Goal: Transaction & Acquisition: Purchase product/service

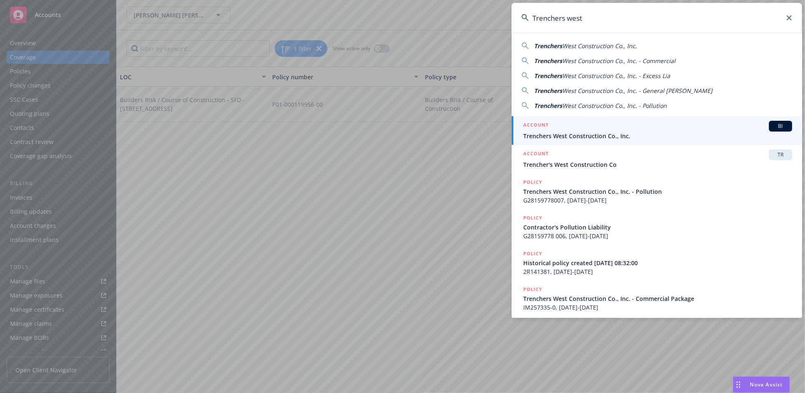
type input "Trenchers west"
click at [554, 136] on span "Trenchers West Construction Co., Inc." at bounding box center [657, 136] width 269 height 9
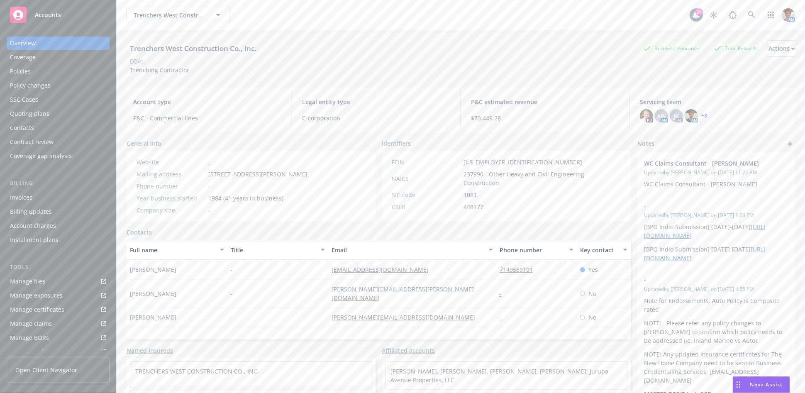
click at [45, 108] on div "Quoting plans" at bounding box center [29, 113] width 39 height 13
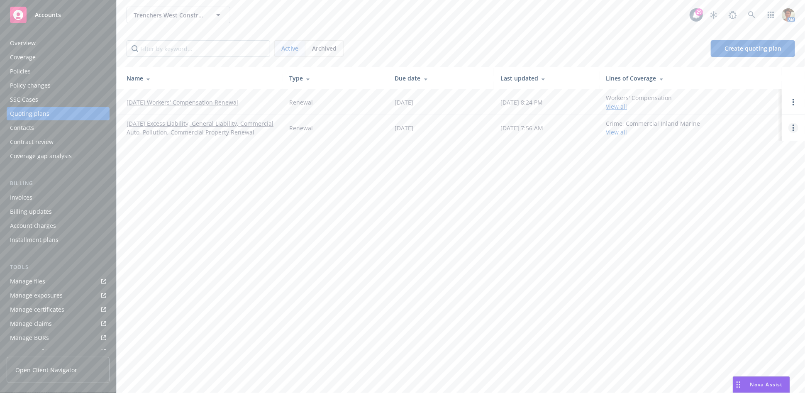
click at [794, 126] on icon "Open options" at bounding box center [794, 127] width 2 height 7
click at [763, 75] on span "Copy logging email" at bounding box center [751, 72] width 73 height 8
click at [754, 15] on icon at bounding box center [751, 14] width 7 height 7
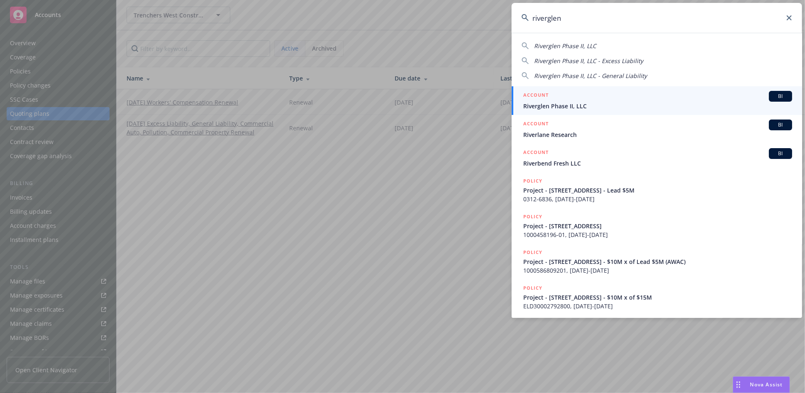
type input "riverglen"
click at [610, 98] on div "ACCOUNT BI" at bounding box center [657, 96] width 269 height 11
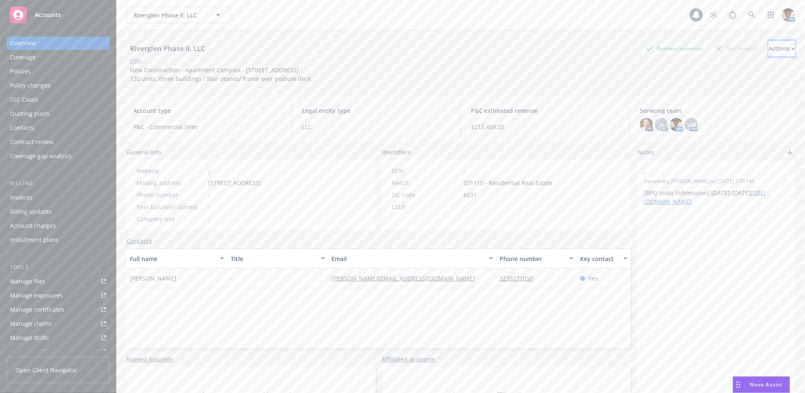
click at [768, 49] on div "Actions" at bounding box center [781, 49] width 27 height 16
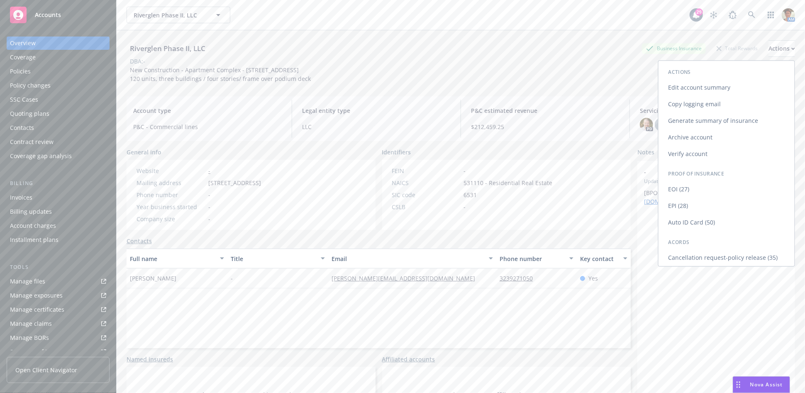
click at [689, 101] on link "Copy logging email" at bounding box center [727, 104] width 136 height 17
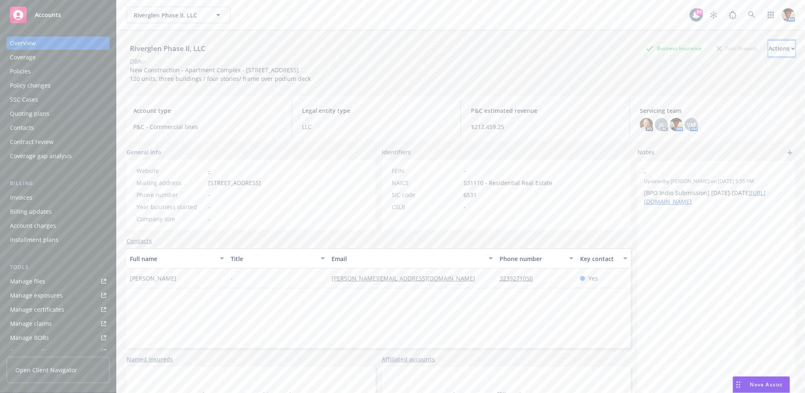
click at [768, 49] on div "Actions" at bounding box center [781, 49] width 27 height 16
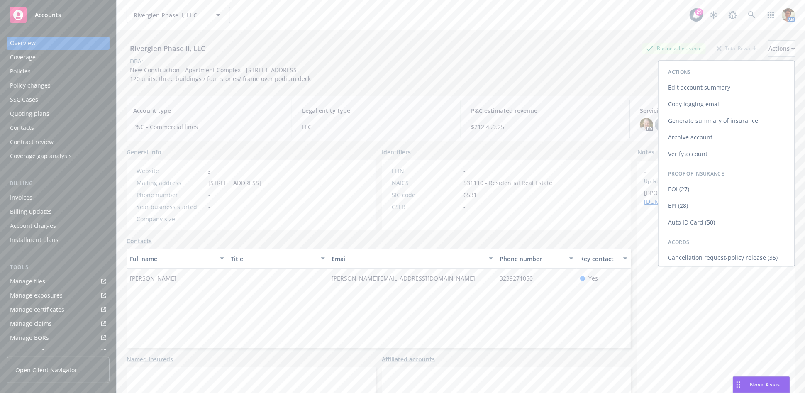
click at [672, 106] on link "Copy logging email" at bounding box center [727, 104] width 136 height 17
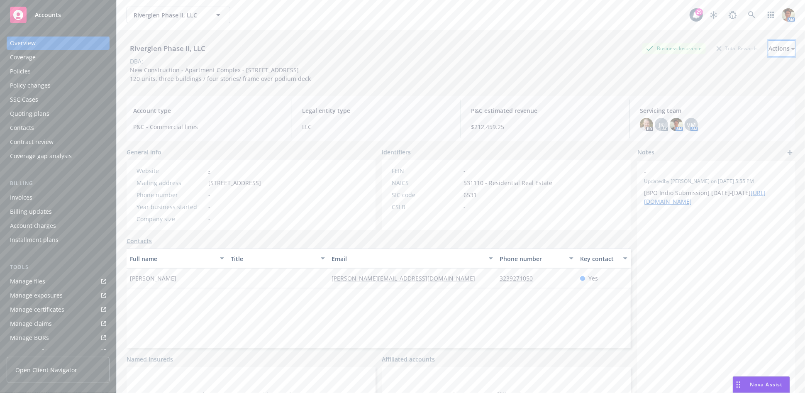
click at [768, 47] on div "Actions" at bounding box center [781, 49] width 27 height 16
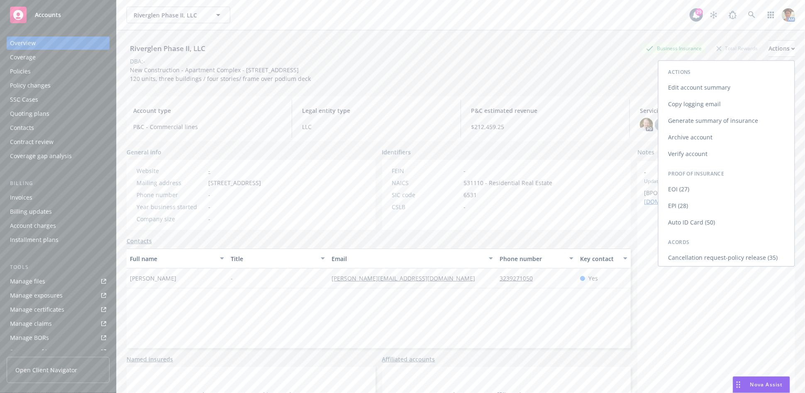
click at [720, 105] on link "Copy logging email" at bounding box center [727, 104] width 136 height 17
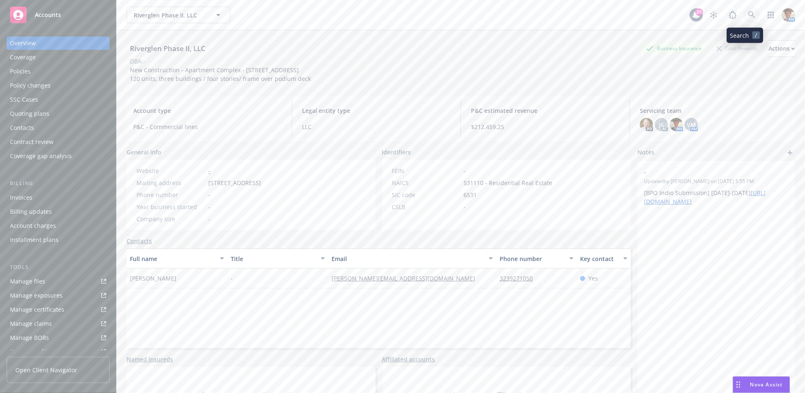
click at [744, 21] on link at bounding box center [752, 15] width 17 height 17
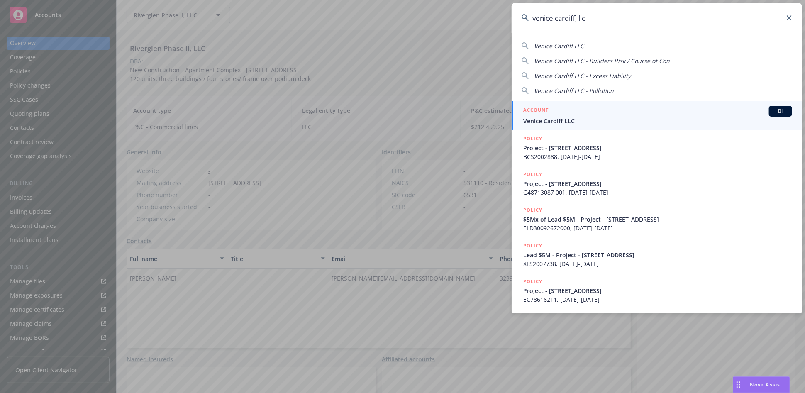
type input "venice cardiff, llc"
click at [593, 118] on span "Venice Cardiff LLC" at bounding box center [657, 121] width 269 height 9
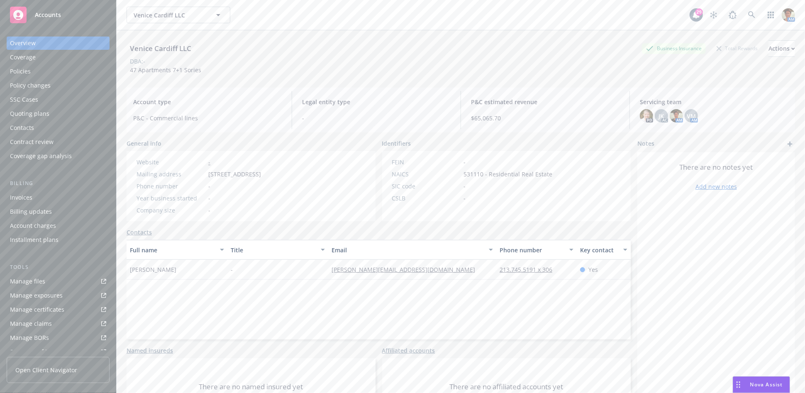
click at [28, 199] on div "Invoices" at bounding box center [21, 197] width 22 height 13
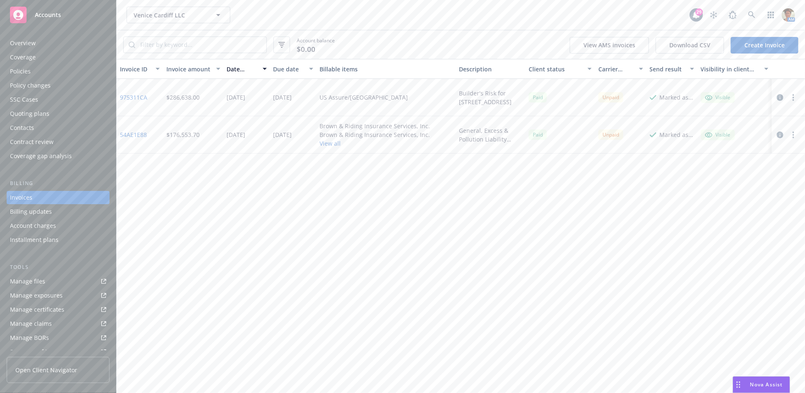
click at [20, 66] on div "Policies" at bounding box center [20, 71] width 21 height 13
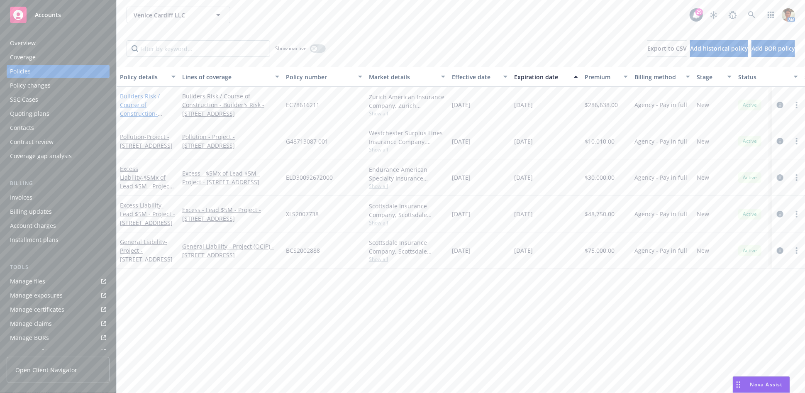
click at [128, 98] on link "Builders Risk / Course of Construction - Project - 9431 Venice Boulevard" at bounding box center [146, 113] width 53 height 43
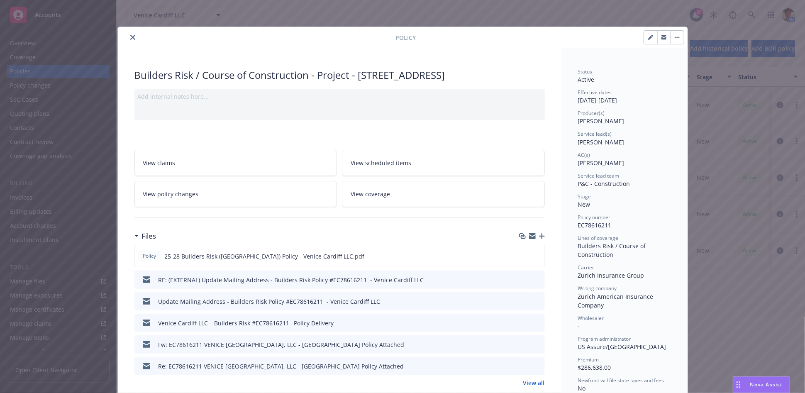
click at [130, 37] on icon "close" at bounding box center [132, 37] width 5 height 5
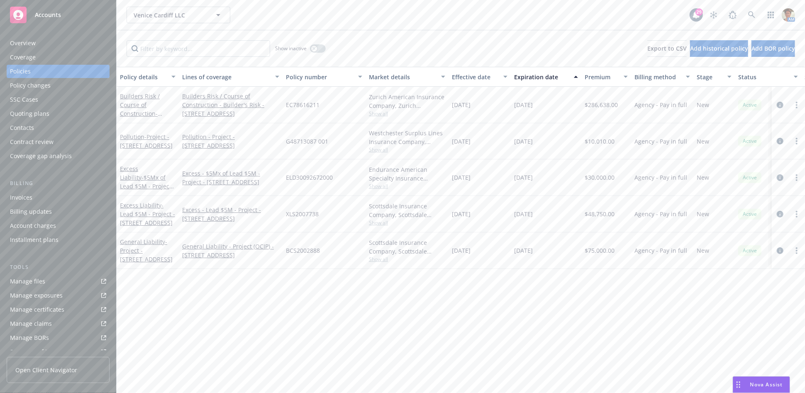
click at [40, 90] on div "Policy changes" at bounding box center [30, 85] width 41 height 13
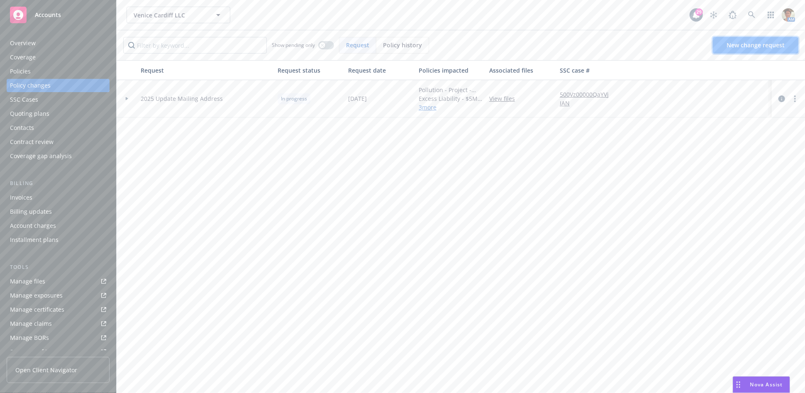
click at [754, 42] on span "New change request" at bounding box center [756, 45] width 58 height 8
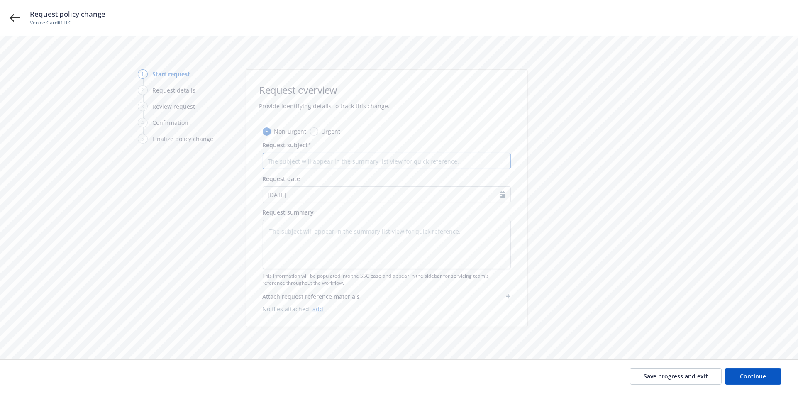
click at [301, 164] on input "Request subject*" at bounding box center [387, 161] width 248 height 17
type textarea "x"
type input "B"
type textarea "x"
type input "Bi"
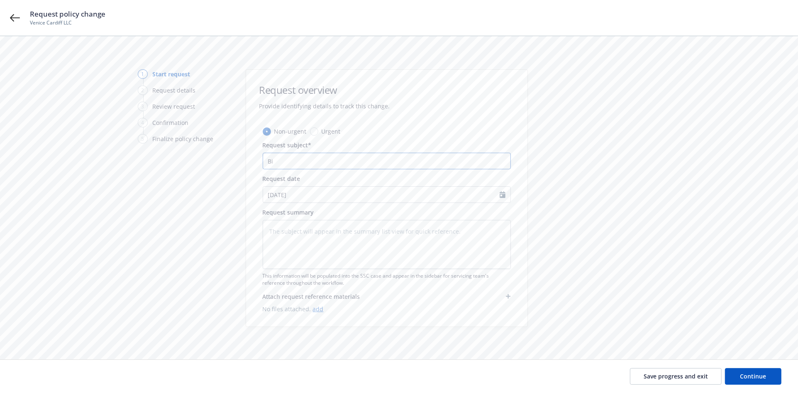
type textarea "x"
type input "Bil"
type textarea "x"
type input "Bill"
type textarea "x"
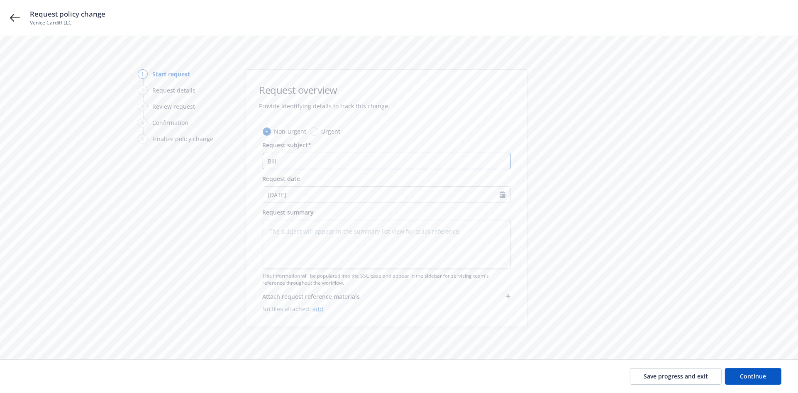
type input "Billi"
type textarea "x"
type input "Billin"
type textarea "x"
type input "Billing"
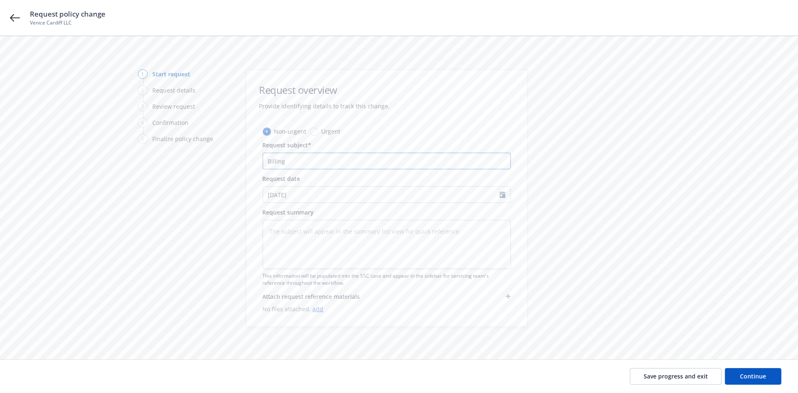
type textarea "x"
type input "Billing"
type textarea "x"
type input "Billing C"
type textarea "x"
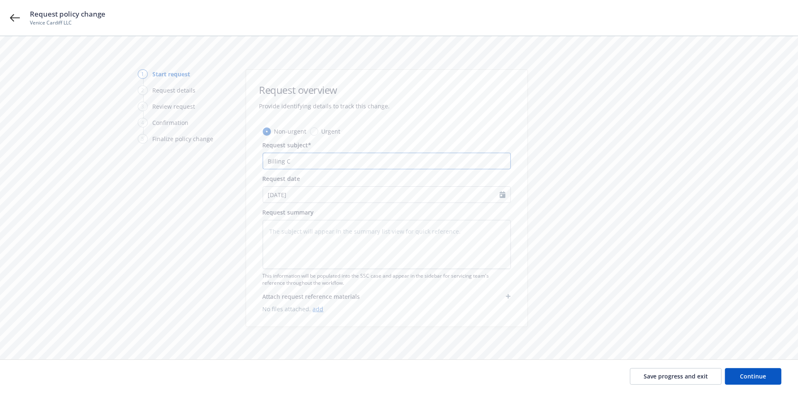
type input "Billing Co"
type textarea "x"
type input "Billing Cor"
type textarea "x"
type input "Billing Corr"
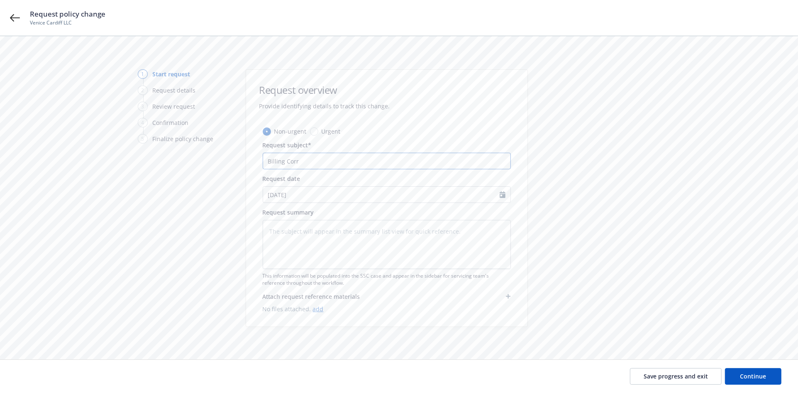
type textarea "x"
type input "Billing Corre"
type textarea "x"
type input "Billing Correc"
type textarea "x"
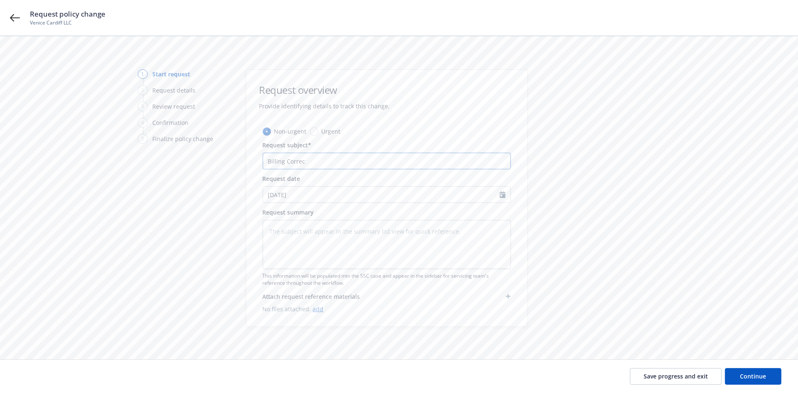
type input "Billing Correct"
type textarea "x"
type input "Billing Correcti"
type textarea "x"
type input "Billing Correctio"
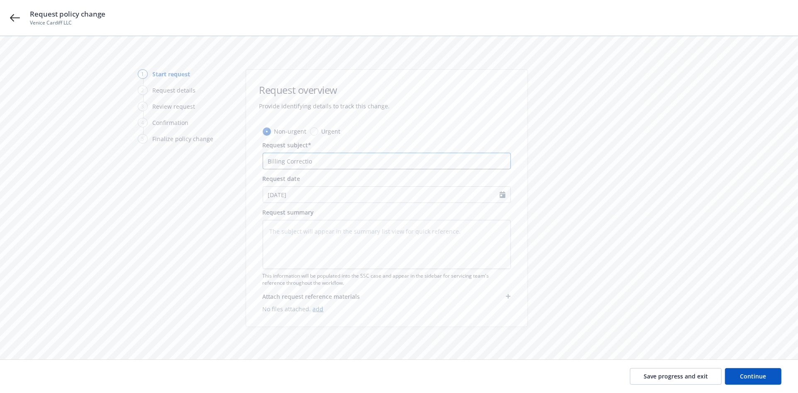
type textarea "x"
type input "Billing Correction"
click at [269, 161] on input "Billing Correction" at bounding box center [387, 161] width 248 height 17
type textarea "x"
type input "BBilling Correction"
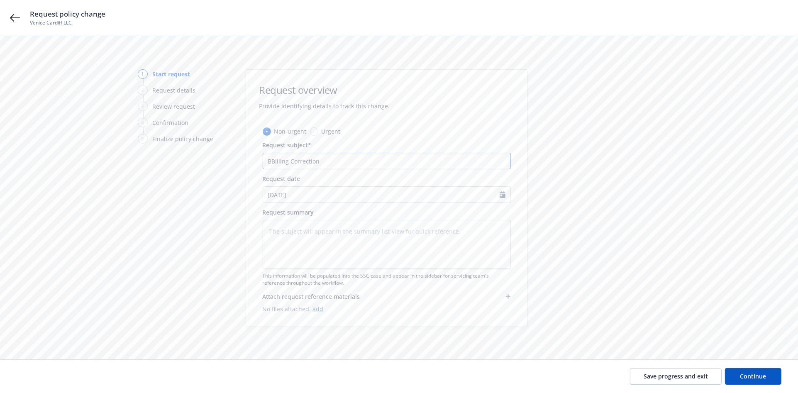
type textarea "x"
type input "BuBilling Correction"
type textarea "x"
type input "BuiBilling Correction"
type textarea "x"
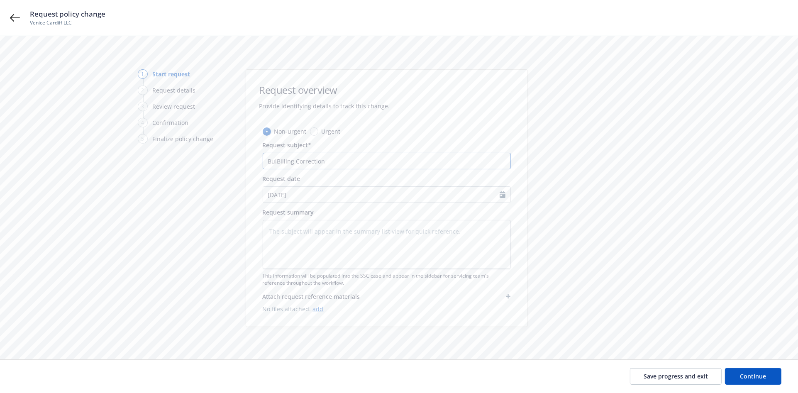
type input "BuilBilling Correction"
type textarea "x"
type input "BuildBilling Correction"
type textarea "x"
type input "BuildeBilling Correction"
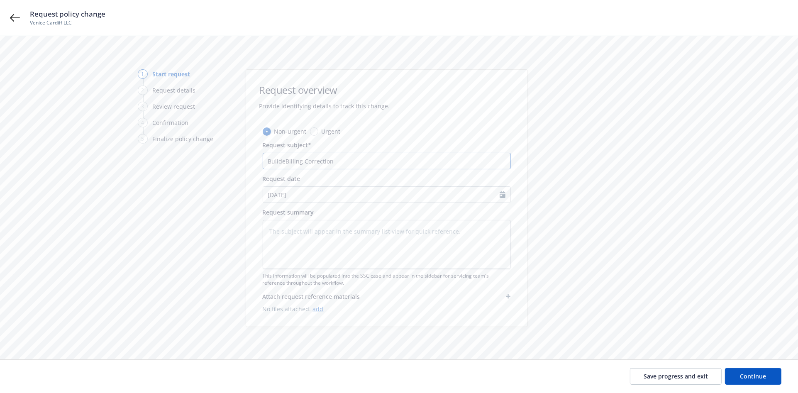
type textarea "x"
type input "BuilderBilling Correction"
type textarea "x"
type input "Builder'Billing Correction"
type textarea "x"
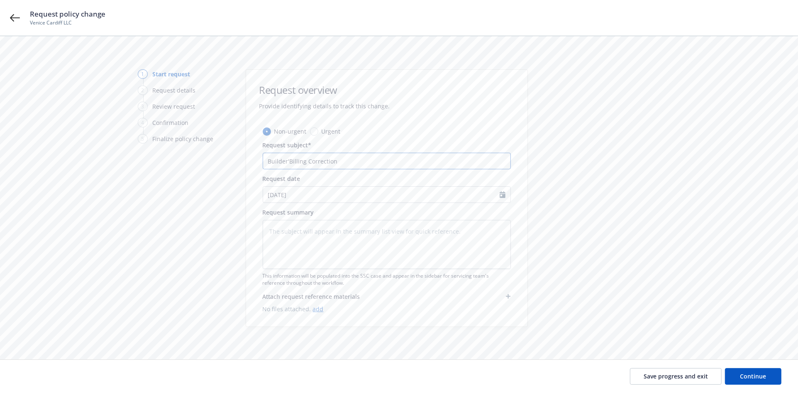
type input "Builder'sBilling Correction"
type textarea "x"
type input "Builder's Billing Correction"
type textarea "x"
type input "Builder's RBilling Correction"
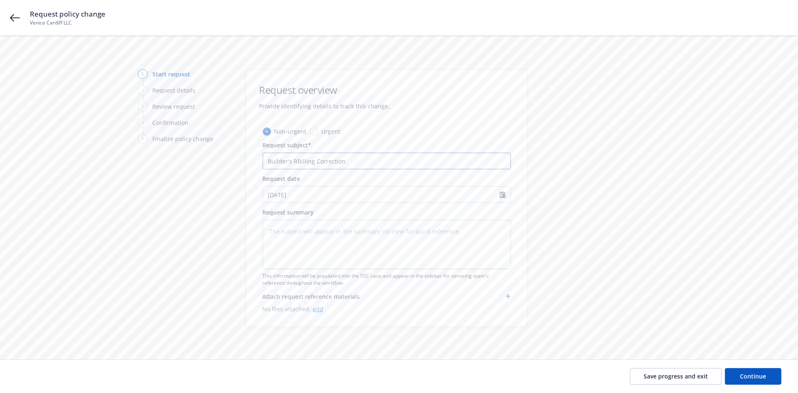
type textarea "x"
type input "Builder's RiBilling Correction"
type textarea "x"
type input "Builder's RisBilling Correction"
type textarea "x"
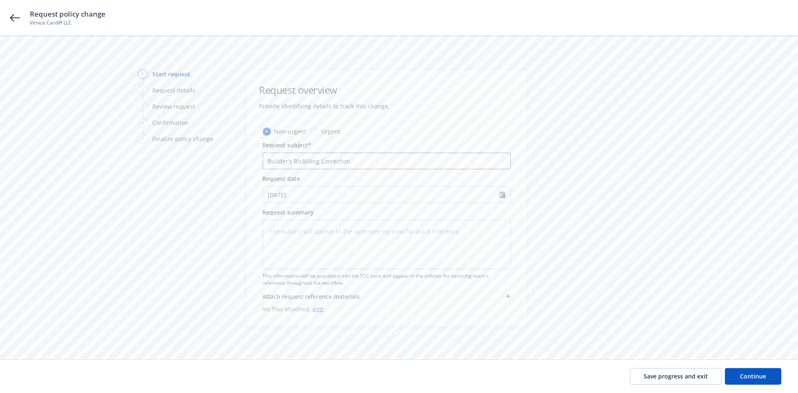
type input "Builder's RiskBilling Correction"
type textarea "x"
drag, startPoint x: 358, startPoint y: 159, endPoint x: 247, endPoint y: 166, distance: 111.0
click at [247, 166] on div "Non-urgent Urgent Request subject* Builder's Risk Billing Correction Request da…" at bounding box center [386, 227] width 281 height 200
type input "Builder's Risk Billing Correction"
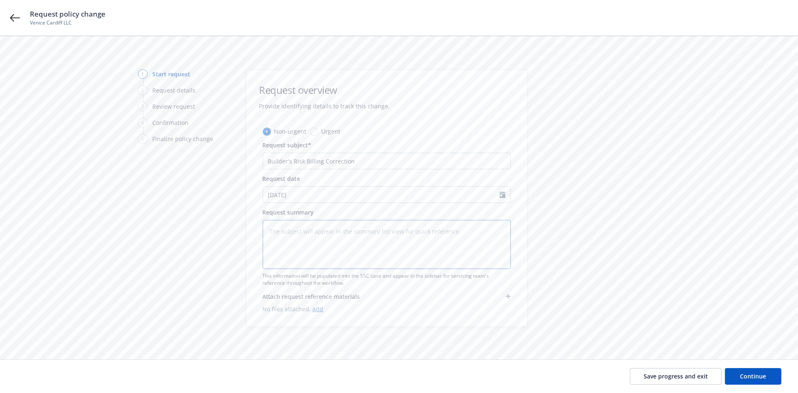
click at [294, 233] on textarea at bounding box center [387, 244] width 248 height 49
paste textarea "Builder's Risk Billing Correction"
type textarea "x"
type textarea "Builder's Risk Billing Correction"
click at [742, 375] on span "Continue" at bounding box center [753, 376] width 26 height 8
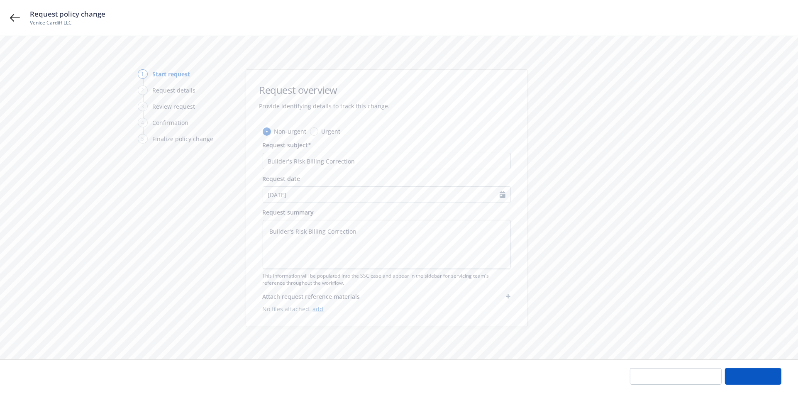
type textarea "x"
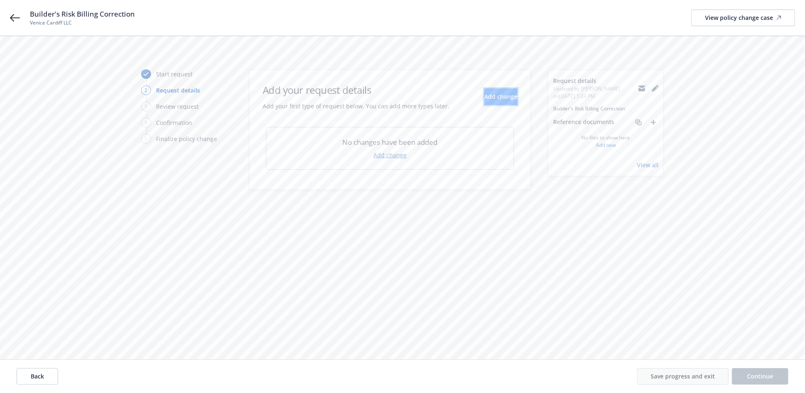
click at [498, 99] on span "Add change" at bounding box center [500, 97] width 33 height 8
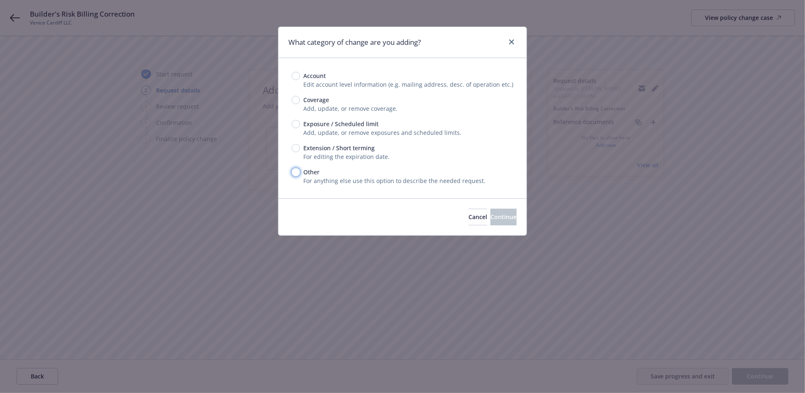
click at [296, 171] on input "Other" at bounding box center [296, 172] width 8 height 8
radio input "true"
click at [505, 220] on button "Continue" at bounding box center [503, 217] width 26 height 17
type textarea "x"
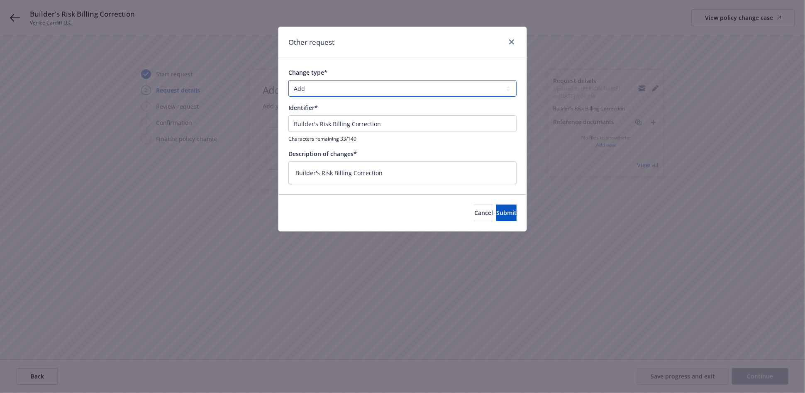
click at [326, 89] on select "Add Audit Change Remove" at bounding box center [402, 88] width 228 height 17
select select "CHANGE"
click at [288, 80] on select "Add Audit Change Remove" at bounding box center [402, 88] width 228 height 17
click at [496, 215] on span "Submit" at bounding box center [506, 213] width 20 height 8
type textarea "x"
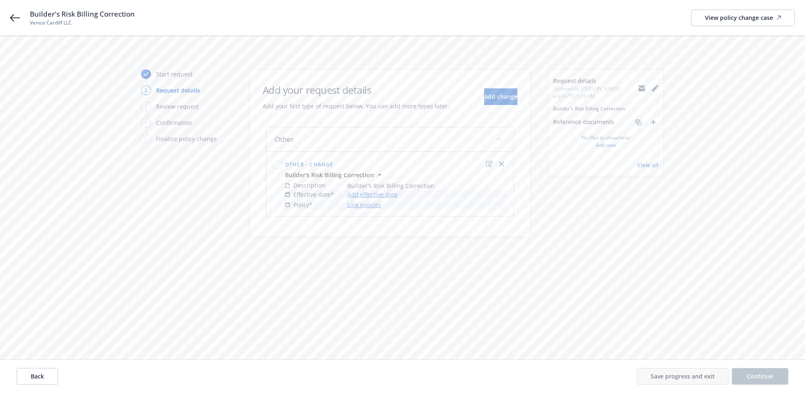
click at [364, 195] on link "Add effective date" at bounding box center [372, 194] width 50 height 9
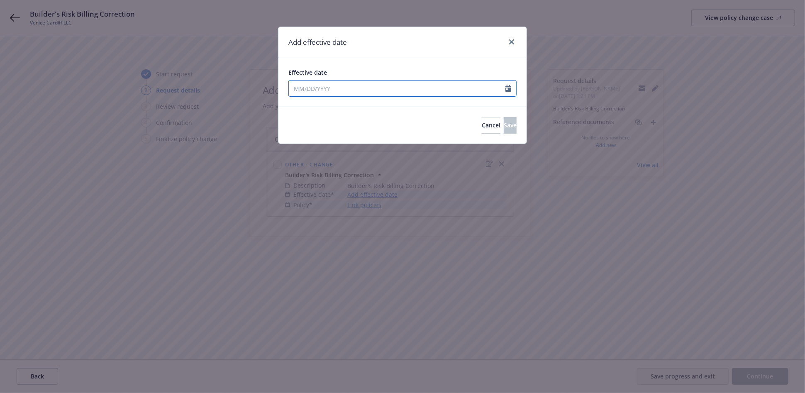
click at [306, 89] on input "Effective date" at bounding box center [397, 88] width 217 height 16
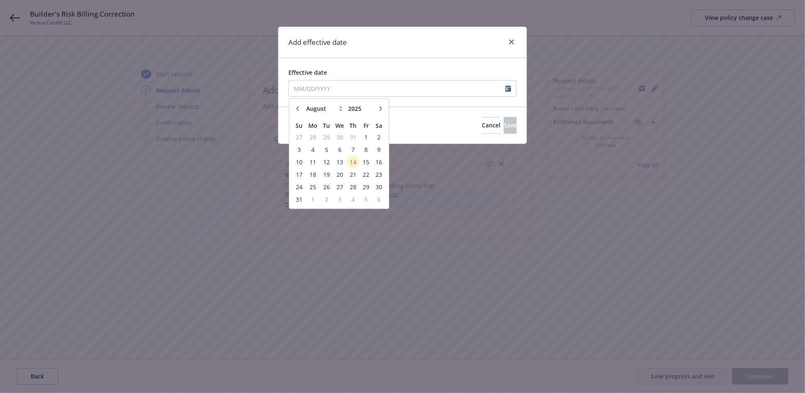
click at [339, 110] on icon at bounding box center [341, 108] width 4 height 5
click at [340, 105] on select "January February March April May June July August September October November De…" at bounding box center [324, 109] width 41 height 10
select select "7"
click at [304, 104] on select "January February March April May June July August September October November De…" at bounding box center [324, 109] width 41 height 10
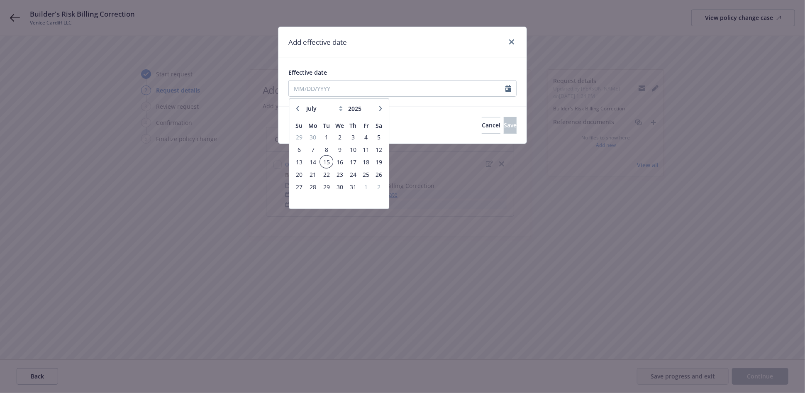
click at [323, 157] on span "15" at bounding box center [326, 161] width 11 height 10
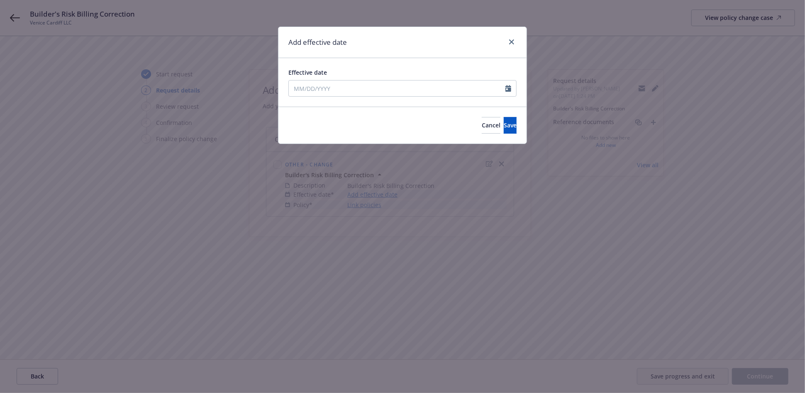
type input "07/15/2025"
click at [507, 122] on button "Save" at bounding box center [510, 125] width 13 height 17
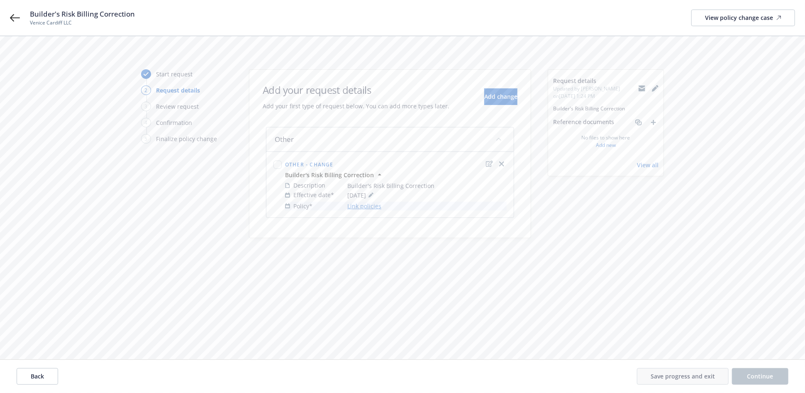
click at [370, 206] on link "Link policies" at bounding box center [364, 206] width 34 height 9
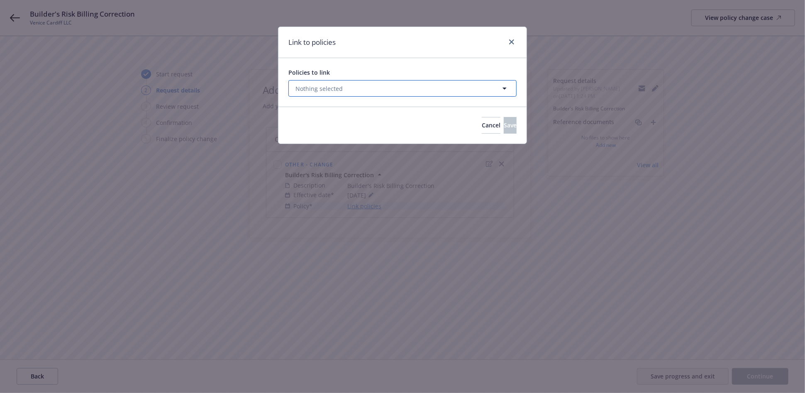
click at [344, 90] on button "Nothing selected" at bounding box center [402, 88] width 228 height 17
select select "ACTIVE"
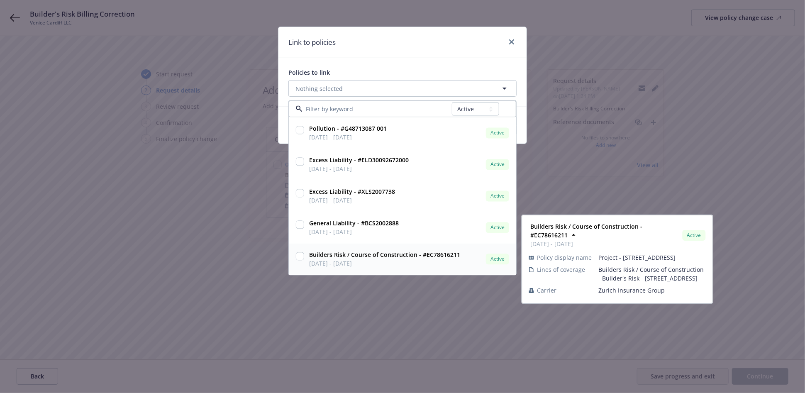
click at [302, 260] on input "checkbox" at bounding box center [300, 256] width 8 height 8
checkbox input "true"
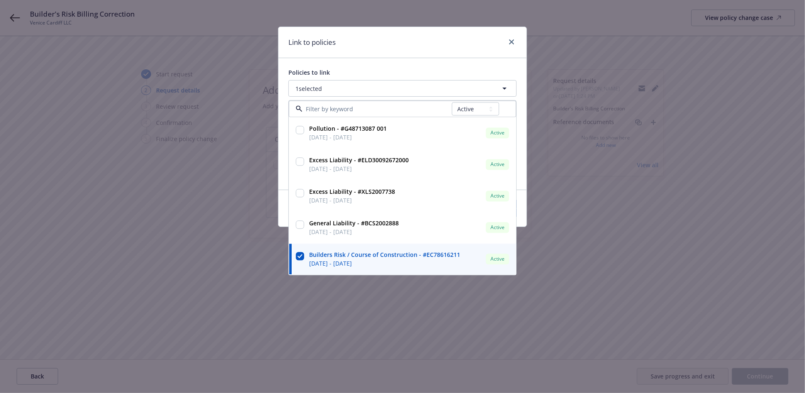
click at [325, 323] on div "Link to policies Policies to link 1 selected All Active Upcoming Expired Cancel…" at bounding box center [402, 196] width 805 height 393
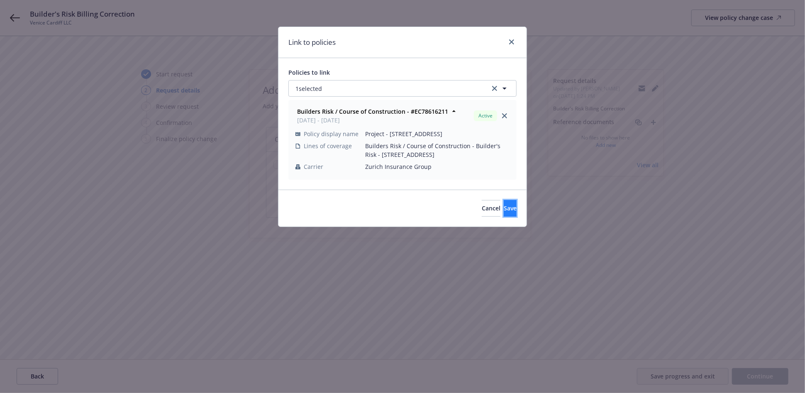
click at [504, 206] on span "Save" at bounding box center [510, 208] width 13 height 8
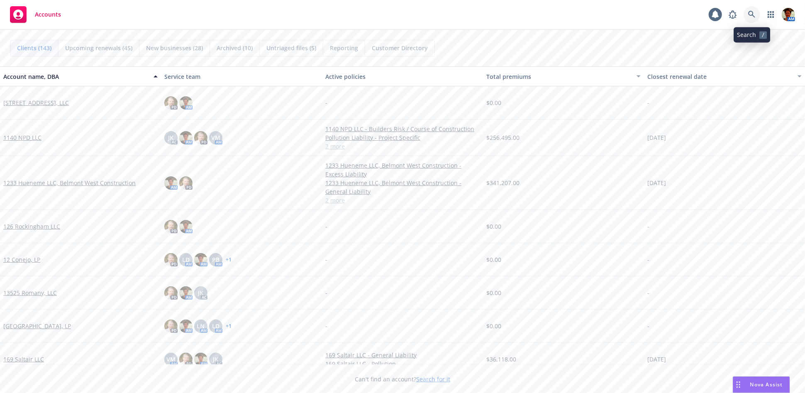
click at [756, 15] on icon at bounding box center [751, 14] width 7 height 7
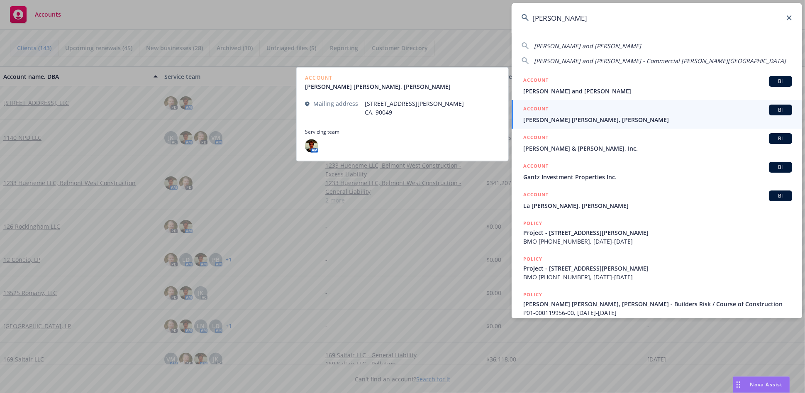
type input "[PERSON_NAME]"
click at [543, 121] on span "Nicole Glantz Kagan, Michael Kagan" at bounding box center [657, 119] width 269 height 9
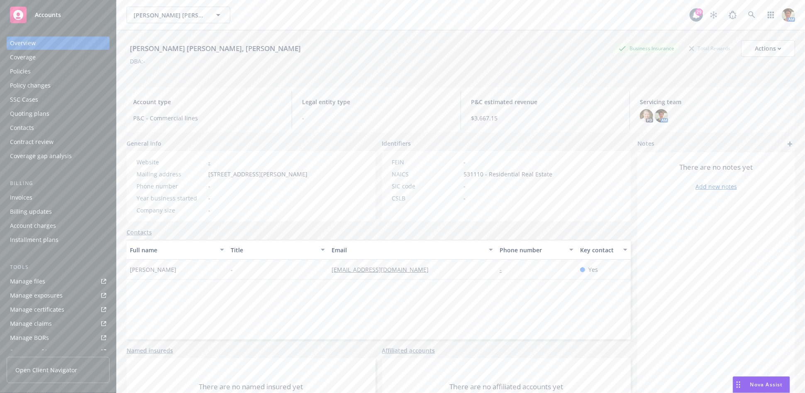
click at [24, 67] on div "Policies" at bounding box center [20, 71] width 21 height 13
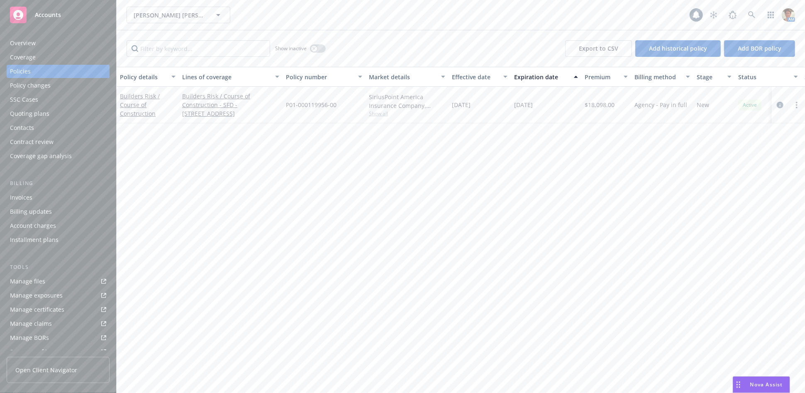
click at [33, 43] on div "Overview" at bounding box center [23, 43] width 26 height 13
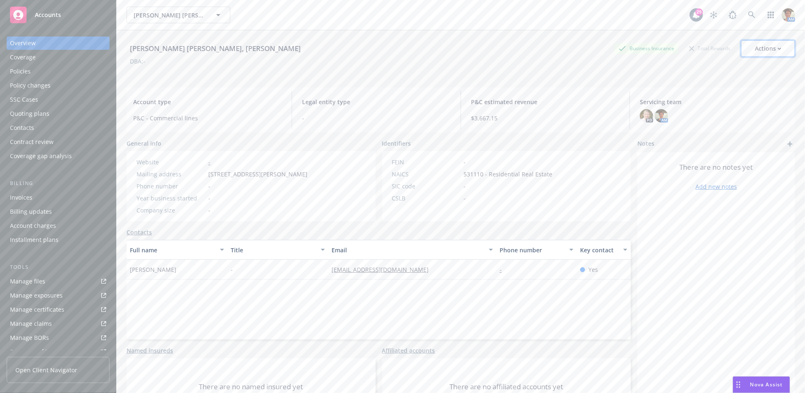
click at [768, 49] on div "Actions" at bounding box center [768, 49] width 27 height 16
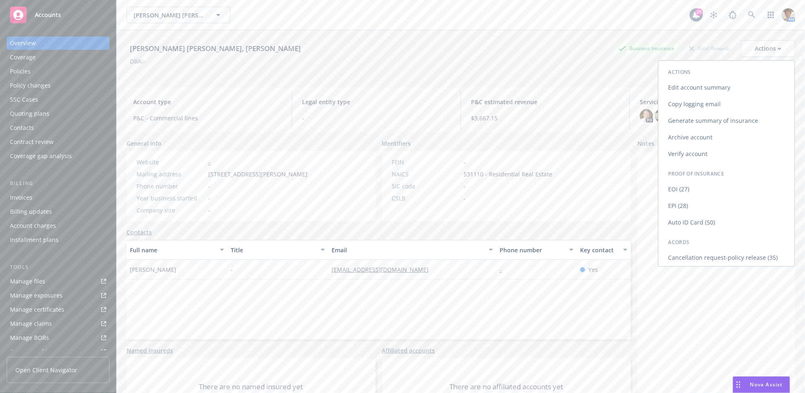
click at [696, 89] on link "Edit account summary" at bounding box center [727, 87] width 136 height 17
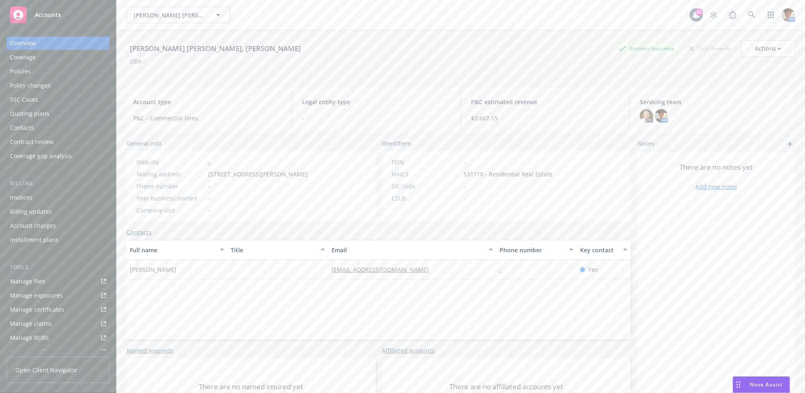
select select "US"
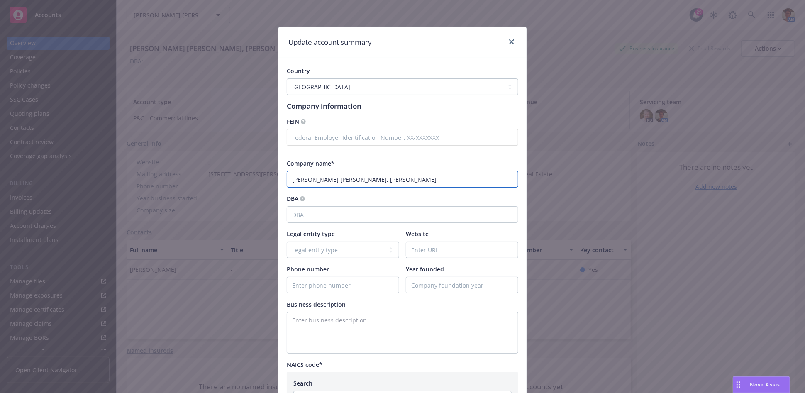
click at [403, 180] on input "Nicole Glantz Kagan, Michael Kagan" at bounding box center [403, 179] width 232 height 17
type input "[PERSON_NAME] [PERSON_NAME], [PERSON_NAME] - Individuals [PERSON_NAME], [PERSON…"
click at [310, 248] on select "Legal entity type C-corporation Government entity Independent contractor Joint …" at bounding box center [343, 249] width 112 height 17
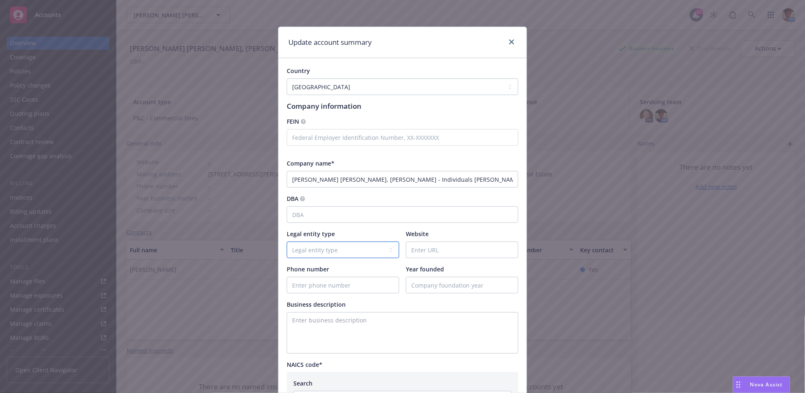
select select "Other"
click at [287, 241] on select "Legal entity type C-corporation Government entity Independent contractor Joint …" at bounding box center [343, 249] width 112 height 17
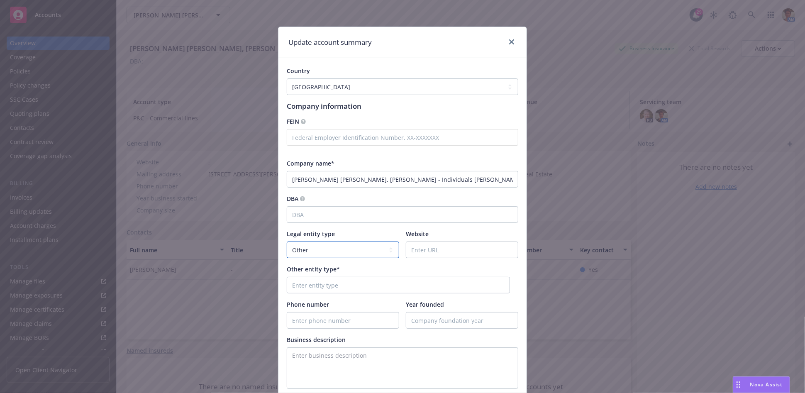
scroll to position [46, 0]
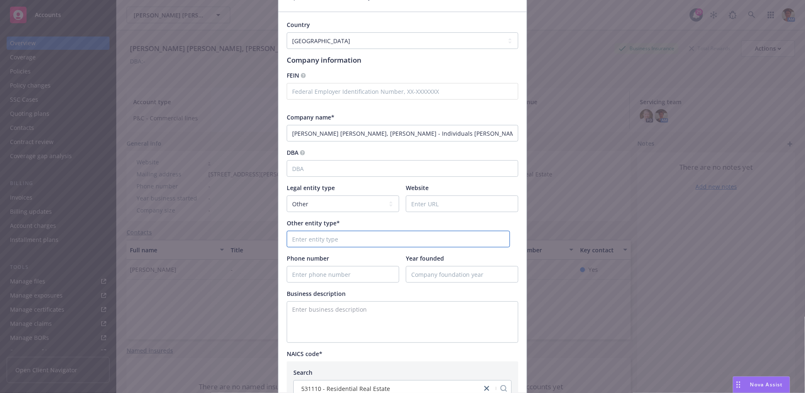
click at [322, 239] on input "text" at bounding box center [398, 239] width 222 height 16
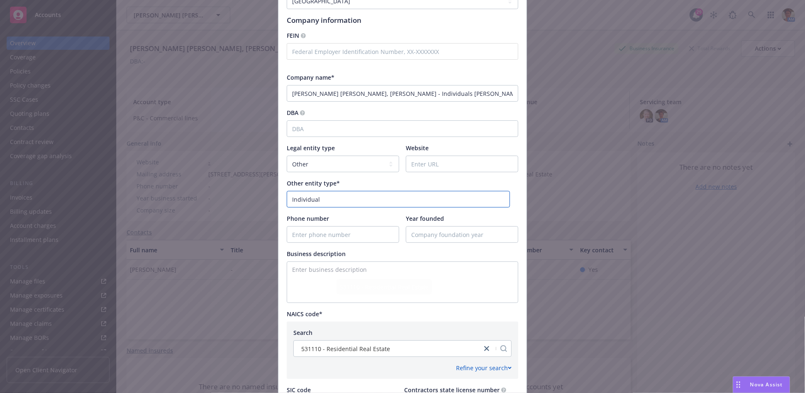
scroll to position [138, 0]
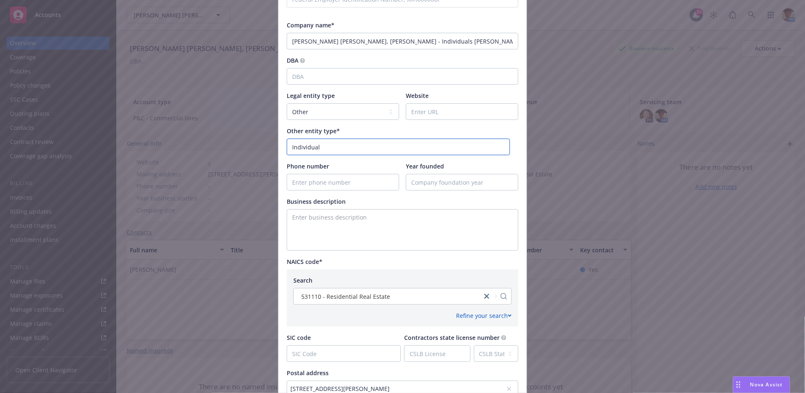
type input "Individual"
click at [318, 228] on textarea "Enter business description" at bounding box center [403, 229] width 232 height 41
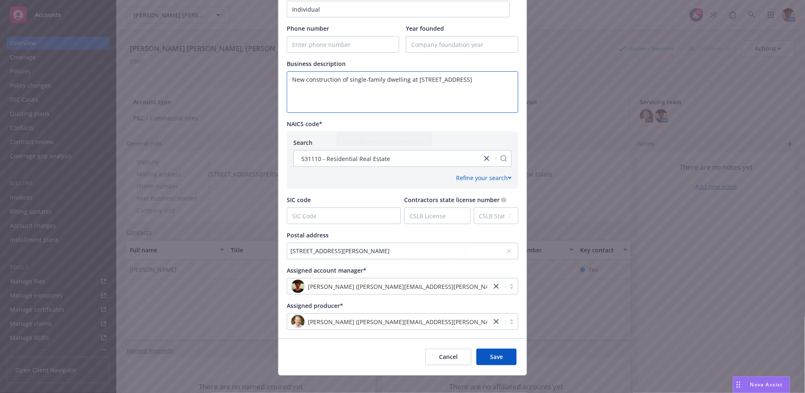
scroll to position [285, 0]
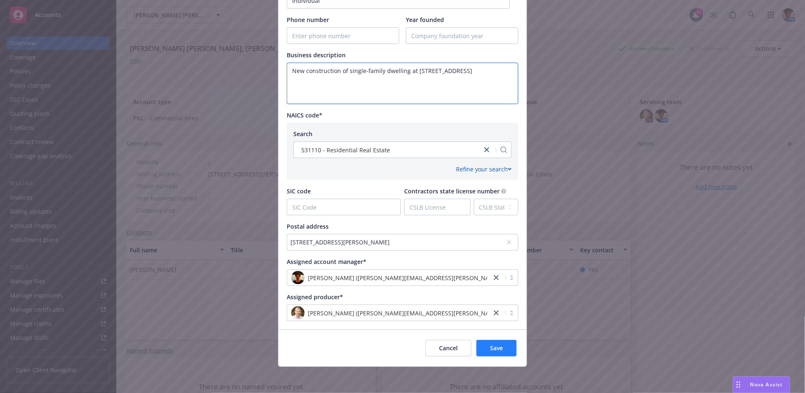
type textarea "New construction of single-family dwelling at [STREET_ADDRESS]"
click at [490, 348] on span "Save" at bounding box center [496, 348] width 13 height 8
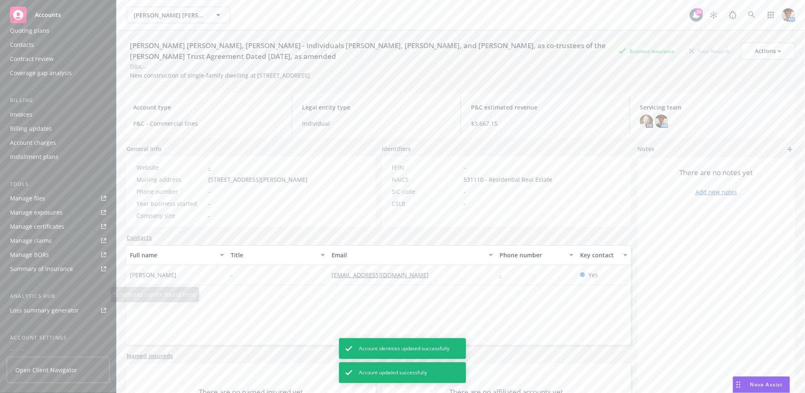
scroll to position [147, 0]
click at [24, 287] on div "Service team" at bounding box center [28, 287] width 36 height 13
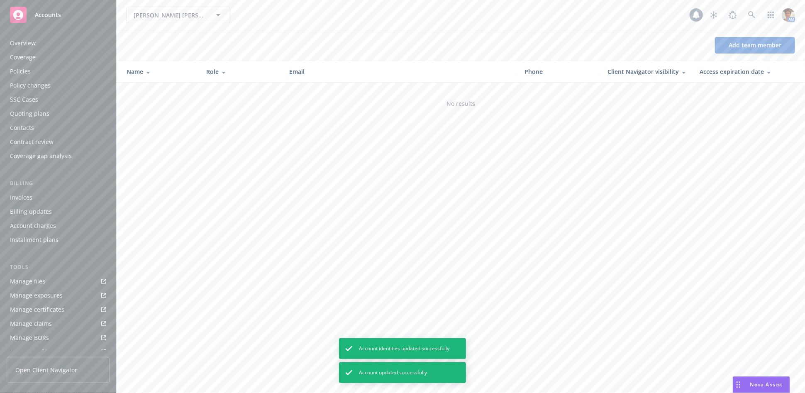
scroll to position [147, 0]
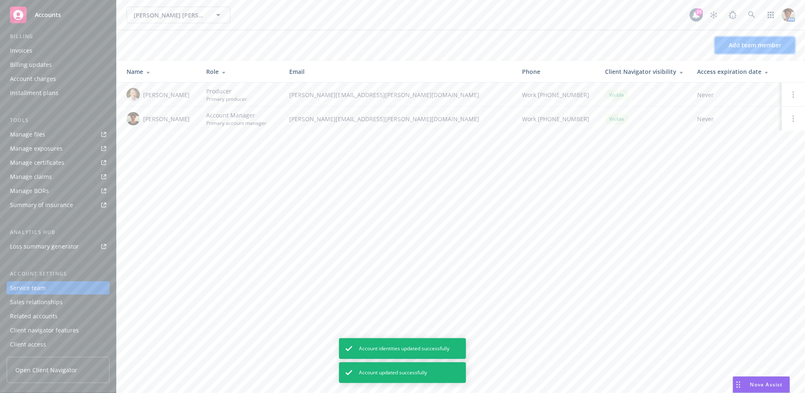
click at [752, 47] on span "Add team member" at bounding box center [755, 45] width 53 height 8
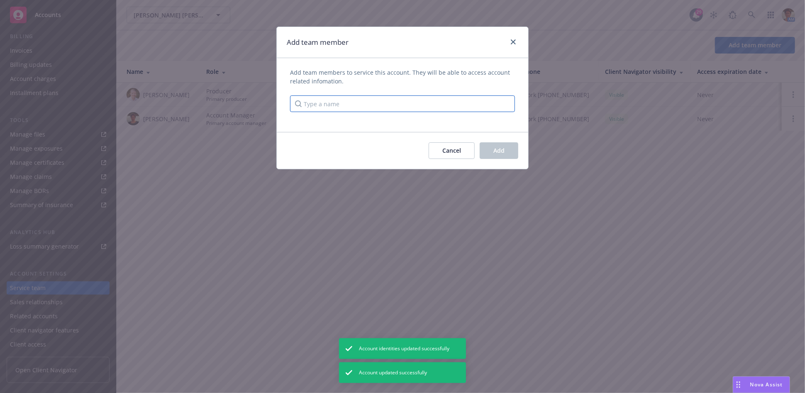
click at [329, 102] on input "Type a name" at bounding box center [402, 103] width 225 height 17
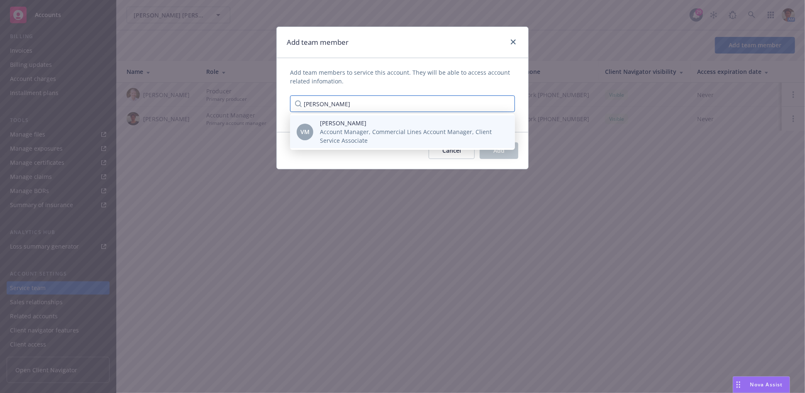
type input "veronica"
click at [340, 133] on span "Account Manager, Commercial Lines Account Manager, Client Service Associate" at bounding box center [411, 135] width 182 height 17
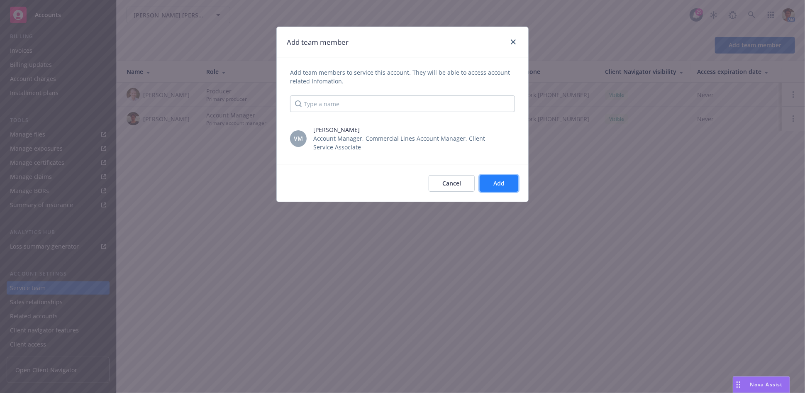
click at [509, 184] on button "Add" at bounding box center [499, 183] width 39 height 17
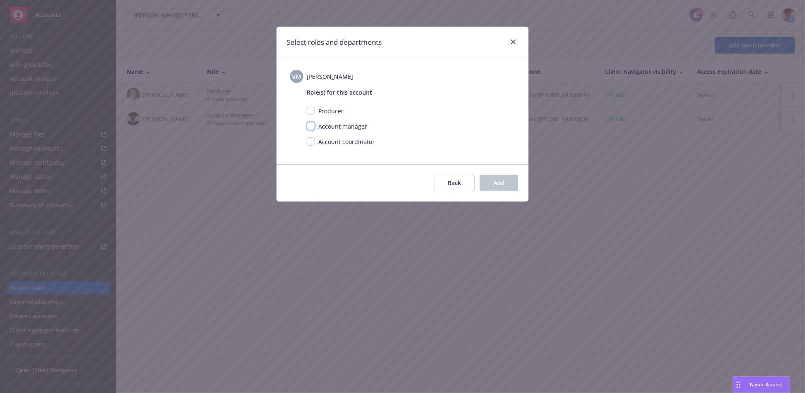
click at [310, 125] on input "checkbox" at bounding box center [311, 126] width 8 height 8
checkbox input "true"
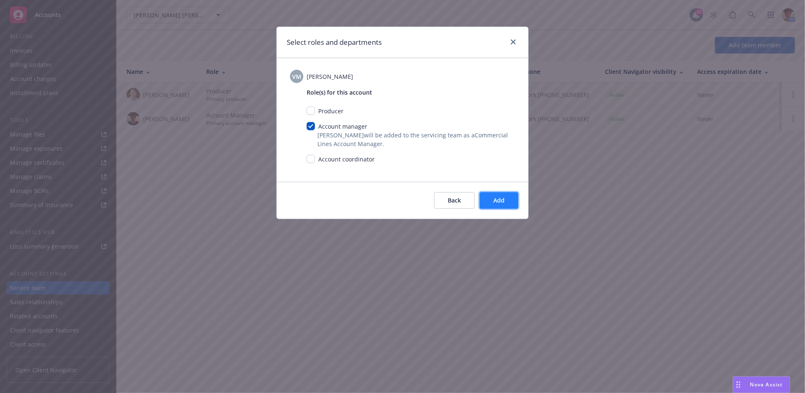
click at [499, 197] on span "Add" at bounding box center [498, 200] width 11 height 8
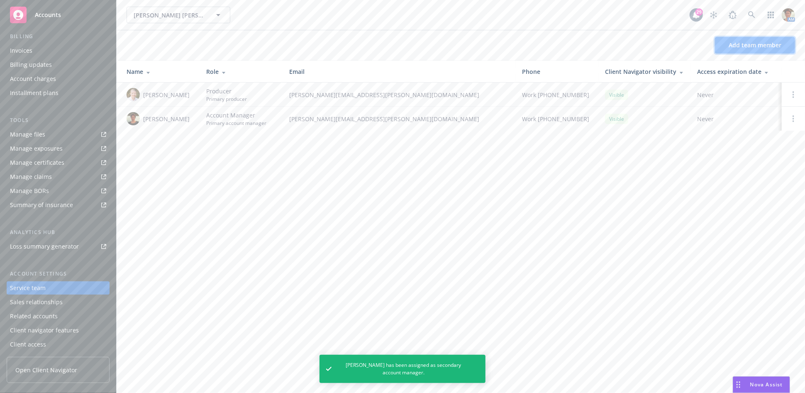
click at [746, 48] on span "Add team member" at bounding box center [755, 45] width 53 height 8
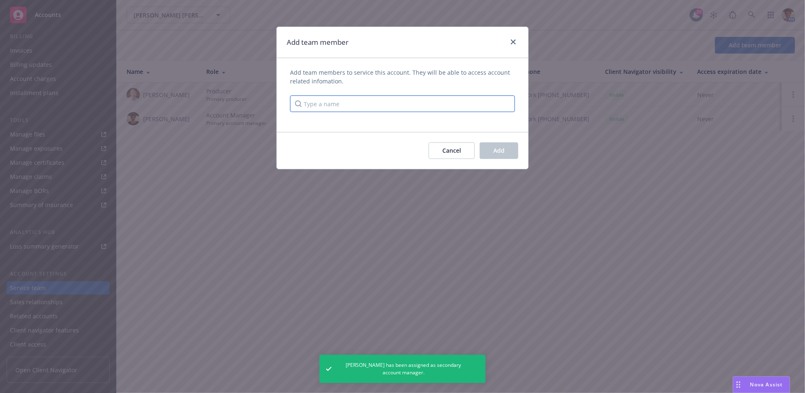
click at [347, 101] on input "Type a name" at bounding box center [402, 103] width 225 height 17
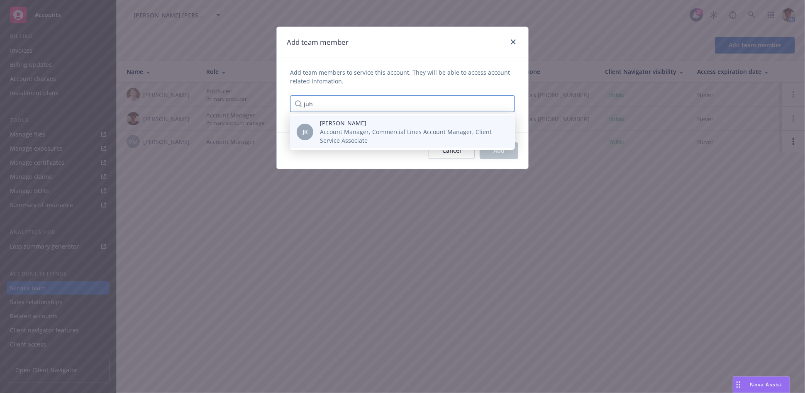
type input "juh"
click at [358, 132] on span "Account Manager, Commercial Lines Account Manager, Client Service Associate" at bounding box center [411, 135] width 182 height 17
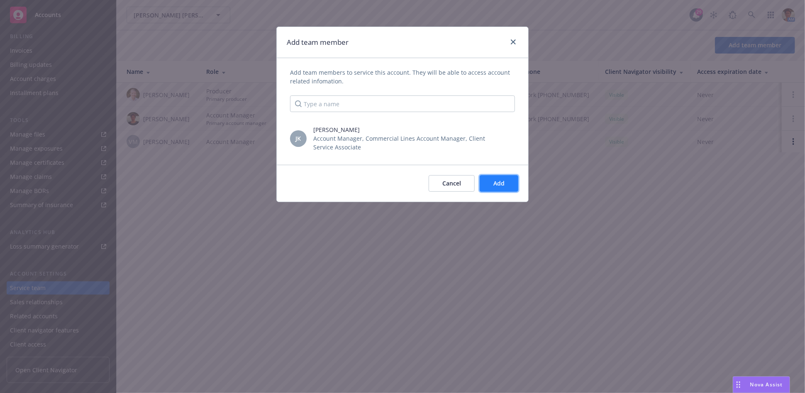
click at [486, 178] on button "Add" at bounding box center [499, 183] width 39 height 17
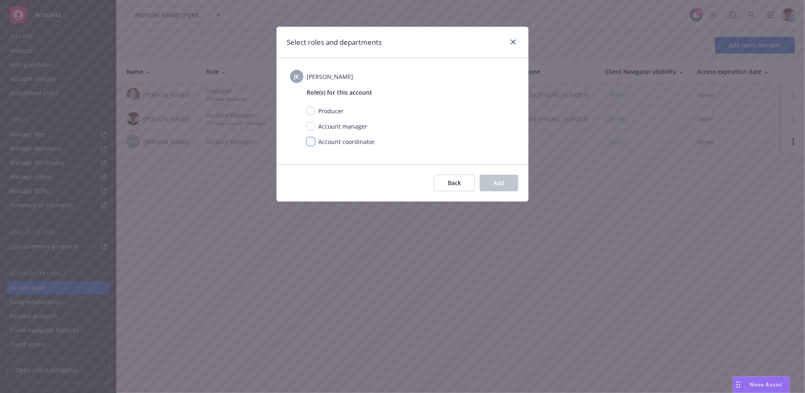
drag, startPoint x: 310, startPoint y: 141, endPoint x: 314, endPoint y: 144, distance: 5.2
click at [310, 141] on input "checkbox" at bounding box center [311, 141] width 8 height 8
checkbox input "true"
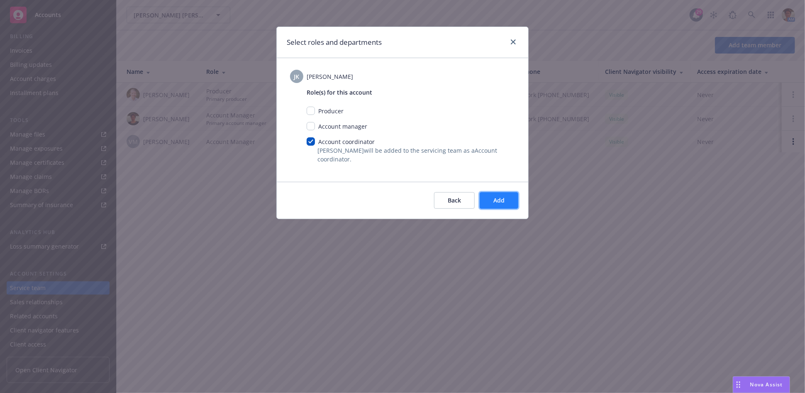
click at [497, 198] on span "Add" at bounding box center [498, 200] width 11 height 8
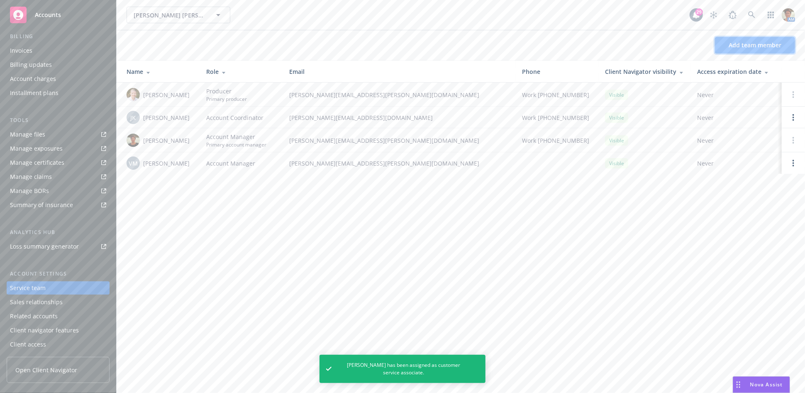
click at [769, 42] on span "Add team member" at bounding box center [755, 45] width 53 height 8
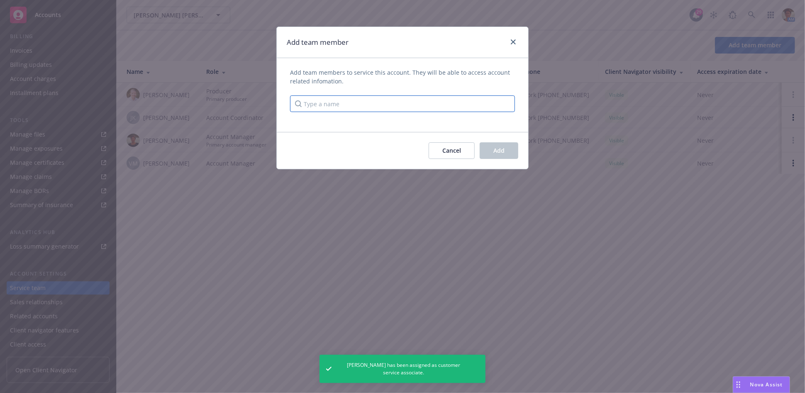
click at [386, 110] on input "Type a name" at bounding box center [402, 103] width 225 height 17
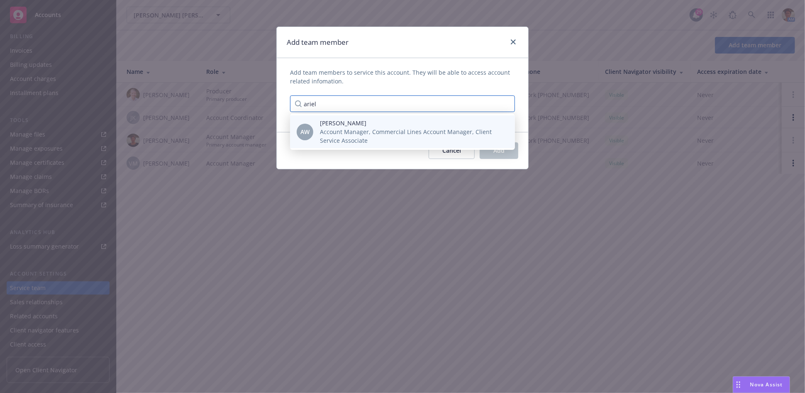
type input "ariel"
click at [384, 127] on span "Ariel Wright" at bounding box center [411, 123] width 182 height 9
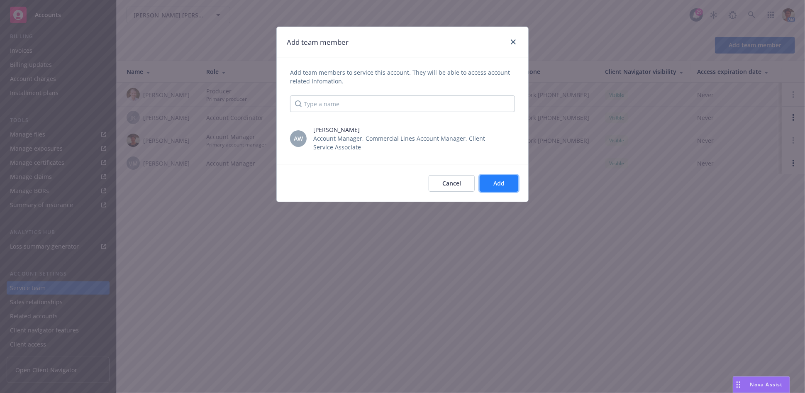
click at [494, 182] on span "Add" at bounding box center [498, 183] width 11 height 8
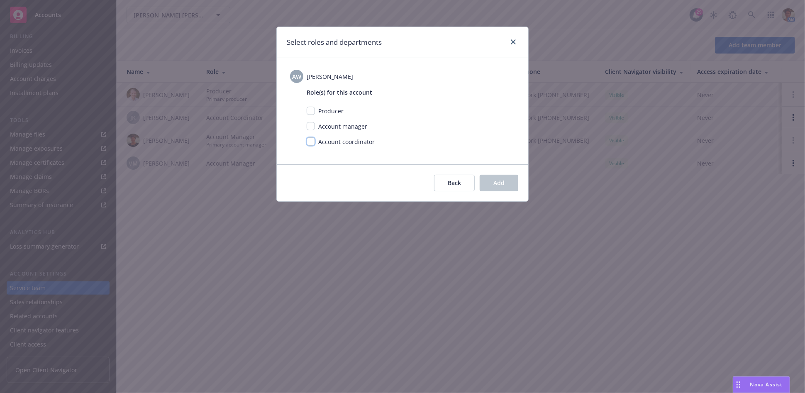
click at [312, 144] on input "checkbox" at bounding box center [311, 141] width 8 height 8
checkbox input "true"
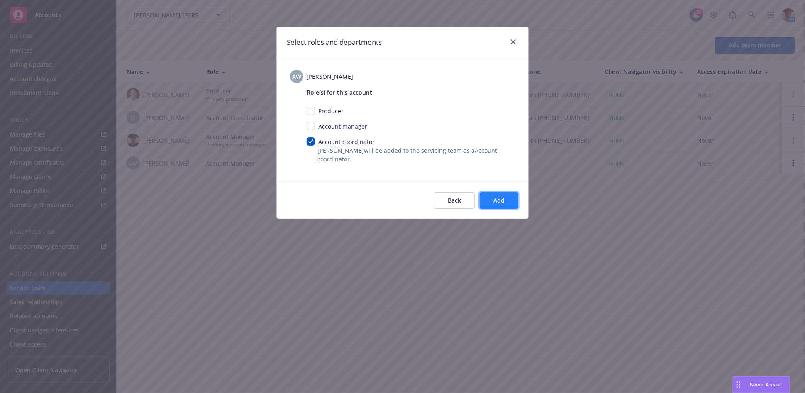
click at [500, 201] on span "Add" at bounding box center [498, 200] width 11 height 8
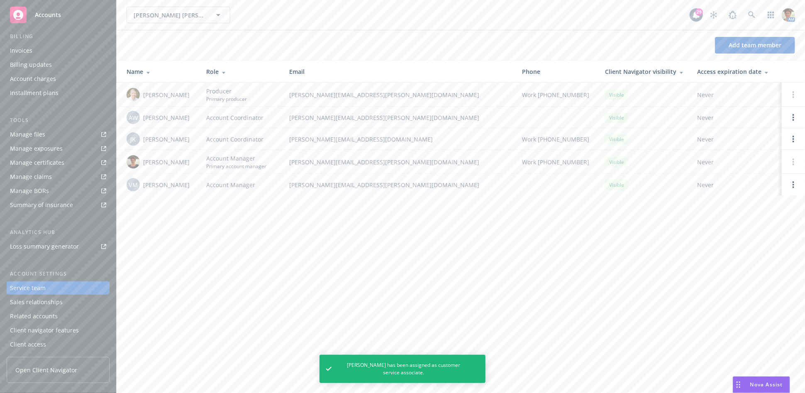
click at [33, 52] on div "Invoices" at bounding box center [58, 50] width 96 height 13
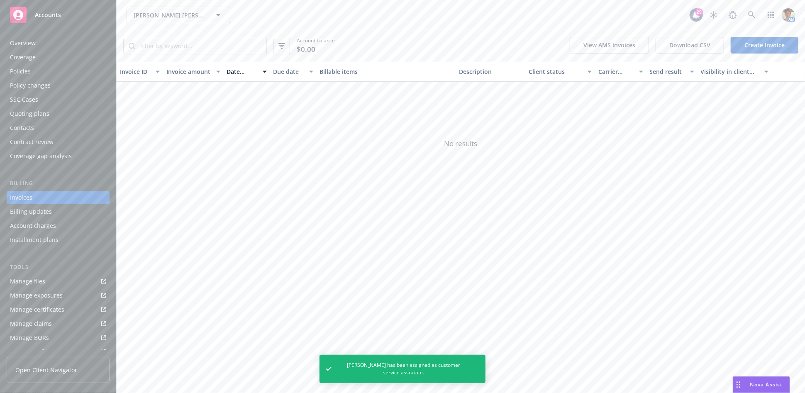
click at [754, 47] on link "Create Invoice" at bounding box center [765, 45] width 68 height 17
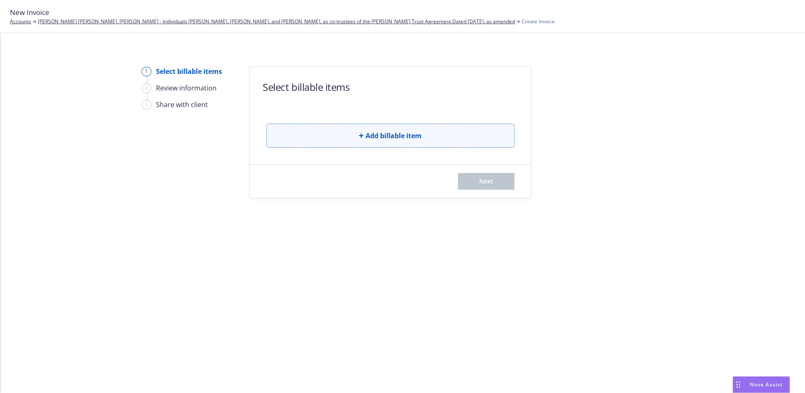
click at [416, 136] on span "Add billable item" at bounding box center [394, 136] width 56 height 10
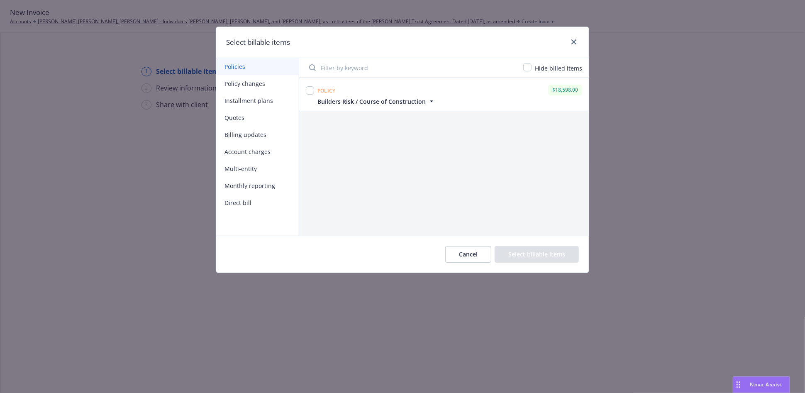
click at [233, 118] on button "Quotes" at bounding box center [257, 117] width 83 height 17
click at [311, 88] on input "checkbox" at bounding box center [310, 90] width 8 height 8
checkbox input "true"
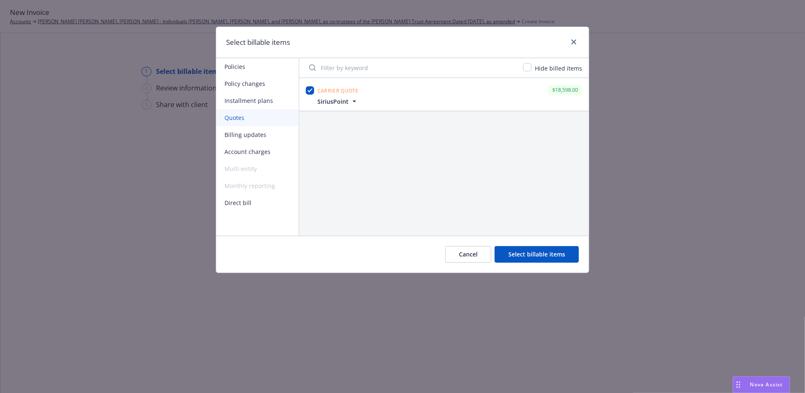
click at [521, 255] on button "Select billable items" at bounding box center [537, 254] width 84 height 17
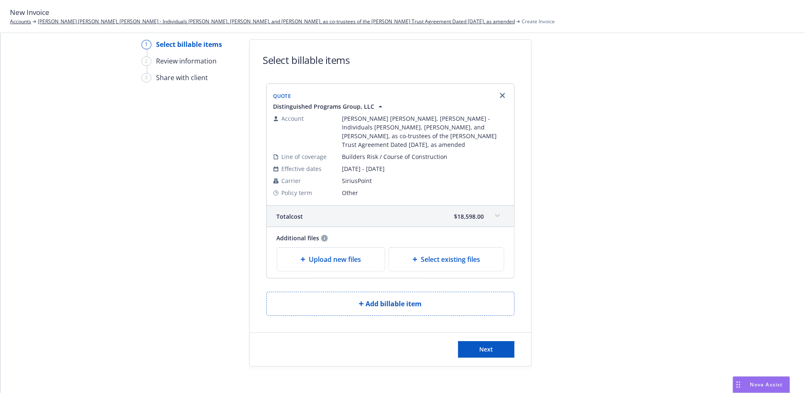
scroll to position [33, 0]
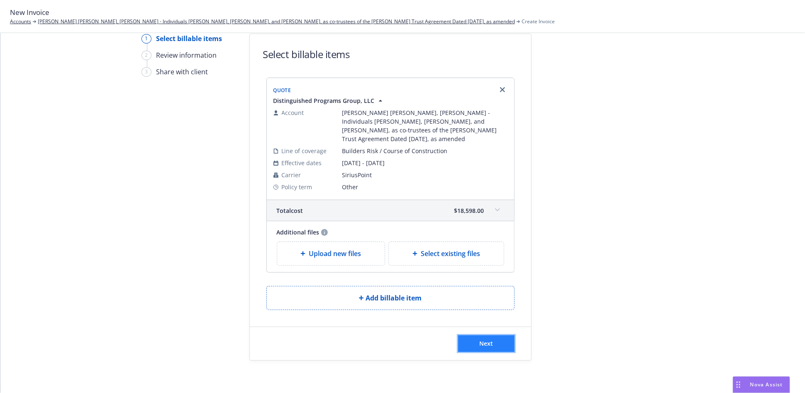
click at [479, 343] on span "Next" at bounding box center [486, 343] width 14 height 8
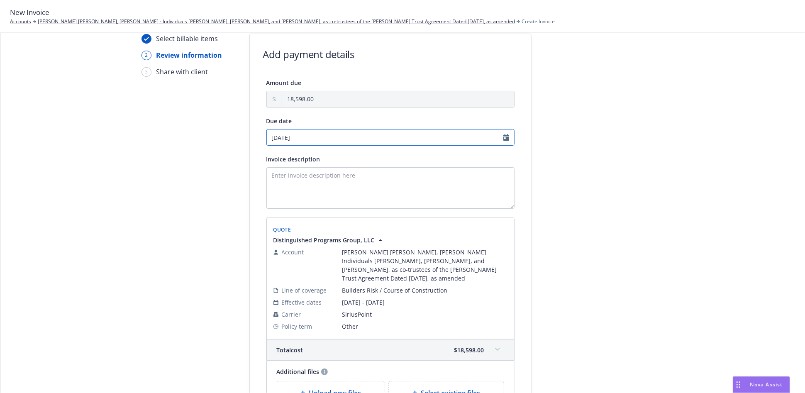
click at [305, 135] on input "08/28/2025" at bounding box center [390, 137] width 248 height 17
select select "August"
select select "2025"
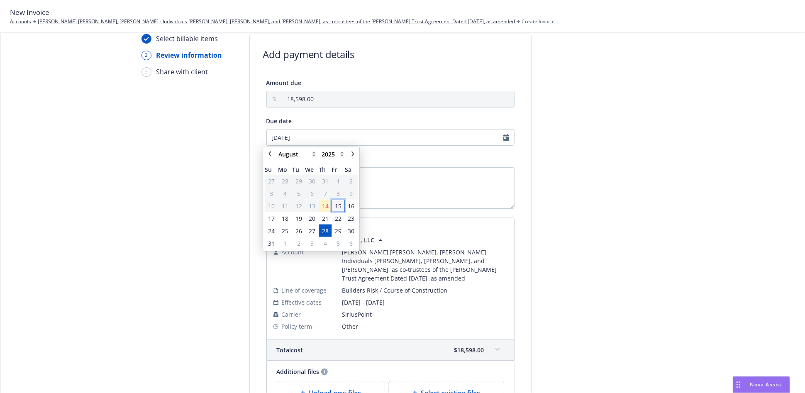
click at [337, 207] on span "15" at bounding box center [338, 205] width 7 height 9
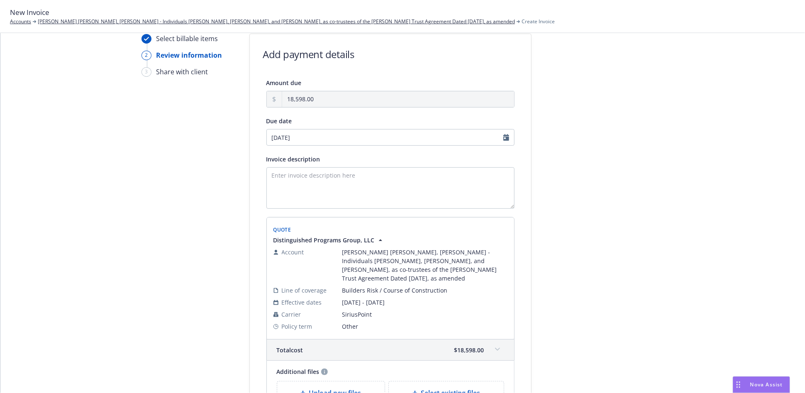
type input "08/15/2025"
click at [300, 175] on textarea "Invoice description" at bounding box center [390, 187] width 248 height 41
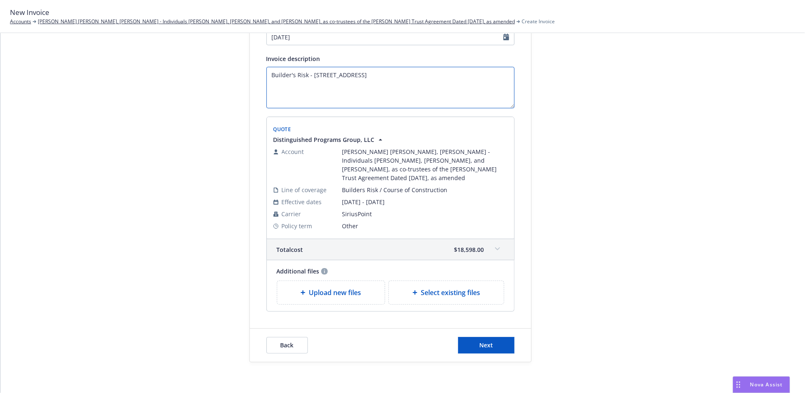
scroll to position [135, 0]
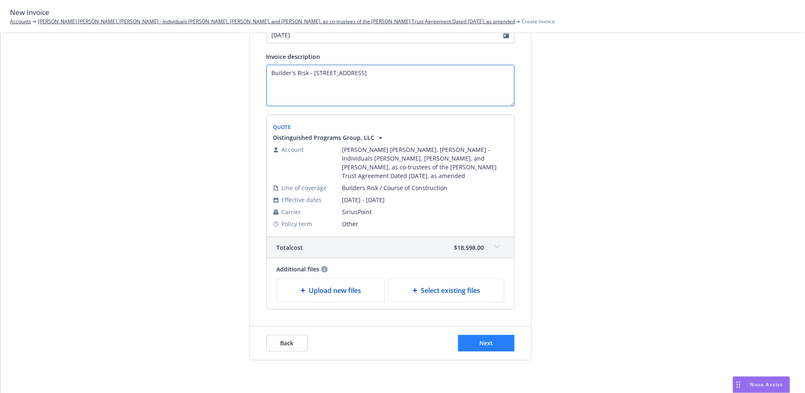
type textarea "Builder's Risk - 623 El Cerco Place, Pacific Palisades, CA 90272"
click at [483, 341] on span "Next" at bounding box center [486, 343] width 14 height 8
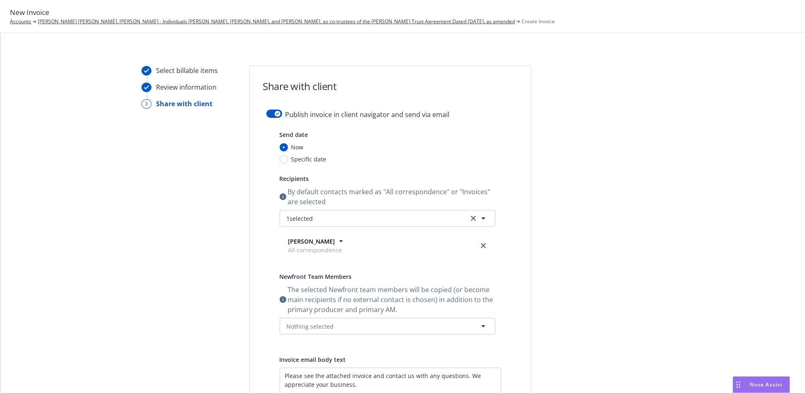
scroll to position [0, 0]
click at [276, 114] on div "button" at bounding box center [278, 115] width 6 height 6
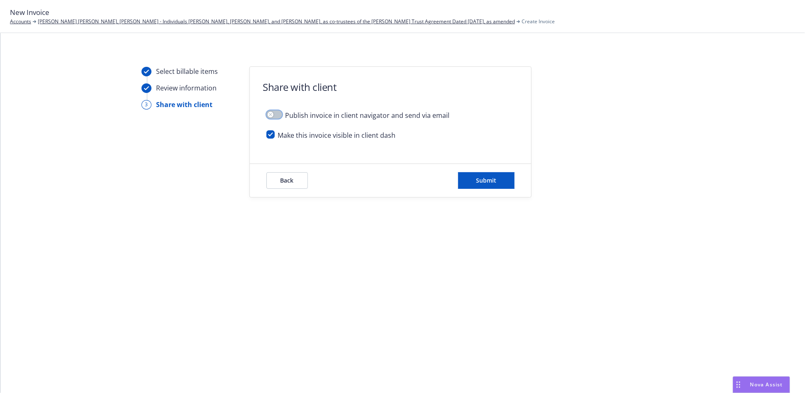
click at [269, 114] on icon "button" at bounding box center [270, 114] width 3 height 3
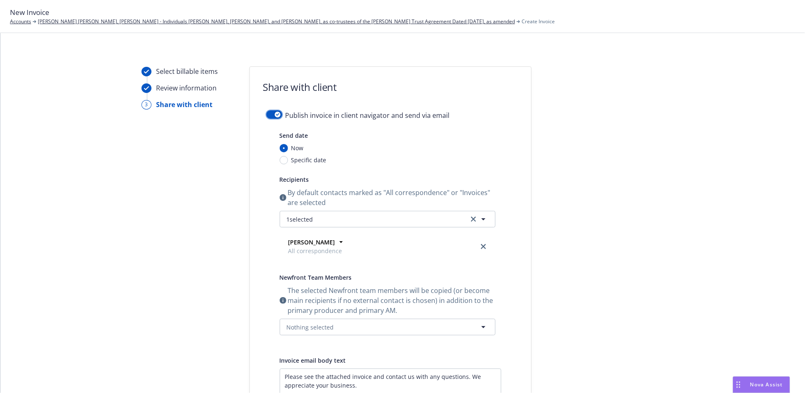
click at [276, 115] on icon "button" at bounding box center [277, 114] width 3 height 2
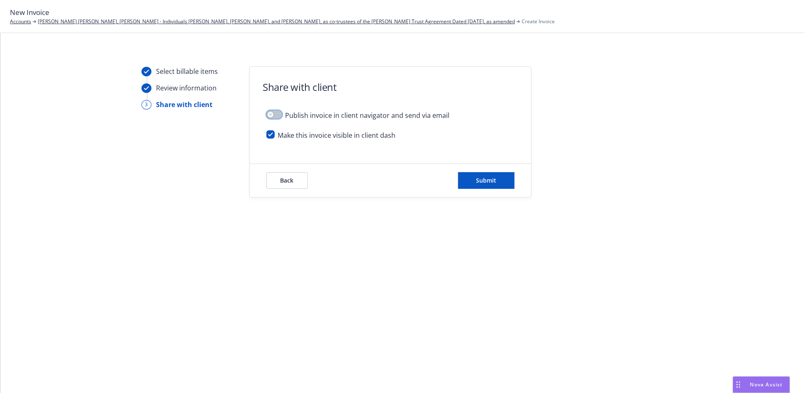
click at [269, 115] on icon "button" at bounding box center [270, 114] width 3 height 3
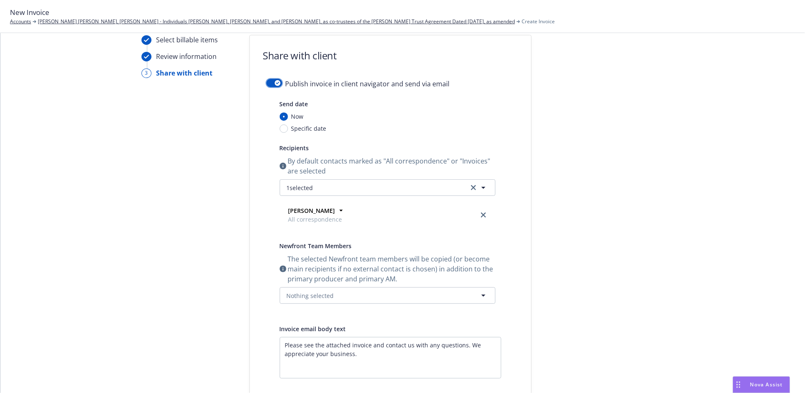
scroll to position [46, 0]
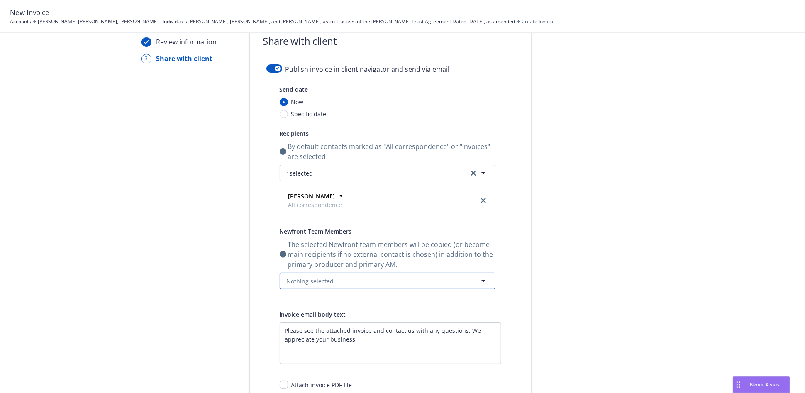
click at [322, 284] on span "Nothing selected" at bounding box center [310, 281] width 47 height 9
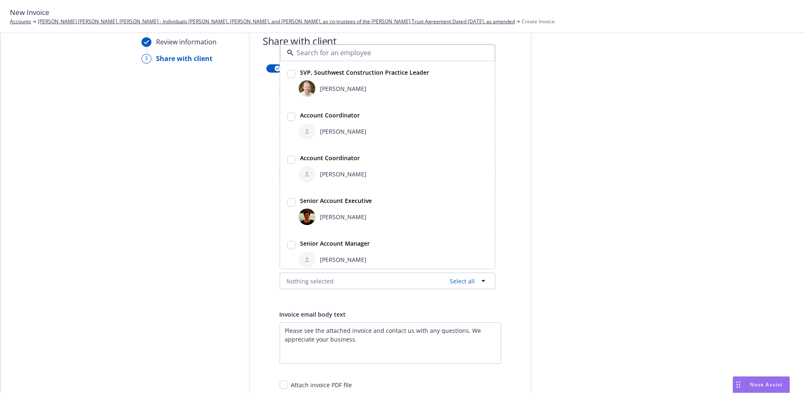
click at [288, 200] on input "checkbox" at bounding box center [291, 202] width 8 height 8
checkbox input "true"
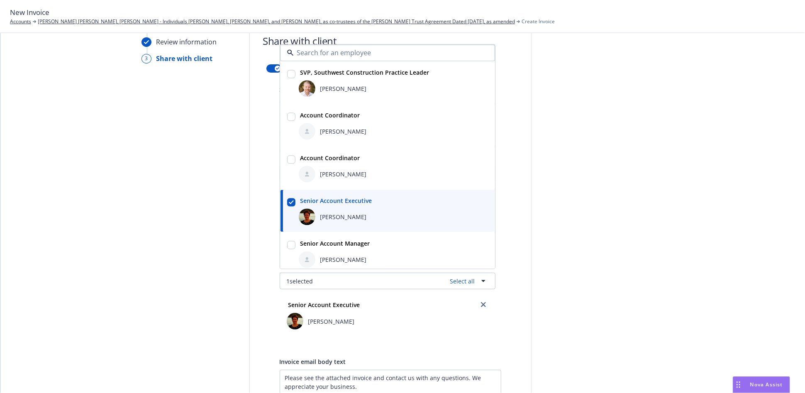
click at [287, 75] on input "checkbox" at bounding box center [291, 74] width 8 height 8
checkbox input "true"
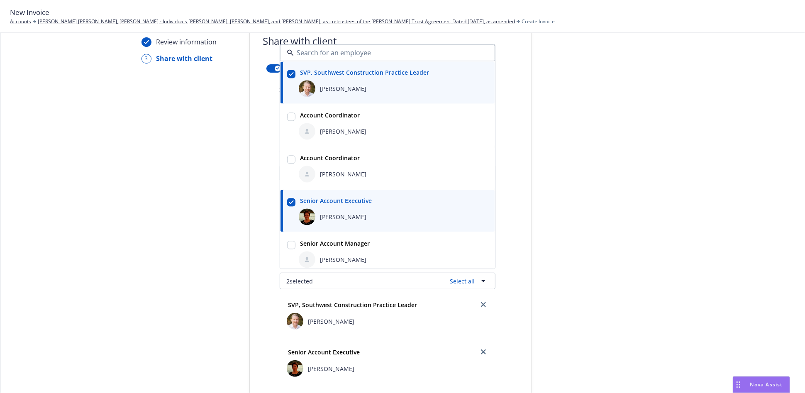
click at [515, 334] on div "Publish invoice in client navigator and send via email Send date Now Specific d…" at bounding box center [390, 297] width 281 height 467
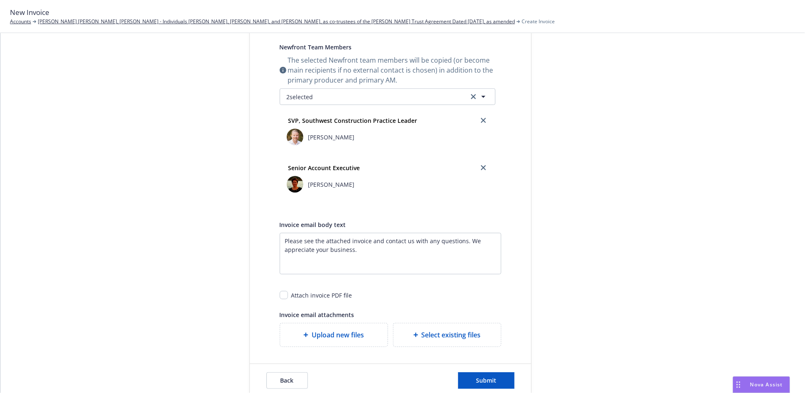
scroll to position [0, 0]
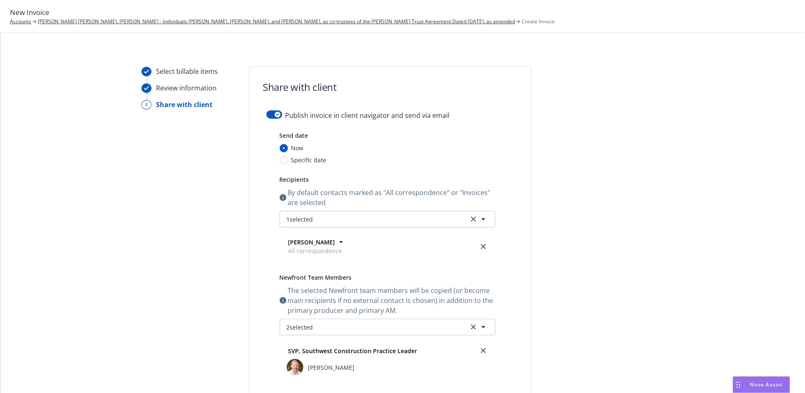
drag, startPoint x: 147, startPoint y: 199, endPoint x: 494, endPoint y: 47, distance: 378.3
click at [494, 47] on div "Select billable items Review information 3 Share with client Share with client …" at bounding box center [402, 213] width 805 height 360
click at [276, 115] on icon "button" at bounding box center [277, 114] width 3 height 2
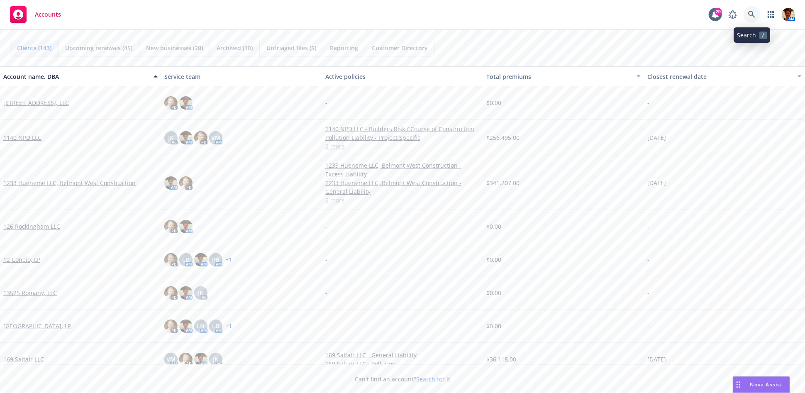
click at [753, 15] on icon at bounding box center [751, 14] width 7 height 7
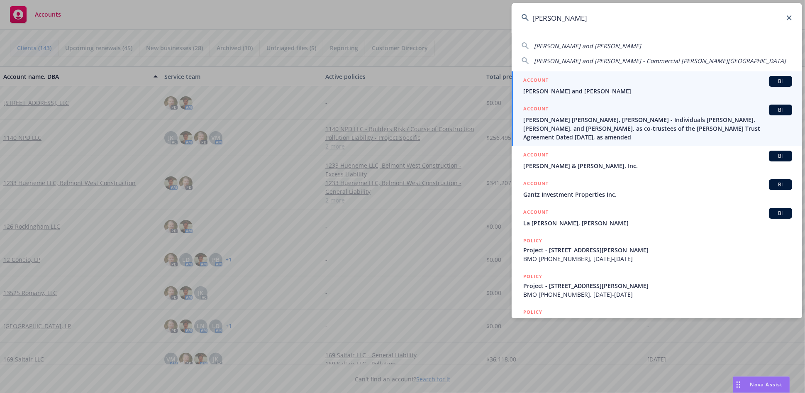
type input "[PERSON_NAME]"
click at [576, 125] on span "[PERSON_NAME] [PERSON_NAME], [PERSON_NAME] - Individuals [PERSON_NAME], [PERSON…" at bounding box center [657, 128] width 269 height 26
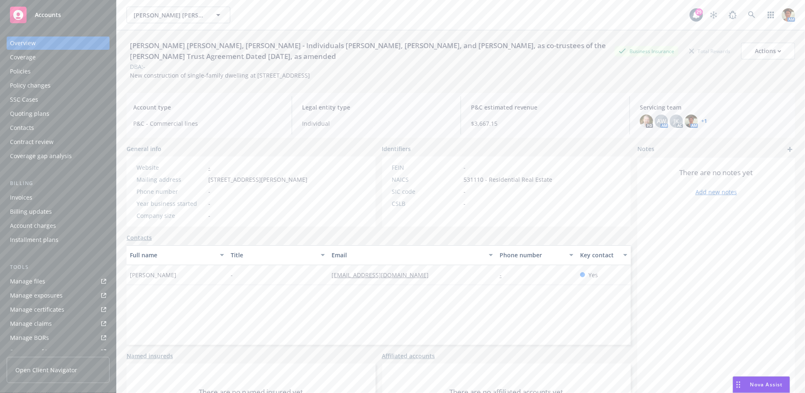
click at [38, 73] on div "Policies" at bounding box center [58, 71] width 96 height 13
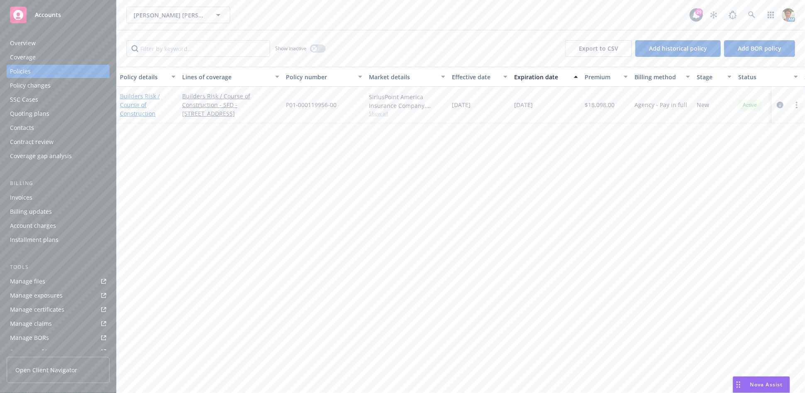
click at [134, 105] on link "Builders Risk / Course of Construction" at bounding box center [140, 104] width 40 height 25
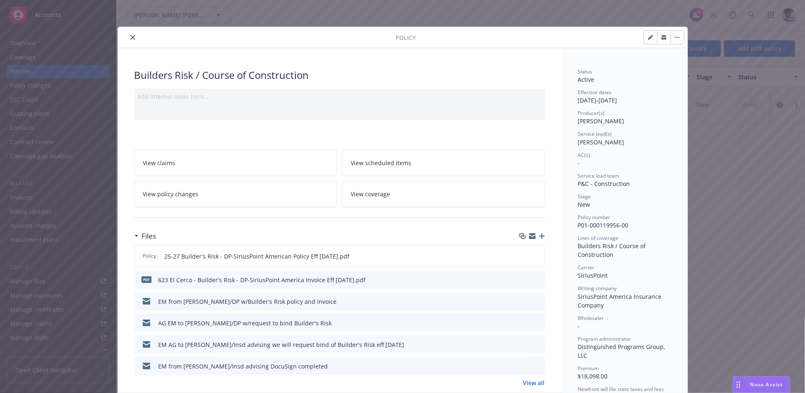
click at [649, 38] on icon "button" at bounding box center [650, 37] width 5 height 5
select select "NEW"
select select "other"
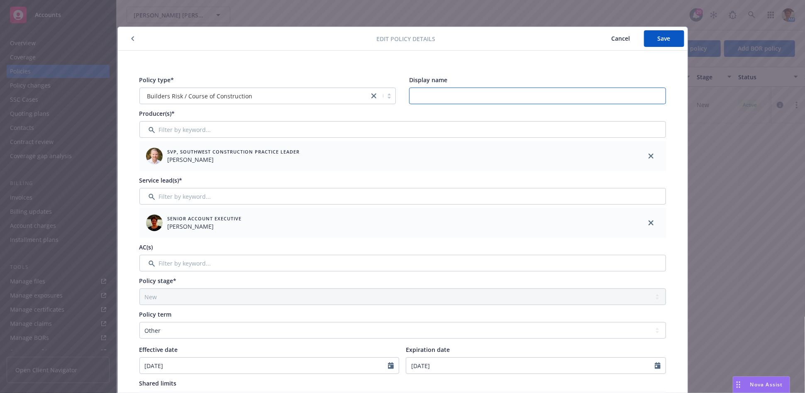
click at [432, 98] on input "Display name" at bounding box center [537, 96] width 257 height 17
type input "6"
click at [627, 40] on button "Cancel" at bounding box center [621, 38] width 46 height 17
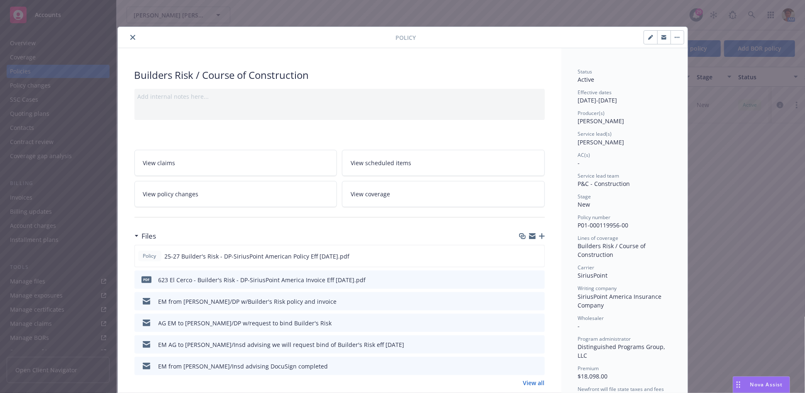
drag, startPoint x: 127, startPoint y: 35, endPoint x: 147, endPoint y: 76, distance: 45.5
click at [130, 36] on icon "close" at bounding box center [132, 37] width 5 height 5
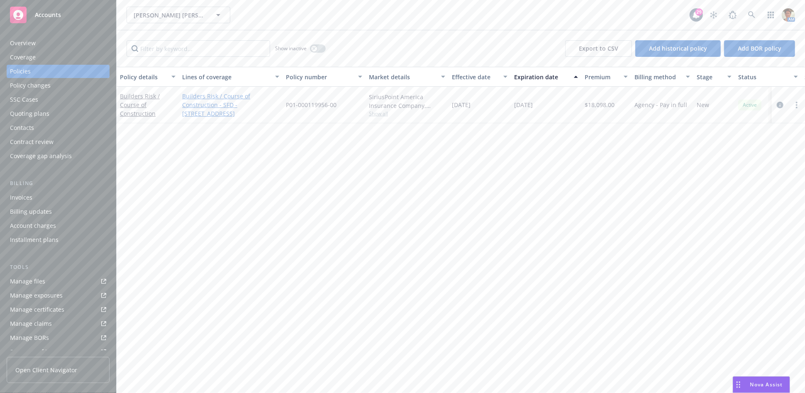
click at [222, 105] on link "Builders Risk / Course of Construction - SFD - [STREET_ADDRESS]" at bounding box center [230, 105] width 97 height 26
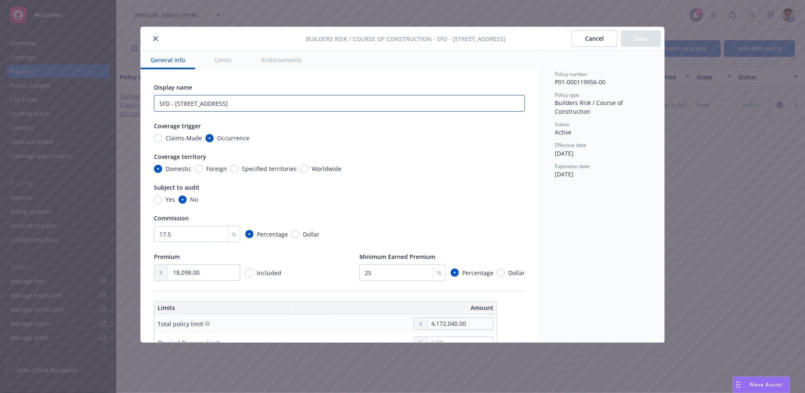
drag, startPoint x: 296, startPoint y: 104, endPoint x: 120, endPoint y: 82, distance: 177.8
click at [120, 81] on div "Builders Risk / Course of Construction - SFD - [GEOGRAPHIC_DATA], [GEOGRAPHIC_D…" at bounding box center [402, 196] width 805 height 393
click at [154, 37] on icon "close" at bounding box center [155, 38] width 5 height 5
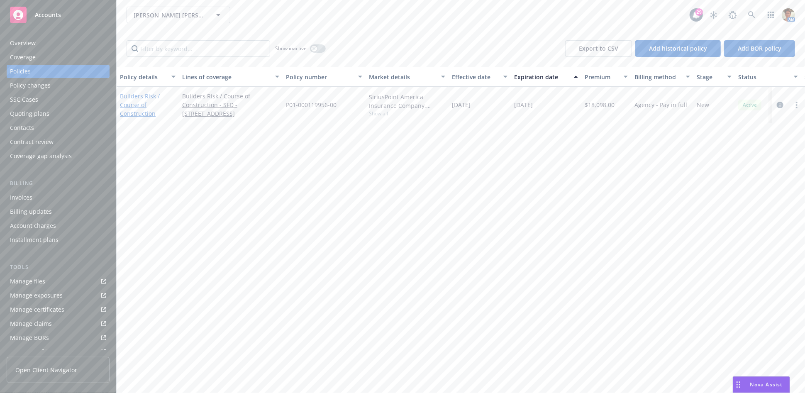
click at [134, 101] on link "Builders Risk / Course of Construction" at bounding box center [140, 104] width 40 height 25
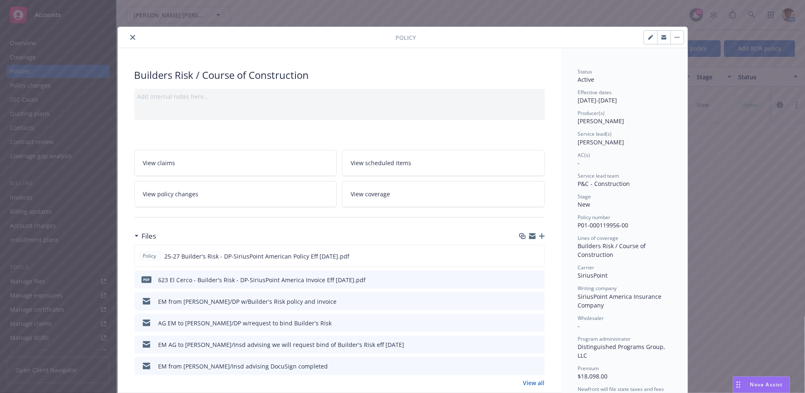
scroll to position [24, 0]
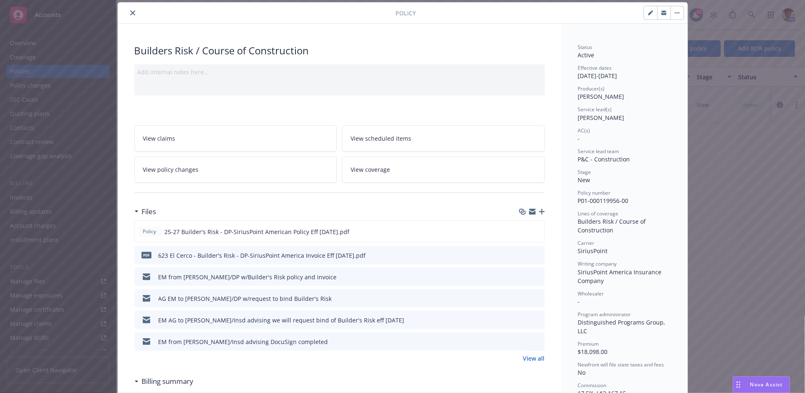
click at [648, 11] on icon "button" at bounding box center [650, 12] width 5 height 5
select select "NEW"
select select "other"
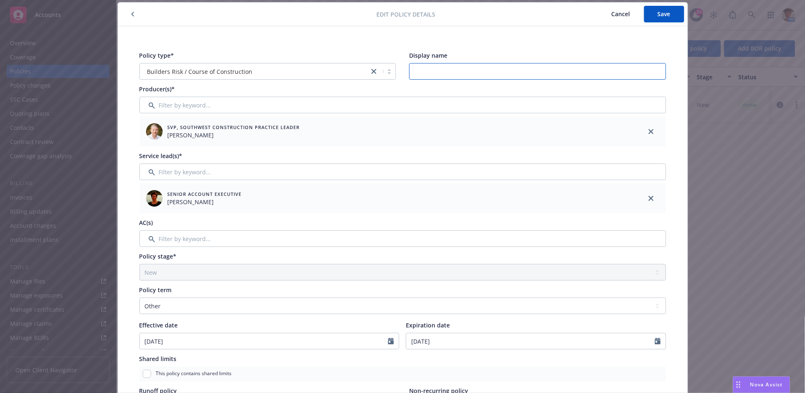
click at [468, 65] on input "Display name" at bounding box center [537, 71] width 257 height 17
paste input "SFD - 623 El Cerco Place, Pacific Palisades, CA 90272"
type input "SFD - 623 El Cerco Place, Pacific Palisades, CA 90272"
click at [658, 11] on span "Save" at bounding box center [664, 14] width 13 height 8
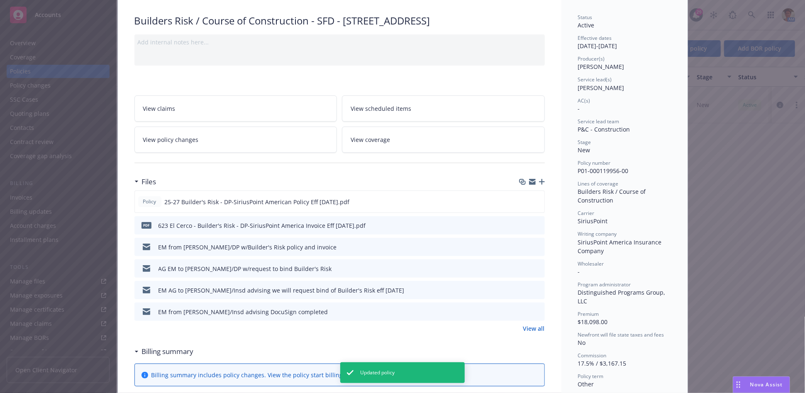
scroll to position [117, 0]
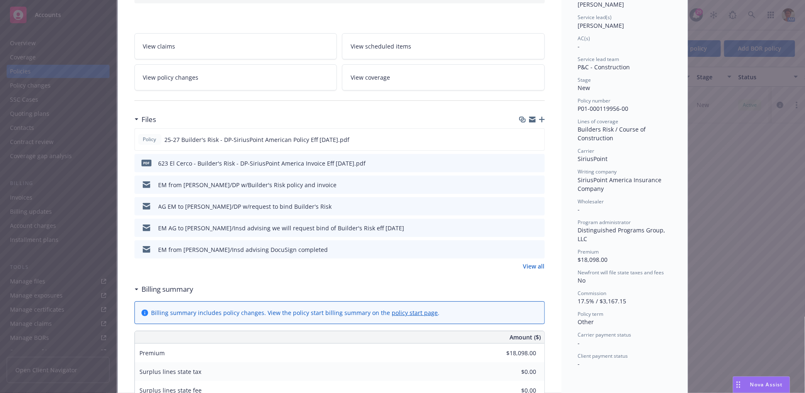
click at [530, 271] on link "View all" at bounding box center [534, 266] width 22 height 9
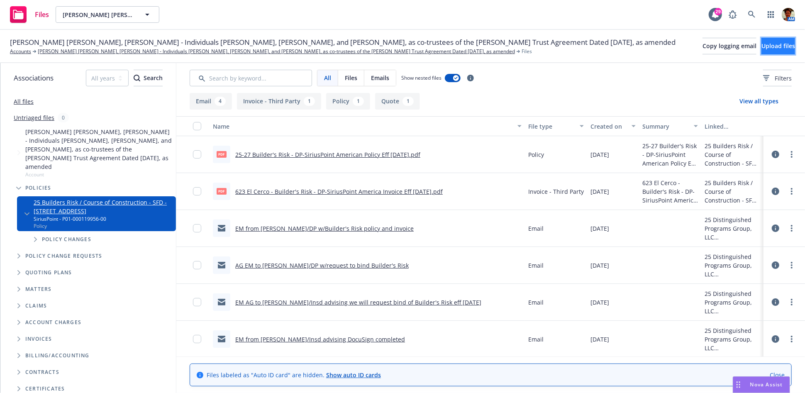
click at [766, 45] on span "Upload files" at bounding box center [778, 46] width 34 height 8
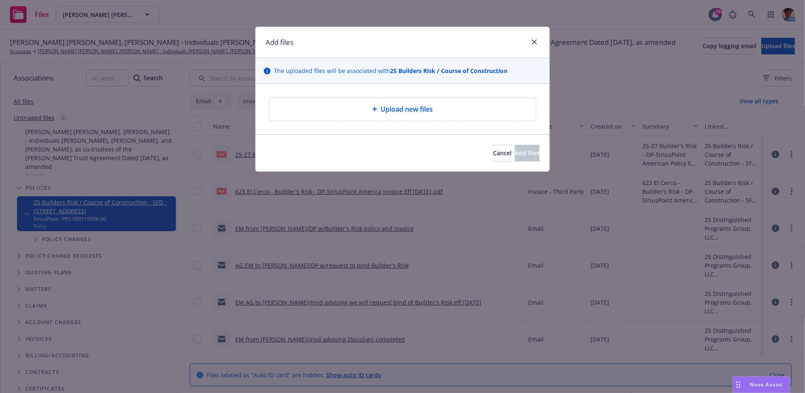
click at [423, 113] on span "Upload new files" at bounding box center [407, 109] width 52 height 10
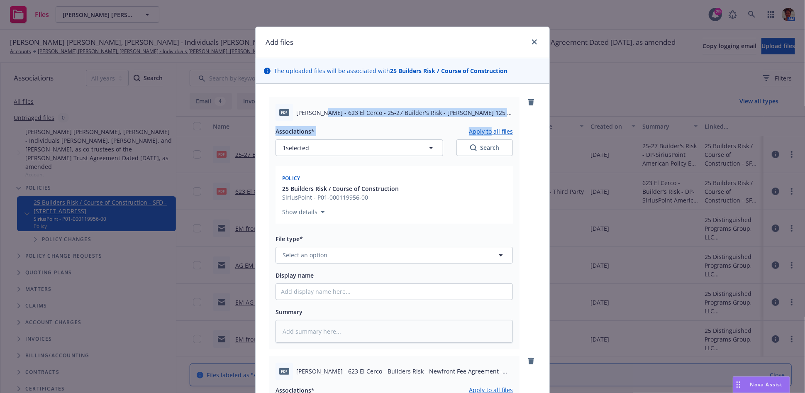
drag, startPoint x: 315, startPoint y: 110, endPoint x: 488, endPoint y: 125, distance: 172.8
click at [488, 125] on div "pdf [PERSON_NAME] - 623 El Cerco - 25-27 Builder's Risk - [PERSON_NAME] 125 & B…" at bounding box center [394, 223] width 251 height 252
copy div "623 El Cerco - 25-27 Builder's Risk - [PERSON_NAME] 125 & Builder's Risk Questi…"
click at [324, 291] on input "Display name" at bounding box center [394, 292] width 237 height 16
paste input "623 El Cerco - 25-27 Builder's Risk - [PERSON_NAME] 125 & Builder's Risk Questi…"
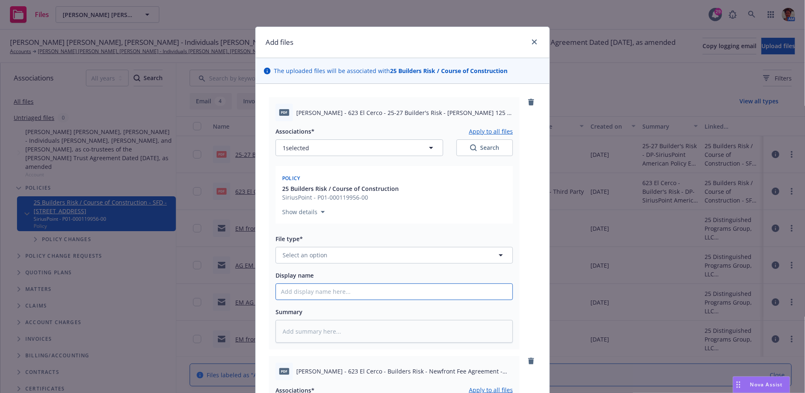
type textarea "x"
type input "623 El Cerco - 25-27 Builder's Risk - [PERSON_NAME] 125 & Builder's Risk Questi…"
type textarea "x"
type input "623 El Cerco - 25-27 Builder's Risk - [PERSON_NAME] 125 & Builder's Risk Questi…"
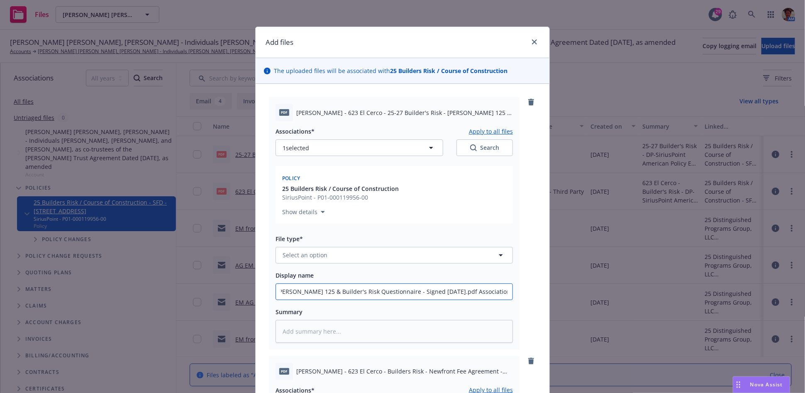
type textarea "x"
type input "623 El Cerco - 25-27 Builder's Risk - [PERSON_NAME] 125 & Builder's Risk Questi…"
type textarea "x"
type input "623 El Cerco - 25-27 Builder's Risk - Acord 125 & Builder's Risk Questionnaire …"
type textarea "x"
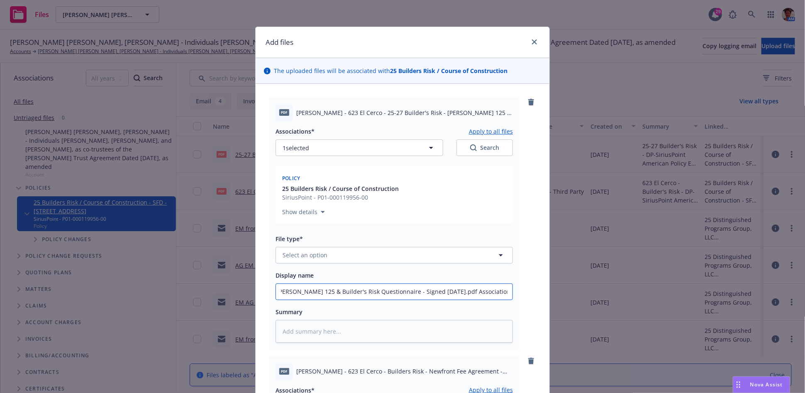
type input "623 El Cerco - 25-27 Builder's Risk - Acord 125 & Builder's Risk Questionnaire …"
type textarea "x"
type input "623 El Cerco - 25-27 Builder's Risk - Acord 125 & Builder's Risk Questionnaire …"
type textarea "x"
type input "623 El Cerco - 25-27 Builder's Risk - Acord 125 & Builder's Risk Questionnaire …"
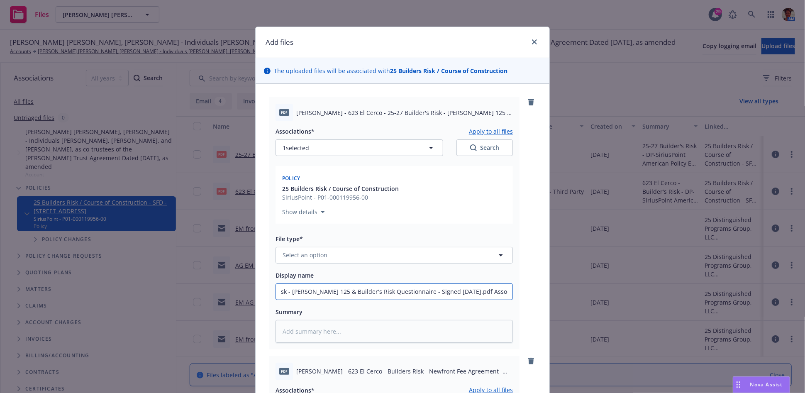
type textarea "x"
type input "623 El Cerco - 25-27 Builder's Risk - Acord 125 & Builder's Risk Questionnaire …"
type textarea "x"
type input "623 El Cerco - 25-27 Builder's Risk - Acord 125 & Builder's Risk Questionnaire …"
type textarea "x"
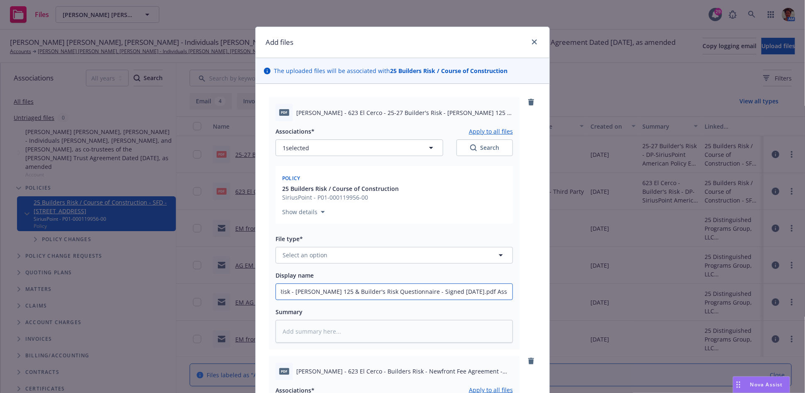
type input "623 El Cerco - 25-27 Builder's Risk - Acord 125 & Builder's Risk Questionnaire …"
type textarea "x"
type input "623 El Cerco - 25-27 Builder's Risk - Acord 125 & Builder's Risk Questionnaire …"
type textarea "x"
type input "623 El Cerco - 25-27 Builder's Risk - Acord 125 & Builder's Risk Questionnaire …"
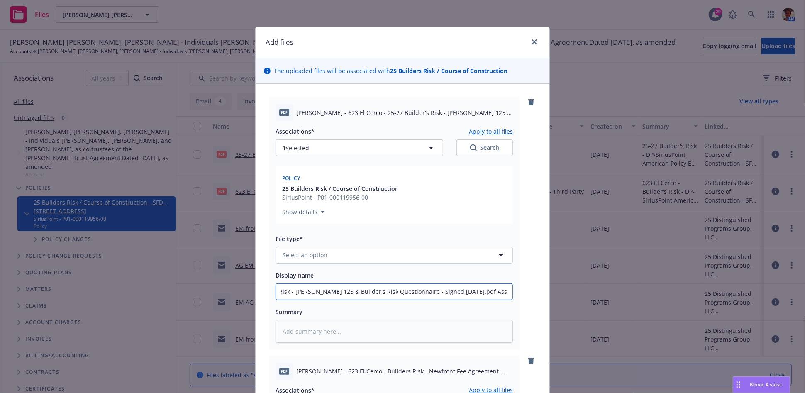
type textarea "x"
type input "623 El Cerco - 25-27 Builder's Risk - Acord 125 & Builder's Risk Questionnaire …"
type textarea "x"
type input "623 El Cerco - 25-27 Builder's Risk - Acord 125 & Builder's Risk Questionnaire …"
type textarea "x"
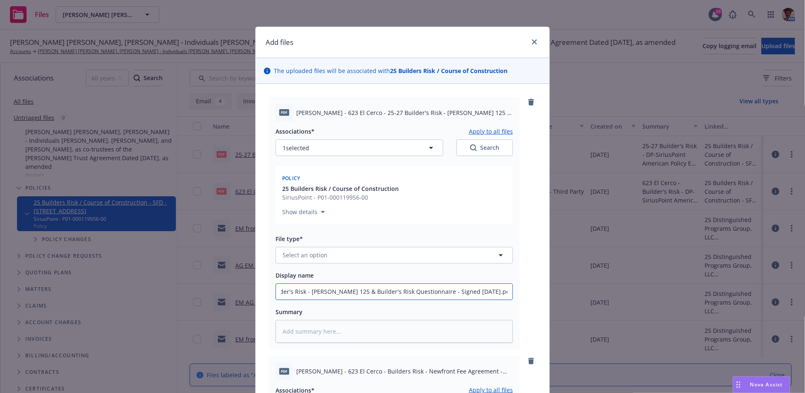
type input "623 El Cerco - 25-27 Builder's Risk - Acord 125 & Builder's Risk Questionnaire …"
type textarea "x"
type input "623 El Cerco - 25-27 Builder's Risk - Acord 125 & Builder's Risk Questionnaire …"
type textarea "x"
type input "623 El Cerco - 25-27 Builder's Risk - Acord 125 & Builder's Risk Questionnaire …"
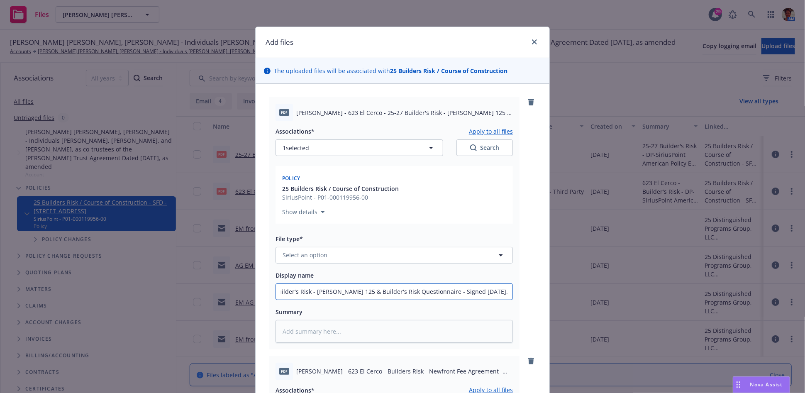
type textarea "x"
type input "623 El Cerco - 25-27 Builder's Risk - Acord 125 & Builder's Risk Questionnaire …"
type textarea "x"
type input "623 El Cerco - 25-27 Builder's Risk - Acord 125 & Builder's Risk Questionnaire …"
type textarea "x"
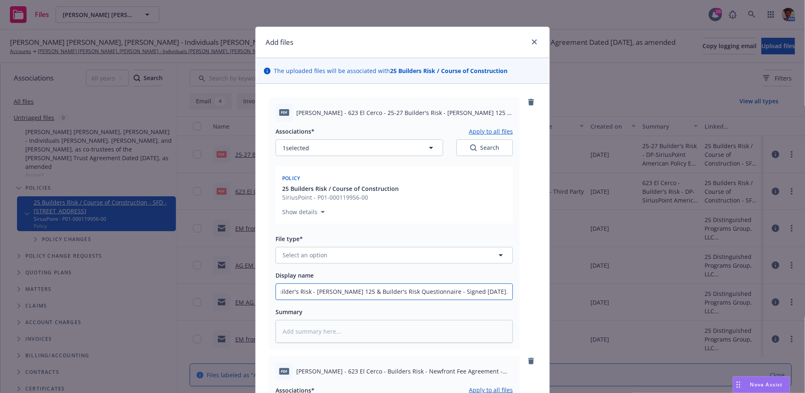
type input "623 El Cerco - 25-27 Builder's Risk - Acord 125 & Builder's Risk Questionnaire …"
type textarea "x"
type input "623 El Cerco - 25-27 Builder's Risk - Acord 125 & Builder's Risk Questionnaire …"
type textarea "x"
type input "623 El Cerco - 25-27 Builder's Risk - Acord 125 & Builder's Risk Questionnaire …"
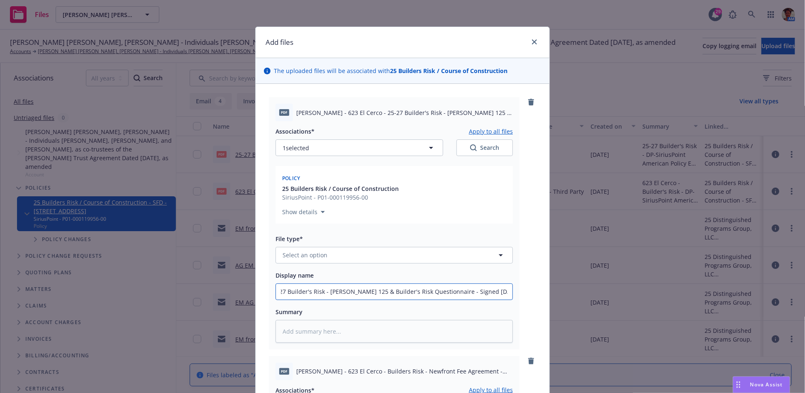
type textarea "x"
type input "623 El Cerco - 25-27 Builder's Risk - Acord 125 & Builder's Risk Questionnaire …"
type textarea "x"
type input "623 El Cerco - 25-27 Builder's Risk - Acord 125 & Builder's Risk Questionnaire …"
type textarea "x"
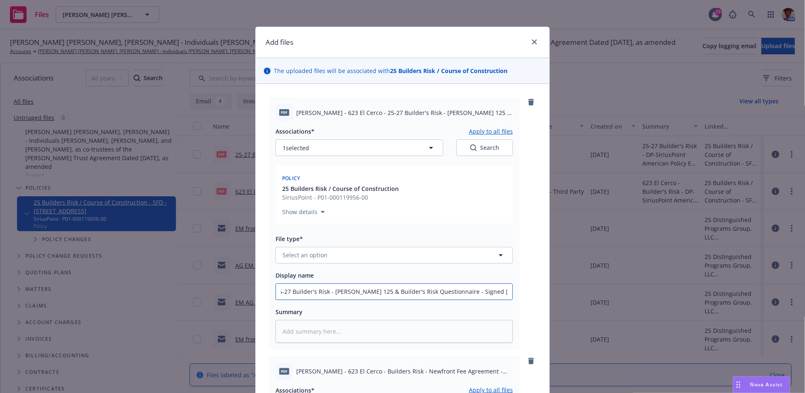
type input "623 El Cerco - 25-27 Builder's Risk - Acord 125 & Builder's Risk Questionnaire …"
type textarea "x"
type input "623 El Cerco - 25-27 Builder's Risk - Acord 125 & Builder's Risk Questionnaire …"
type textarea "x"
type input "623 El Cerco - 25-27 Builder's Risk - Acord 125 & Builder's Risk Questionnaire …"
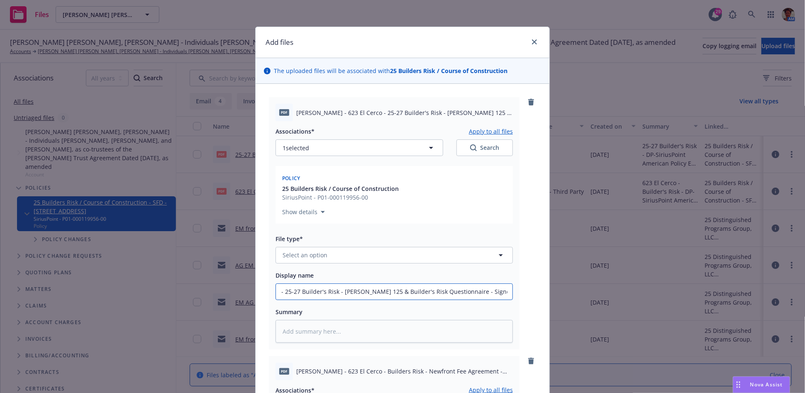
type textarea "x"
type input "623 El Cerco - 25-27 Builder's Risk - Acord 125 & Builder's Risk Questionnaire …"
click at [347, 335] on textarea at bounding box center [394, 331] width 237 height 23
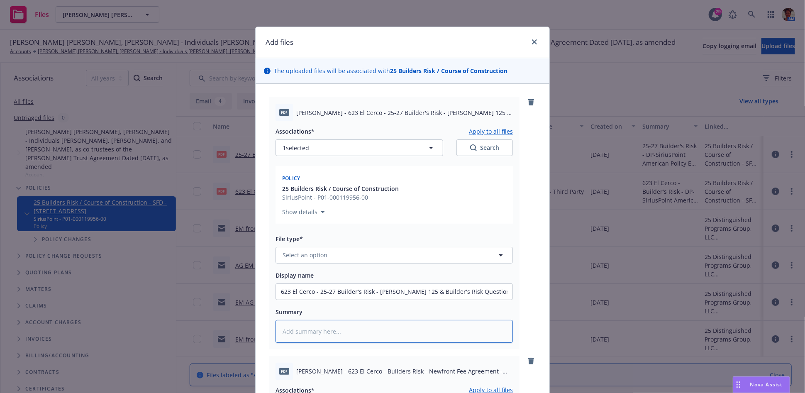
paste textarea "623 El Cerco - 25-27 Builder's Risk - Acord 125 & Builder's Risk Questionnaire …"
type textarea "x"
type textarea "623 El Cerco - 25-27 Builder's Risk - Acord 125 & Builder's Risk Questionnaire …"
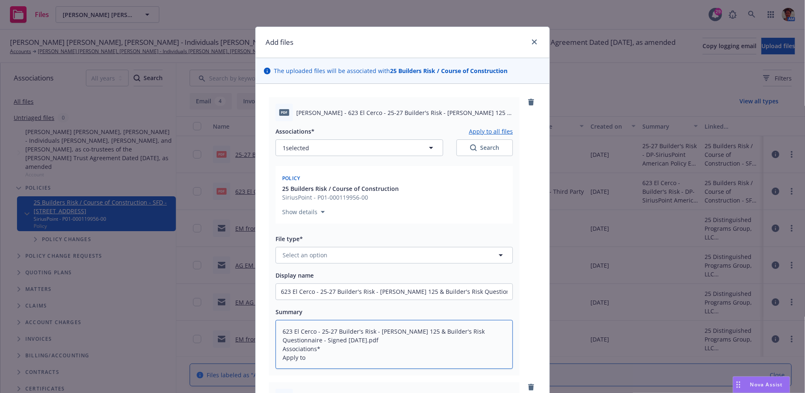
type textarea "x"
type textarea "623 El Cerco - 25-27 Builder's Risk - Acord 125 & Builder's Risk Questionnaire …"
type textarea "x"
type textarea "623 El Cerco - 25-27 Builder's Risk - Acord 125 & Builder's Risk Questionnaire …"
type textarea "x"
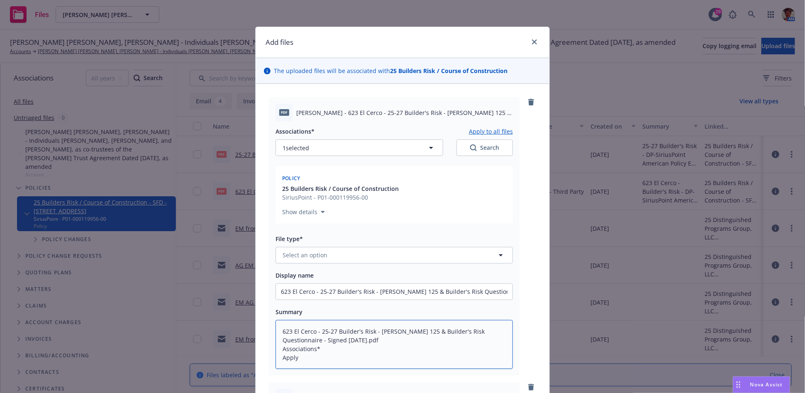
type textarea "623 El Cerco - 25-27 Builder's Risk - Acord 125 & Builder's Risk Questionnaire …"
type textarea "x"
type textarea "623 El Cerco - 25-27 Builder's Risk - Acord 125 & Builder's Risk Questionnaire …"
type textarea "x"
type textarea "623 El Cerco - 25-27 Builder's Risk - Acord 125 & Builder's Risk Questionnaire …"
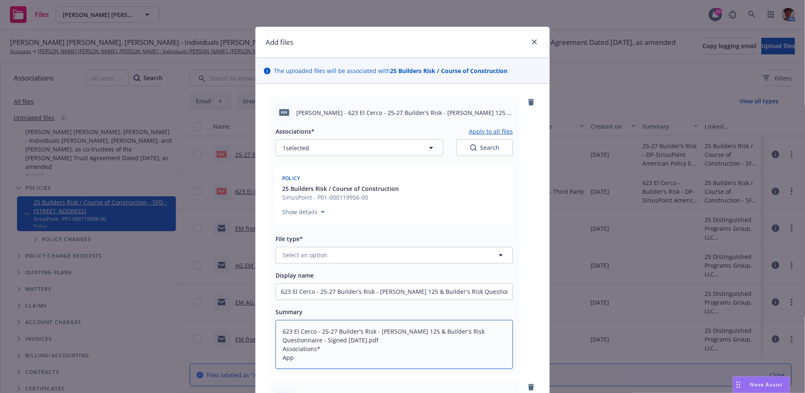
type textarea "x"
type textarea "623 El Cerco - 25-27 Builder's Risk - Acord 125 & Builder's Risk Questionnaire …"
type textarea "x"
type textarea "623 El Cerco - 25-27 Builder's Risk - Acord 125 & Builder's Risk Questionnaire …"
type textarea "x"
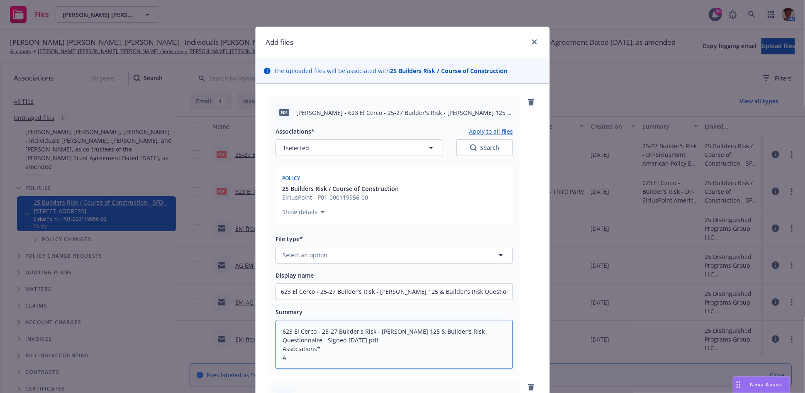
type textarea "623 El Cerco - 25-27 Builder's Risk - Acord 125 & Builder's Risk Questionnaire …"
type textarea "x"
type textarea "623 El Cerco - 25-27 Builder's Risk - Acord 125 & Builder's Risk Questionnaire …"
type textarea "x"
type textarea "623 El Cerco - 25-27 Builder's Risk - Acord 125 & Builder's Risk Questionnaire …"
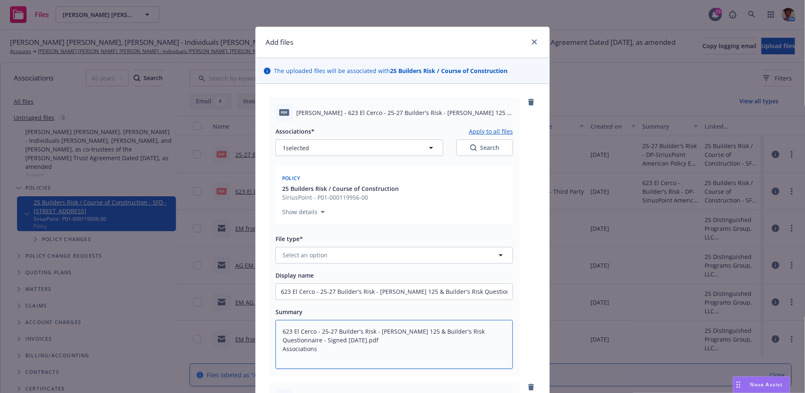
type textarea "x"
type textarea "623 El Cerco - 25-27 Builder's Risk - Acord 125 & Builder's Risk Questionnaire …"
type textarea "x"
type textarea "623 El Cerco - 25-27 Builder's Risk - Acord 125 & Builder's Risk Questionnaire …"
type textarea "x"
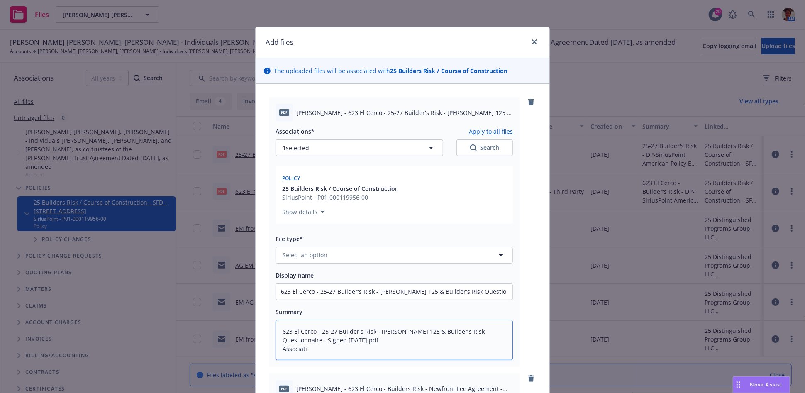
type textarea "623 El Cerco - 25-27 Builder's Risk - Acord 125 & Builder's Risk Questionnaire …"
type textarea "x"
type textarea "623 El Cerco - 25-27 Builder's Risk - Acord 125 & Builder's Risk Questionnaire …"
type textarea "x"
type textarea "623 El Cerco - 25-27 Builder's Risk - Acord 125 & Builder's Risk Questionnaire …"
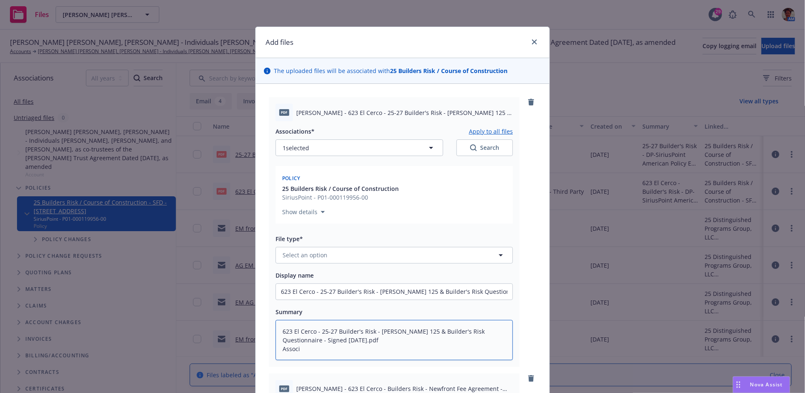
type textarea "x"
type textarea "623 El Cerco - 25-27 Builder's Risk - Acord 125 & Builder's Risk Questionnaire …"
type textarea "x"
type textarea "623 El Cerco - 25-27 Builder's Risk - Acord 125 & Builder's Risk Questionnaire …"
type textarea "x"
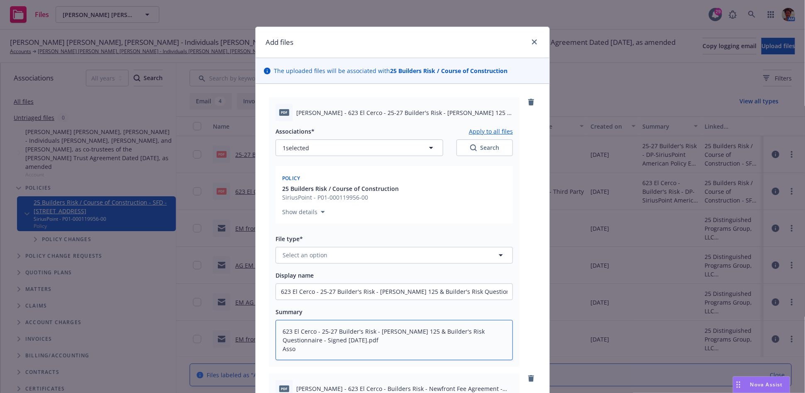
type textarea "623 El Cerco - 25-27 Builder's Risk - Acord 125 & Builder's Risk Questionnaire …"
type textarea "x"
type textarea "623 El Cerco - 25-27 Builder's Risk - Acord 125 & Builder's Risk Questionnaire …"
type textarea "x"
type textarea "623 El Cerco - 25-27 Builder's Risk - Acord 125 & Builder's Risk Questionnaire …"
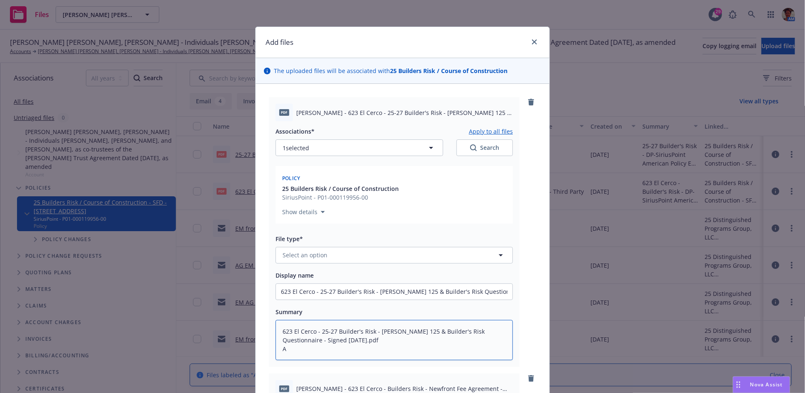
type textarea "x"
type textarea "623 El Cerco - 25-27 Builder's Risk - Acord 125 & Builder's Risk Questionnaire …"
type textarea "x"
type textarea "623 El Cerco - 25-27 Builder's Risk - Acord 125 & Builder's Risk Questionnaire …"
type textarea "x"
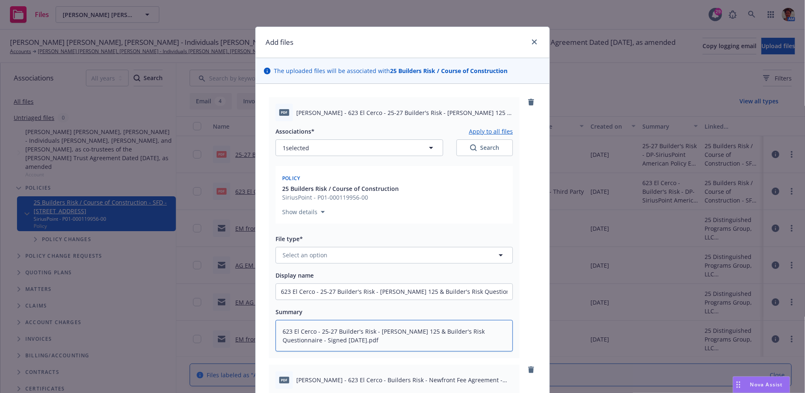
type textarea "623 El Cerco - 25-27 Builder's Risk - Acord 125 & Builder's Risk Questionnaire …"
type textarea "x"
type textarea "623 El Cerco - 25-27 Builder's Risk - Acord 125 & Builder's Risk Questionnaire …"
type textarea "x"
type textarea "623 El Cerco - 25-27 Builder's Risk - Acord 125 & Builder's Risk Questionnaire …"
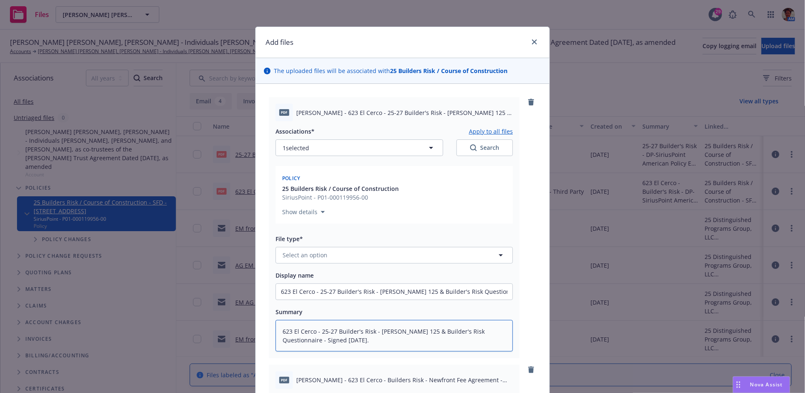
type textarea "x"
type textarea "623 El Cerco - 25-27 Builder's Risk - Acord 125 & Builder's Risk Questionnaire …"
click at [383, 257] on button "Select an option" at bounding box center [394, 255] width 237 height 17
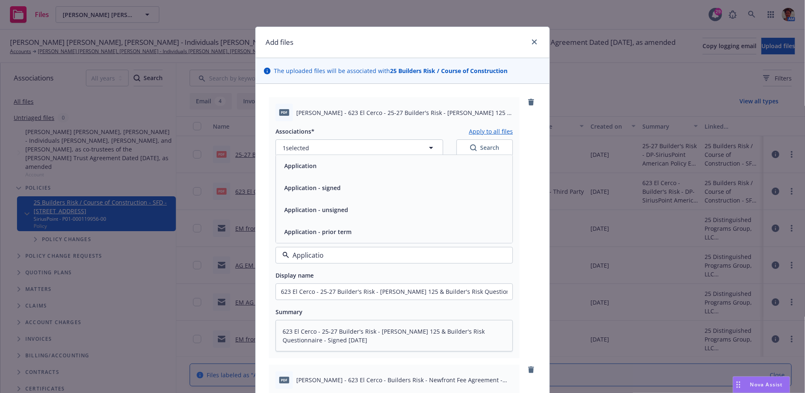
type input "Application"
click at [359, 183] on div "Application - signed" at bounding box center [394, 188] width 227 height 12
type textarea "x"
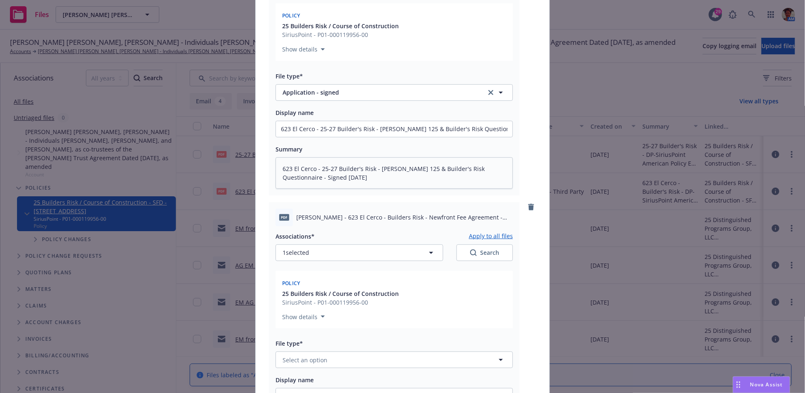
scroll to position [276, 0]
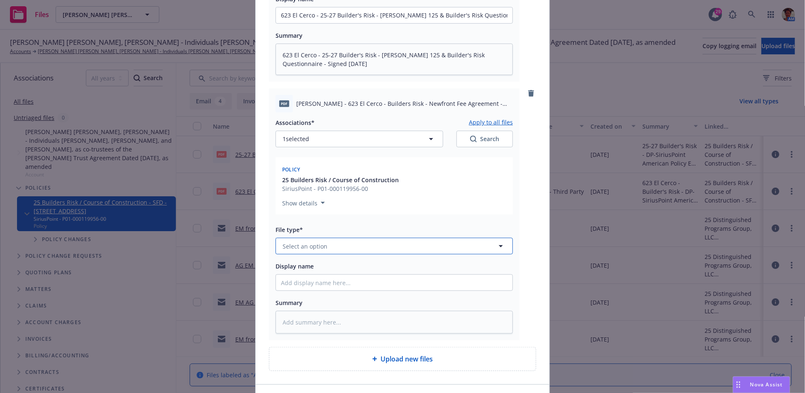
click at [382, 246] on button "Select an option" at bounding box center [394, 246] width 237 height 17
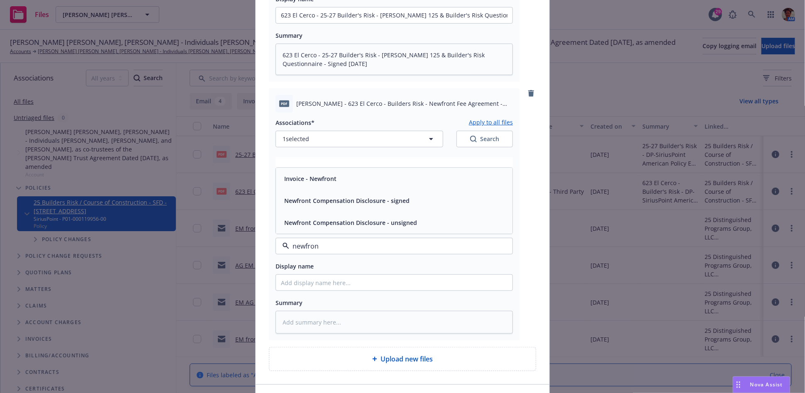
type input "newfront"
click at [391, 207] on div "Newfront Compensation Disclosure - signed" at bounding box center [394, 201] width 237 height 22
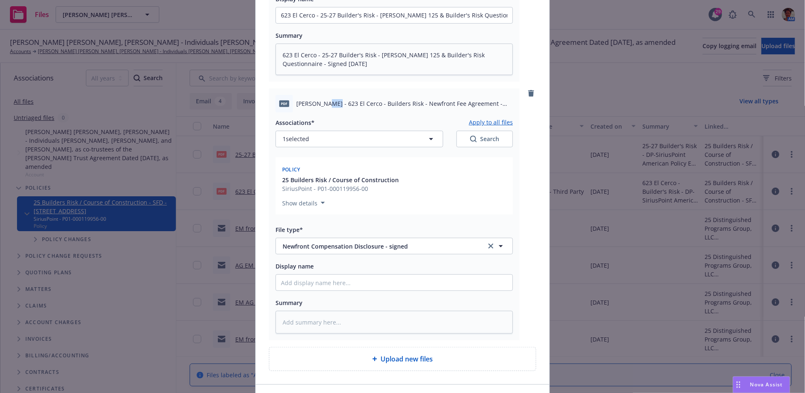
drag, startPoint x: 317, startPoint y: 102, endPoint x: 323, endPoint y: 102, distance: 5.8
click at [325, 102] on span "Glantz - 623 El Cerco - Builders Risk - Newfront Fee Agreement - Signed 08-13-2…" at bounding box center [404, 103] width 217 height 9
drag, startPoint x: 315, startPoint y: 102, endPoint x: 480, endPoint y: 113, distance: 165.5
click at [480, 113] on div "pdf Glantz - 623 El Cerco - Builders Risk - Newfront Fee Agreement - Signed 08-…" at bounding box center [394, 214] width 251 height 252
copy div "623 El Cerco - Builders Risk - Newfront Fee Agreement - Signed 08-13-2025.pdf A…"
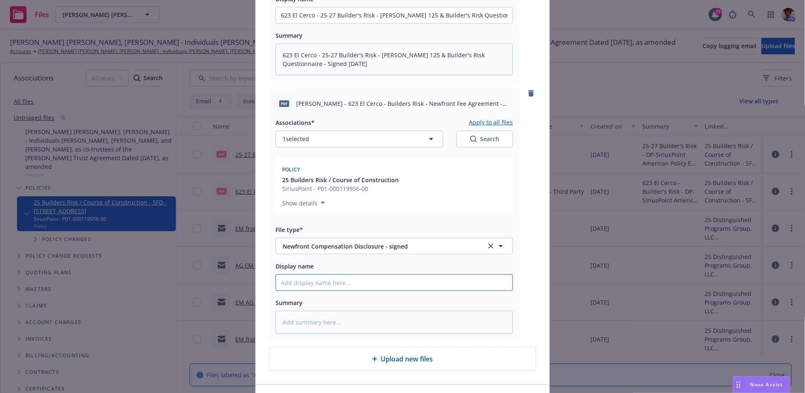
click at [393, 23] on input "Display name" at bounding box center [394, 15] width 237 height 16
paste input "623 El Cerco - Builders Risk - Newfront Fee Agreement - Signed 08-13-2025.pdf A…"
type textarea "x"
type input "623 El Cerco - Builders Risk - Newfront Fee Agreement - Signed 08-13-2025.pdf A…"
type textarea "x"
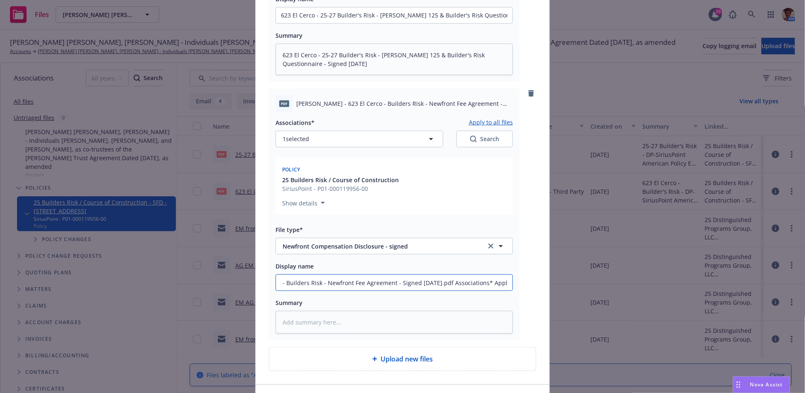
type input "623 El Cerco - Builders Risk - Newfront Fee Agreement - Signed 08-13-2025.pdf A…"
type textarea "x"
type input "623 El Cerco - Builders Risk - Newfront Fee Agreement - Signed 08-13-2025.pdf A…"
type textarea "x"
type input "623 El Cerco - Builders Risk - Newfront Fee Agreement - Signed 08-13-2025.pdf A…"
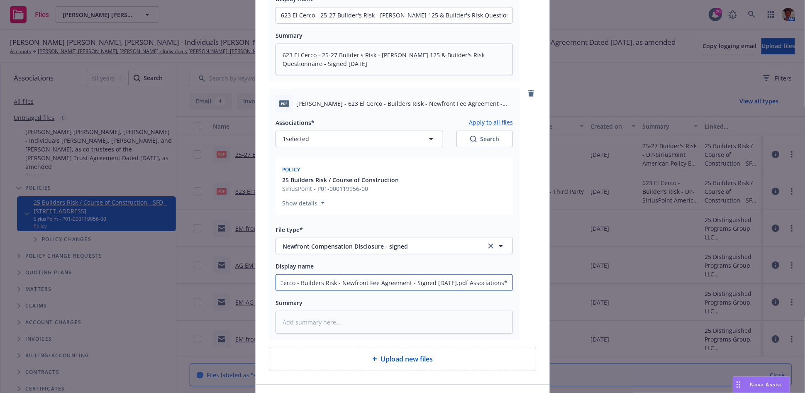
type textarea "x"
type input "623 El Cerco - Builders Risk - Newfront Fee Agreement - Signed 08-13-2025.pdf A…"
type textarea "x"
type input "623 El Cerco - Builders Risk - Newfront Fee Agreement - Signed 08-13-2025.pdf A…"
type textarea "x"
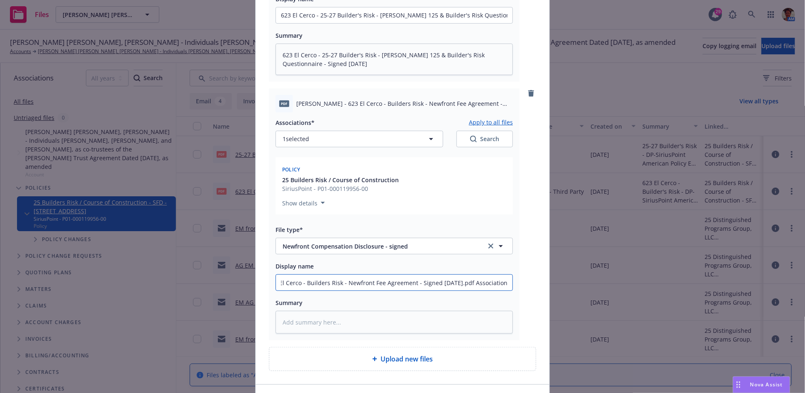
type input "623 El Cerco - Builders Risk - Newfront Fee Agreement - Signed 08-13-2025.pdf A…"
type textarea "x"
type input "623 El Cerco - Builders Risk - Newfront Fee Agreement - Signed 08-13-2025.pdf A…"
type textarea "x"
type input "623 El Cerco - Builders Risk - Newfront Fee Agreement - Signed 08-13-2025.pdf A…"
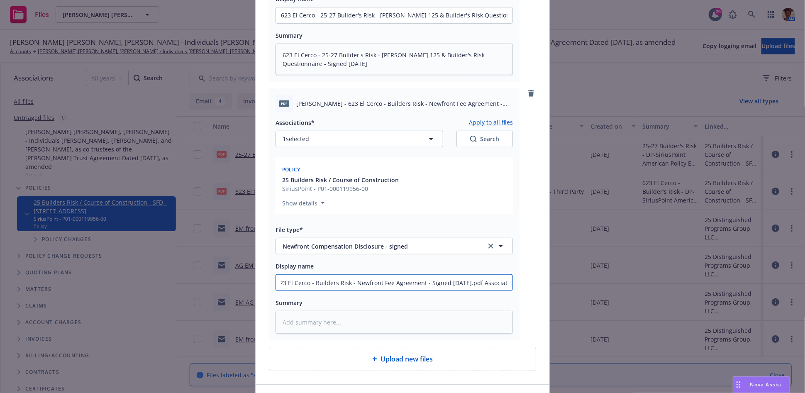
type textarea "x"
type input "623 El Cerco - Builders Risk - Newfront Fee Agreement - Signed 08-13-2025.pdf A…"
type textarea "x"
type input "623 El Cerco - Builders Risk - Newfront Fee Agreement - Signed 08-13-2025.pdf A…"
type textarea "x"
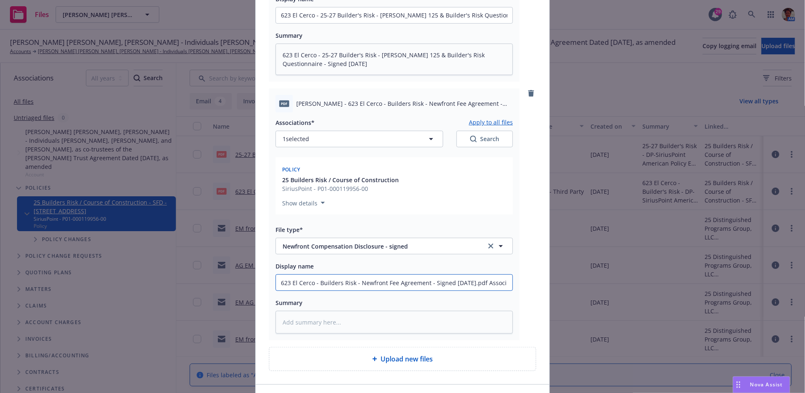
type input "623 El Cerco - Builders Risk - Newfront Fee Agreement - Signed 08-13-2025.pdf A…"
type textarea "x"
type input "623 El Cerco - Builders Risk - Newfront Fee Agreement - Signed 08-13-2025.pdf A…"
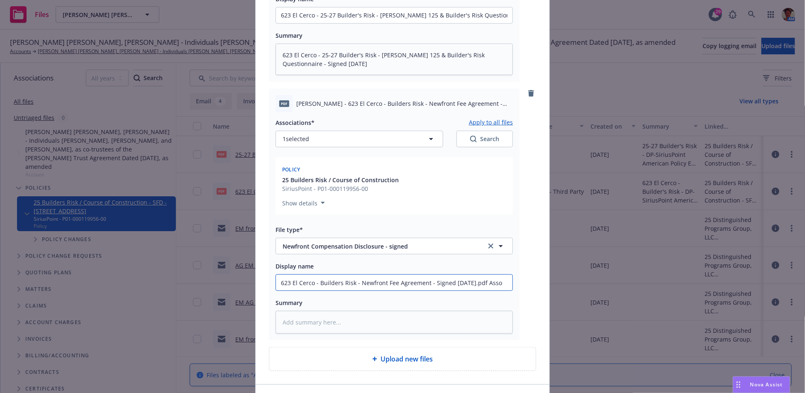
type textarea "x"
type input "623 El Cerco - Builders Risk - Newfront Fee Agreement - Signed 08-13-2025.pdf A…"
type textarea "x"
type input "623 El Cerco - Builders Risk - Newfront Fee Agreement - Signed 08-13-2025.pdf As"
type textarea "x"
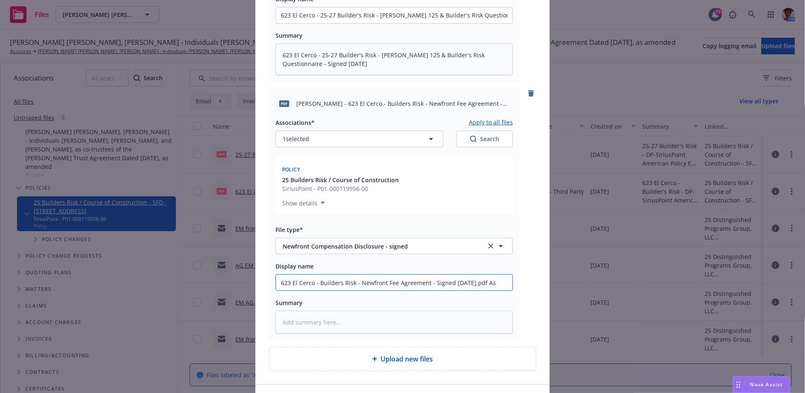
type input "623 El Cerco - Builders Risk - Newfront Fee Agreement - Signed 08-13-2025.pdf A"
type textarea "x"
type input "623 El Cerco - Builders Risk - Newfront Fee Agreement - Signed 08-13-2025.pdf"
type textarea "x"
type input "623 El Cerco - Builders Risk - Newfront Fee Agreement - Signed 08-13-2025.pdf"
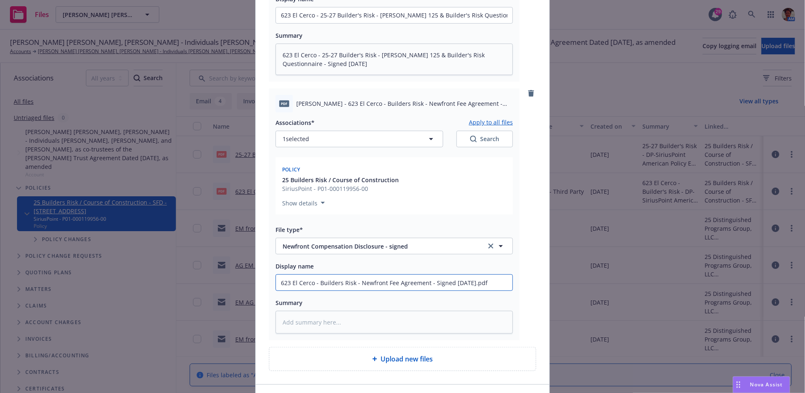
type textarea "x"
type input "623 El Cerco - Builders Risk - Newfront Fee Agreement - Signed 08-13-2025.pd"
type textarea "x"
type input "623 El Cerco - Builders Risk - Newfront Fee Agreement - Signed 08-13-2025.p"
type textarea "x"
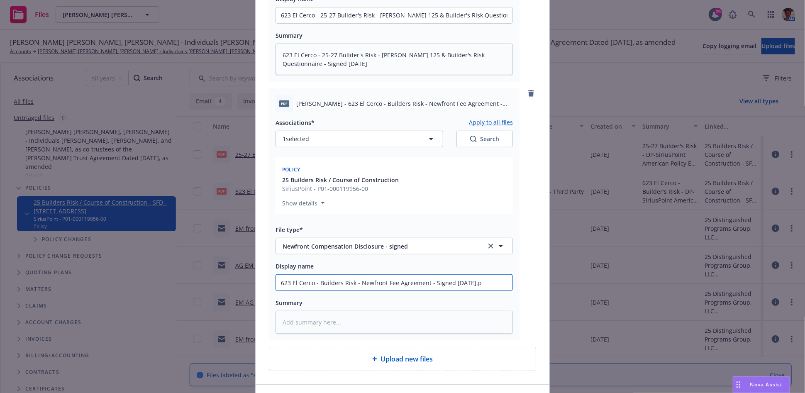
type input "623 El Cerco - Builders Risk - Newfront Fee Agreement - Signed 08-13-2025."
type textarea "x"
type input "623 El Cerco - Builders Risk - Newfront Fee Agreement - Signed 08-13-2025"
click at [420, 317] on textarea at bounding box center [394, 322] width 237 height 23
paste textarea "623 El Cerco - Builders Risk - Newfront Fee Agreement - Signed 08-13-2025.pdf A…"
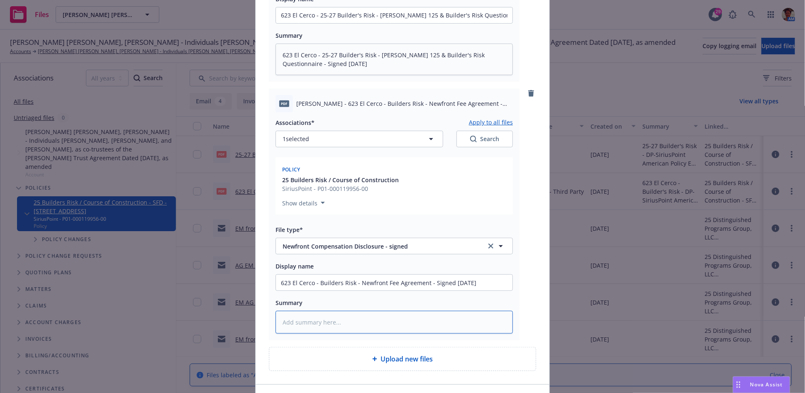
type textarea "x"
type textarea "623 El Cerco - Builders Risk - Newfront Fee Agreement - Signed 08-13-2025.pdf A…"
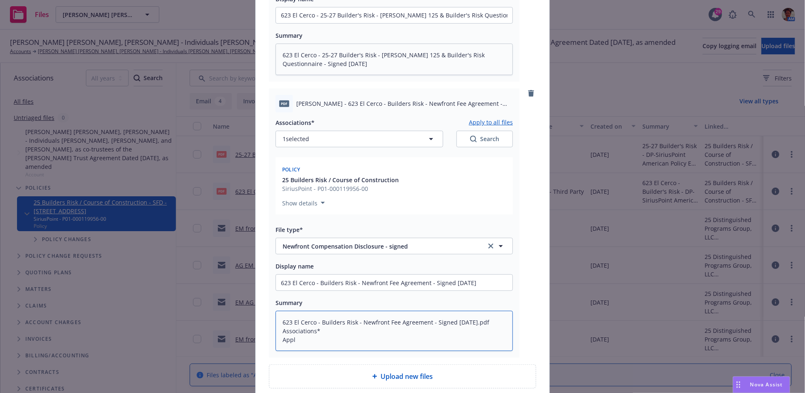
type textarea "x"
type textarea "623 El Cerco - Builders Risk - Newfront Fee Agreement - Signed 08-13-2025.pdf A…"
type textarea "x"
type textarea "623 El Cerco - Builders Risk - Newfront Fee Agreement - Signed 08-13-2025.pdf A…"
type textarea "x"
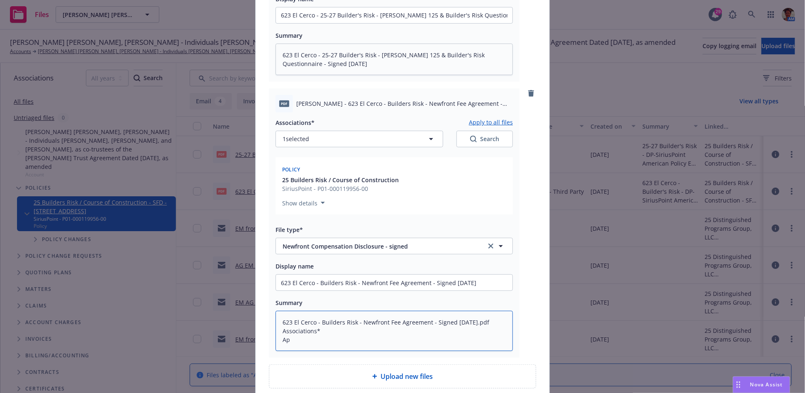
type textarea "623 El Cerco - Builders Risk - Newfront Fee Agreement - Signed 08-13-2025.pdf A…"
type textarea "x"
type textarea "623 El Cerco - Builders Risk - Newfront Fee Agreement - Signed 08-13-2025.pdf A…"
type textarea "x"
type textarea "623 El Cerco - Builders Risk - Newfront Fee Agreement - Signed 08-13-2025.pdf A…"
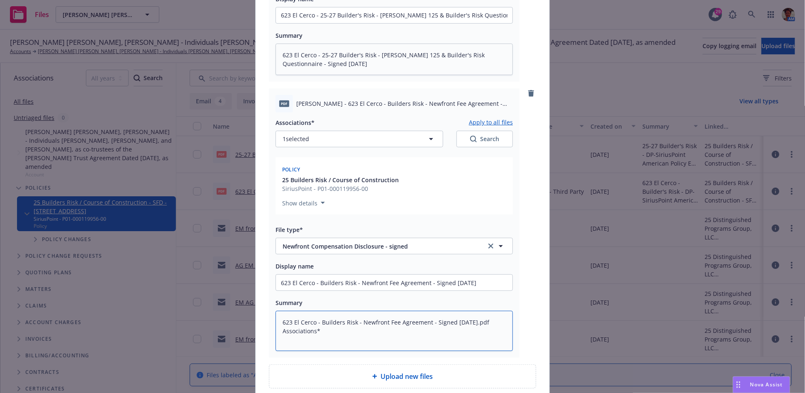
type textarea "x"
type textarea "623 El Cerco - Builders Risk - Newfront Fee Agreement - Signed 08-13-2025.pdf A…"
type textarea "x"
type textarea "623 El Cerco - Builders Risk - Newfront Fee Agreement - Signed 08-13-2025.pdf A…"
type textarea "x"
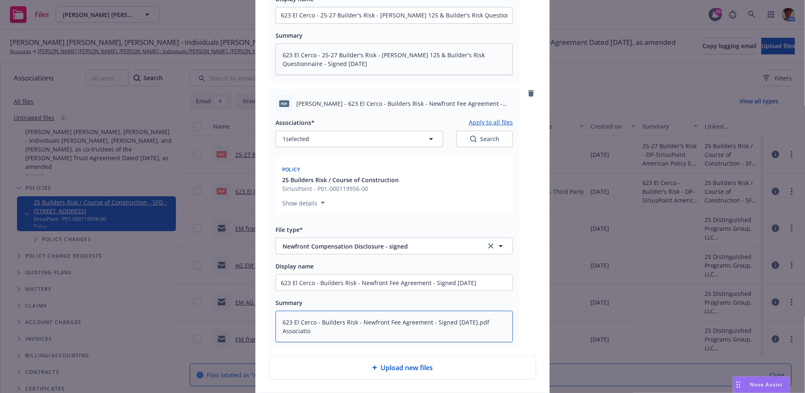
type textarea "623 El Cerco - Builders Risk - Newfront Fee Agreement - Signed 08-13-2025.pdf A…"
type textarea "x"
type textarea "623 El Cerco - Builders Risk - Newfront Fee Agreement - Signed 08-13-2025.pdf A…"
type textarea "x"
type textarea "623 El Cerco - Builders Risk - Newfront Fee Agreement - Signed 08-13-2025.pdf A…"
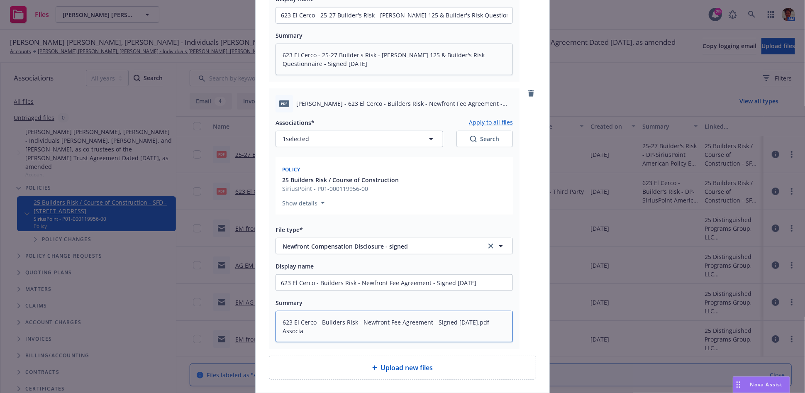
type textarea "x"
type textarea "623 El Cerco - Builders Risk - Newfront Fee Agreement - Signed 08-13-2025.pdf A…"
type textarea "x"
type textarea "623 El Cerco - Builders Risk - Newfront Fee Agreement - Signed 08-13-2025.pdf A…"
type textarea "x"
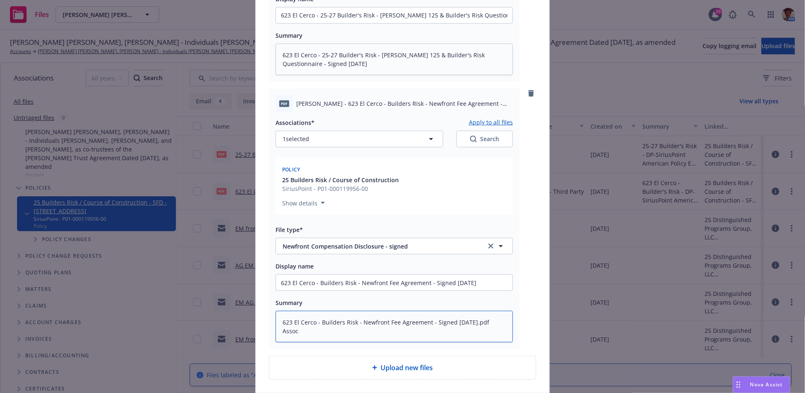
type textarea "623 El Cerco - Builders Risk - Newfront Fee Agreement - Signed 08-13-2025.pdf A…"
type textarea "x"
type textarea "623 El Cerco - Builders Risk - Newfront Fee Agreement - Signed 08-13-2025.pdf A…"
type textarea "x"
type textarea "623 El Cerco - Builders Risk - Newfront Fee Agreement - Signed 08-13-2025.pdf As"
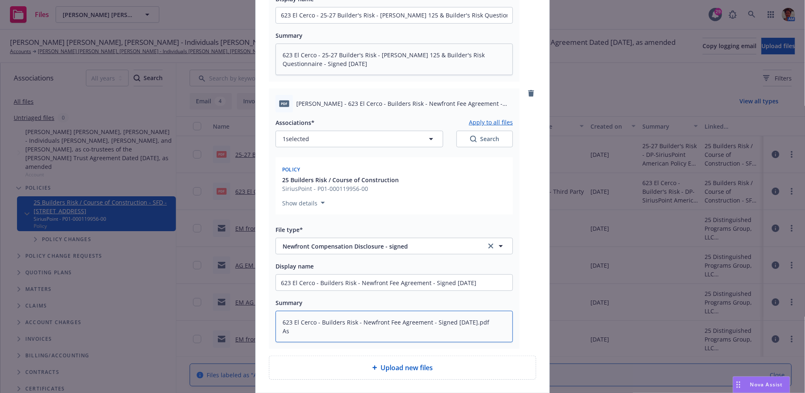
type textarea "x"
type textarea "623 El Cerco - Builders Risk - Newfront Fee Agreement - Signed 08-13-2025.pdf A"
type textarea "x"
type textarea "623 El Cerco - Builders Risk - Newfront Fee Agreement - Signed 08-13-2025.pdf"
type textarea "x"
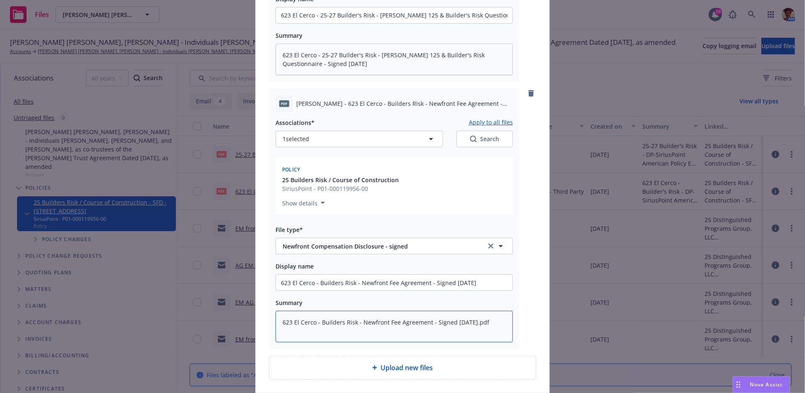
type textarea "623 El Cerco - Builders Risk - Newfront Fee Agreement - Signed 08-13-2025.pdf"
type textarea "x"
type textarea "623 El Cerco - Builders Risk - Newfront Fee Agreement - Signed 08-13-2025.pd"
type textarea "x"
type textarea "623 El Cerco - Builders Risk - Newfront Fee Agreement - Signed 08-13-2025.p"
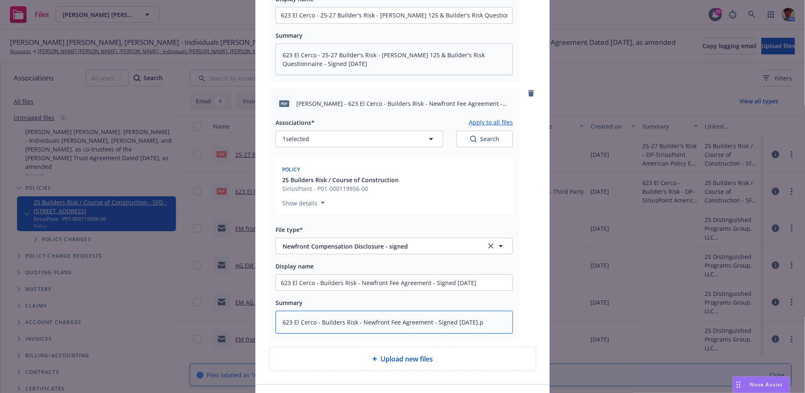
type textarea "x"
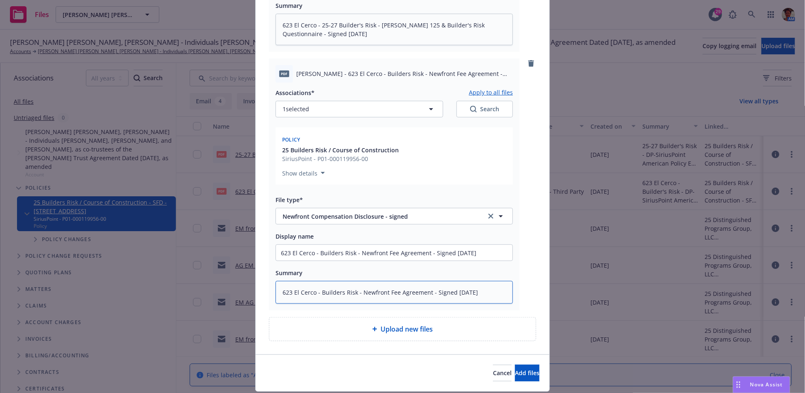
scroll to position [322, 0]
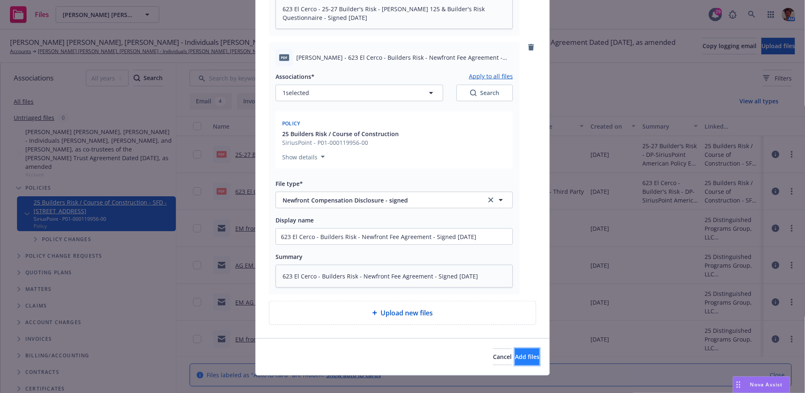
click at [515, 359] on span "Add files" at bounding box center [527, 357] width 24 height 8
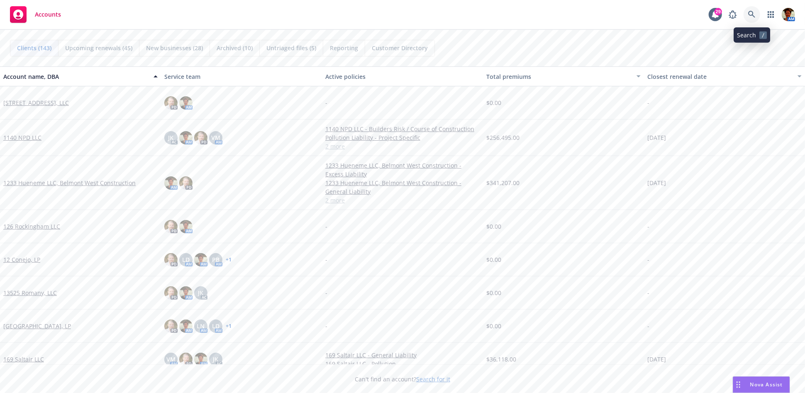
click at [747, 17] on link at bounding box center [752, 14] width 17 height 17
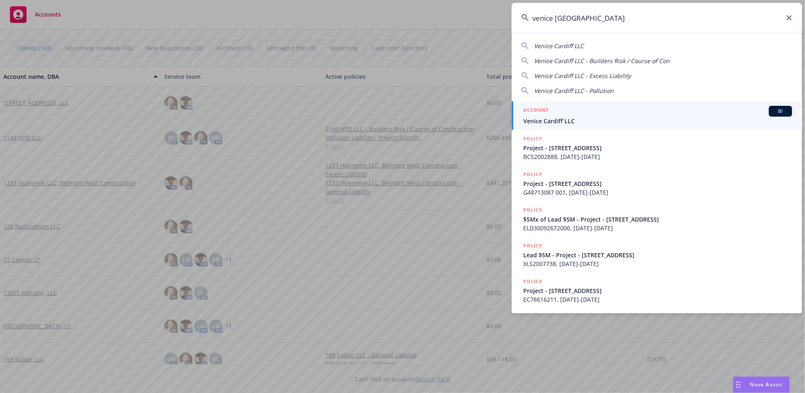
type input "venice [GEOGRAPHIC_DATA]"
click at [574, 117] on span "Venice Cardiff LLC" at bounding box center [657, 121] width 269 height 9
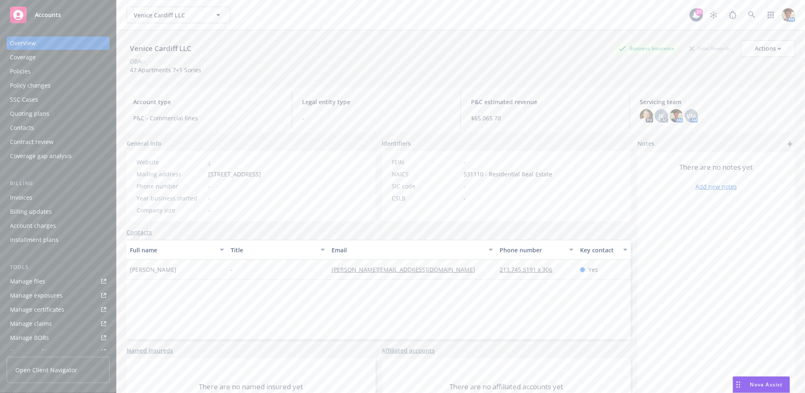
click at [42, 73] on div "Policies" at bounding box center [58, 71] width 96 height 13
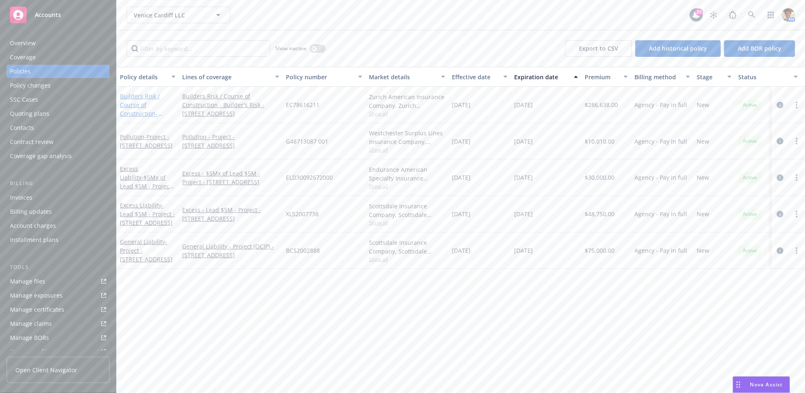
click at [135, 105] on link "Builders Risk / Course of Construction - Project - 9431 Venice Boulevard" at bounding box center [146, 113] width 53 height 43
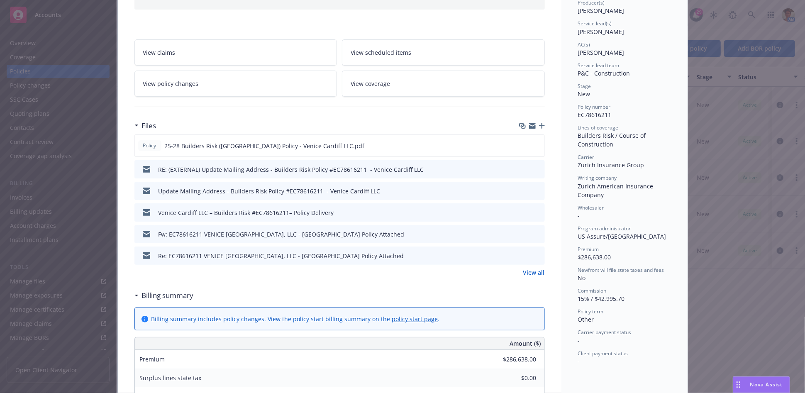
scroll to position [29, 0]
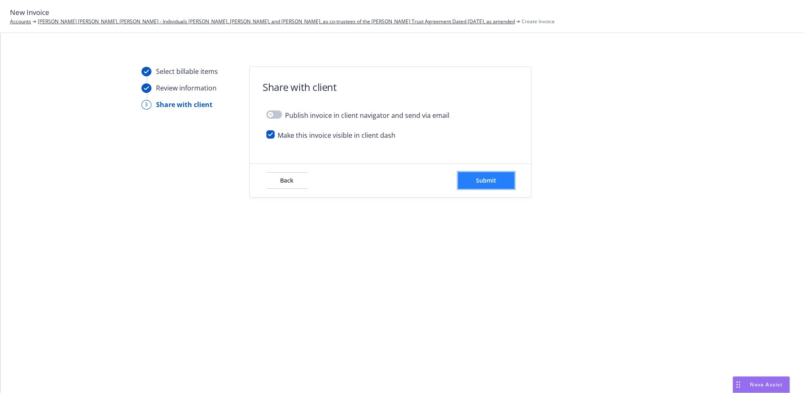
click at [482, 183] on span "Submit" at bounding box center [486, 180] width 20 height 8
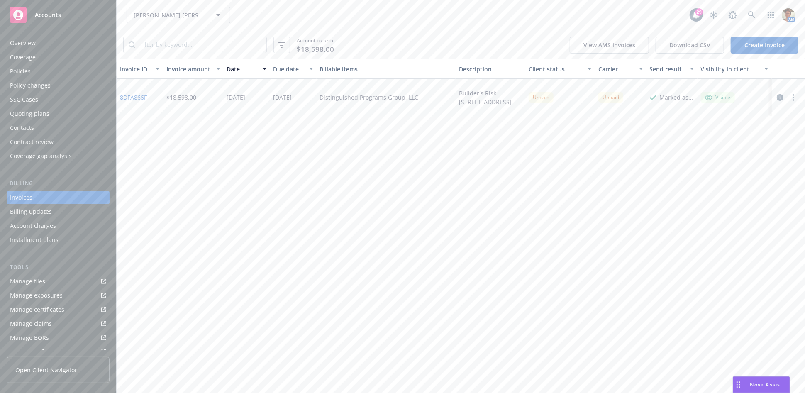
click at [794, 98] on button "button" at bounding box center [793, 98] width 10 height 10
click at [717, 147] on link "Copy invoice URL" at bounding box center [745, 147] width 106 height 17
click at [793, 98] on icon "button" at bounding box center [794, 97] width 2 height 7
click at [731, 217] on link "Copy logging email" at bounding box center [745, 214] width 106 height 17
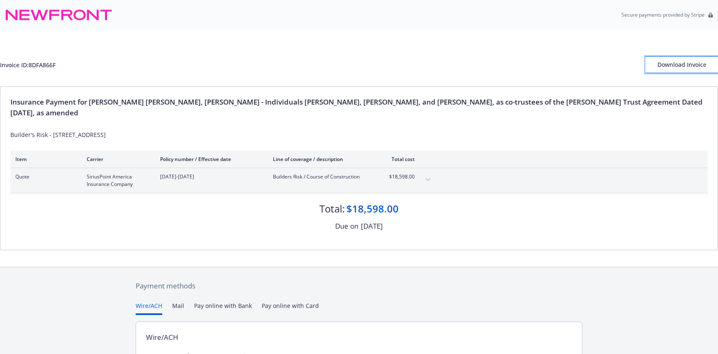
click at [676, 66] on div "Download Invoice" at bounding box center [682, 65] width 73 height 16
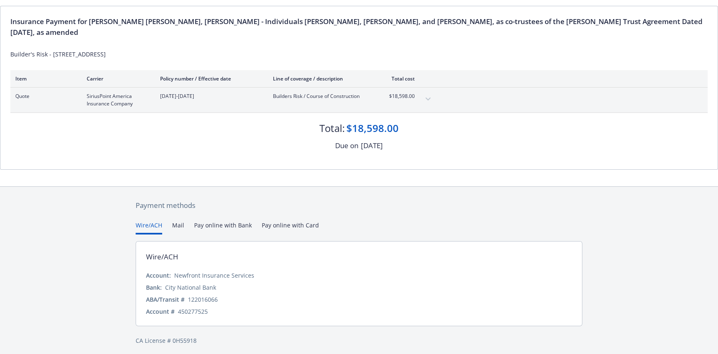
scroll to position [84, 0]
